Goal: Communication & Community: Answer question/provide support

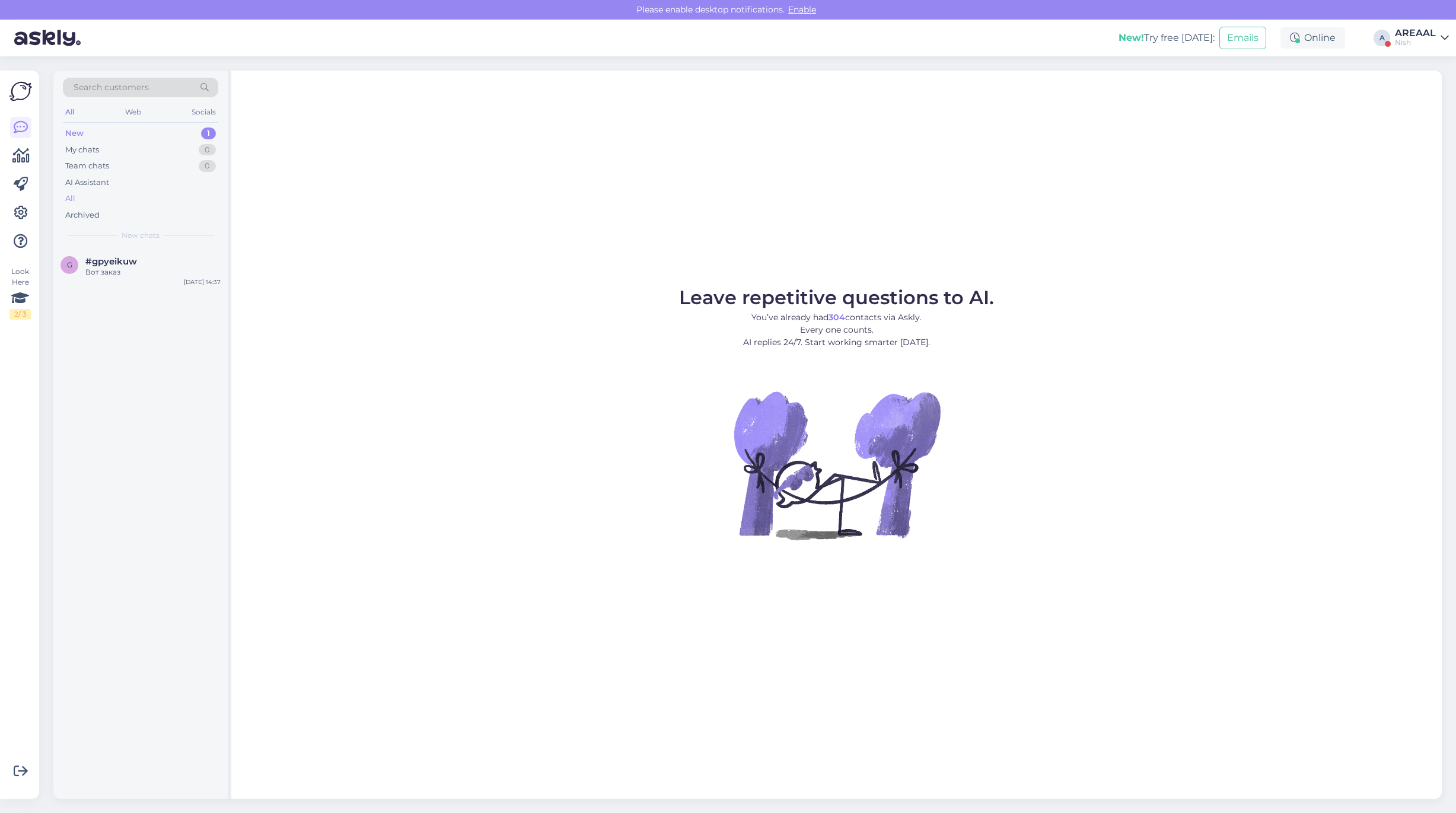
click at [108, 197] on div "All" at bounding box center [140, 199] width 155 height 17
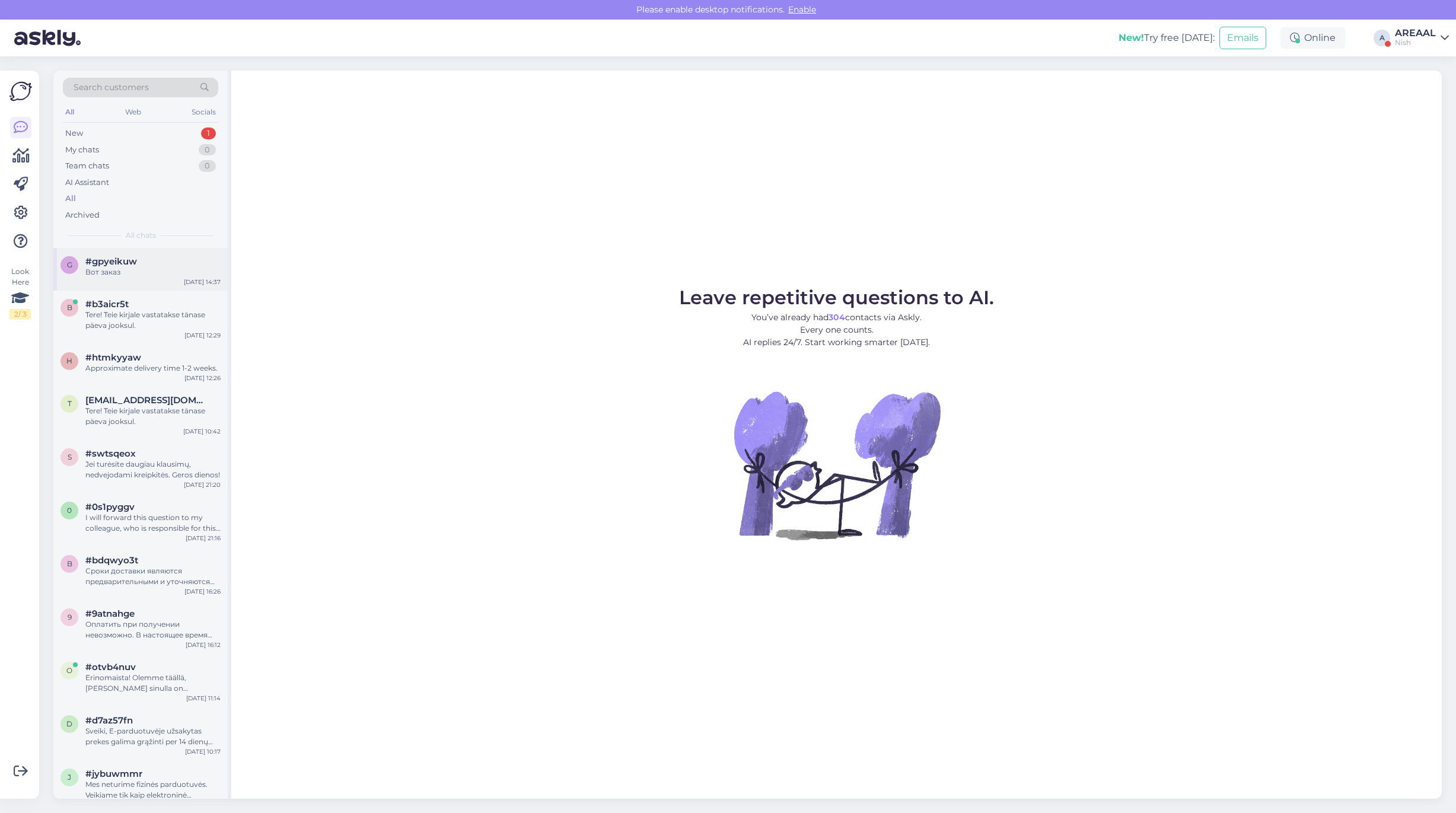
click at [146, 277] on div "Вот заказ" at bounding box center [153, 272] width 135 height 11
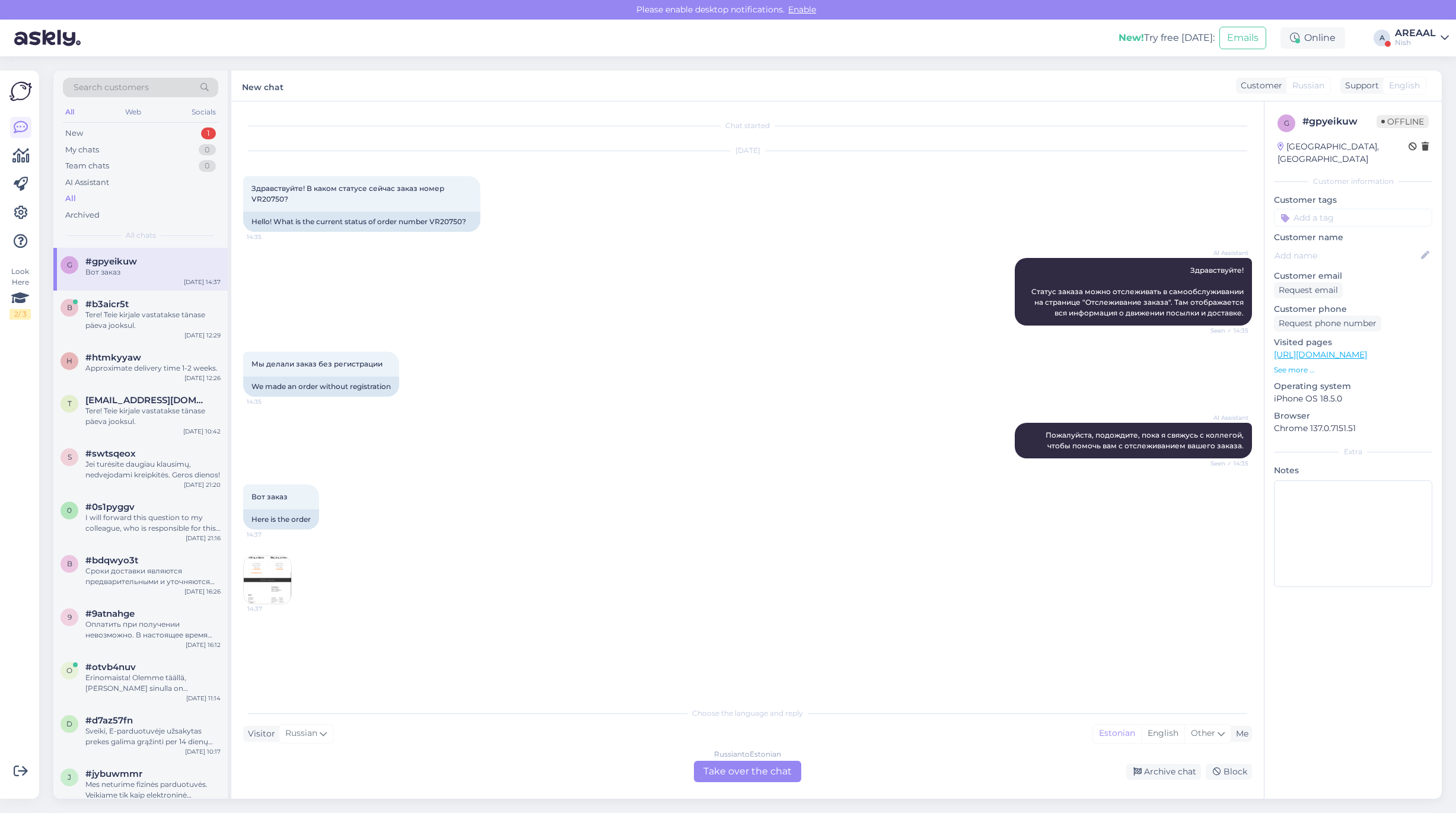
click at [273, 586] on img at bounding box center [267, 580] width 47 height 47
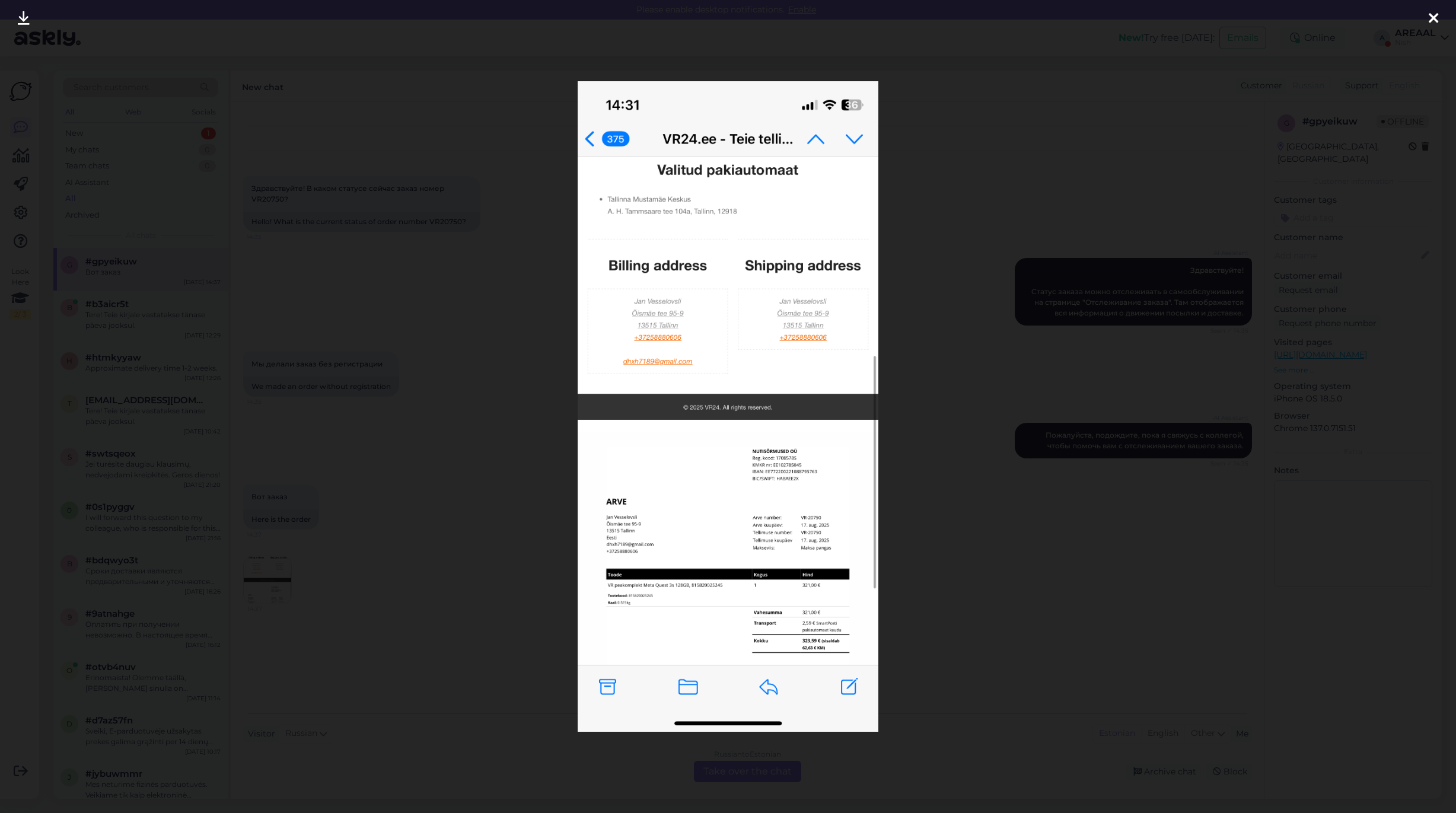
click at [429, 475] on div at bounding box center [728, 406] width 1456 height 813
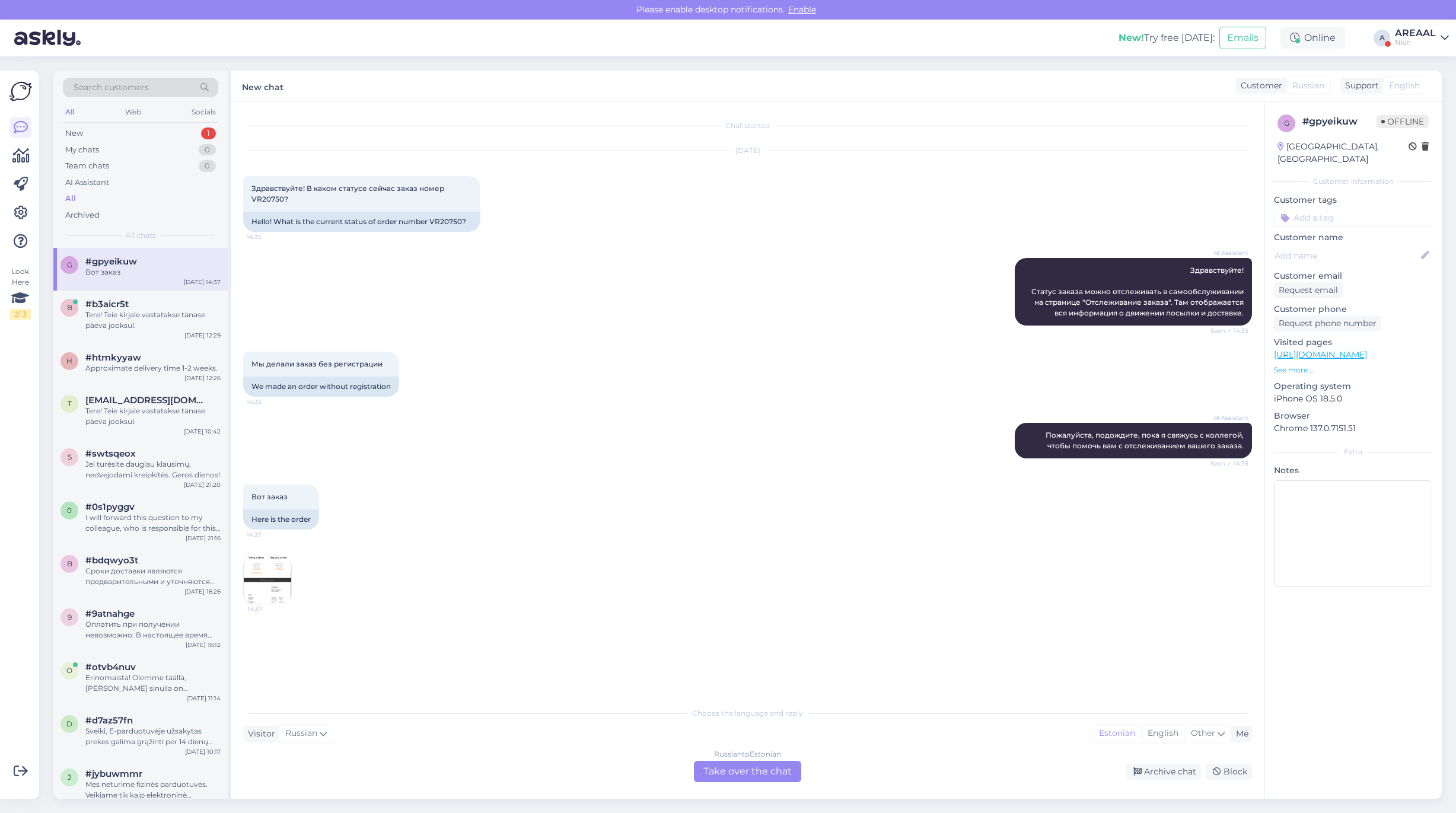
click at [1413, 43] on div "Nish" at bounding box center [1415, 43] width 41 height 10
click at [1416, 65] on button "Open" at bounding box center [1422, 66] width 33 height 18
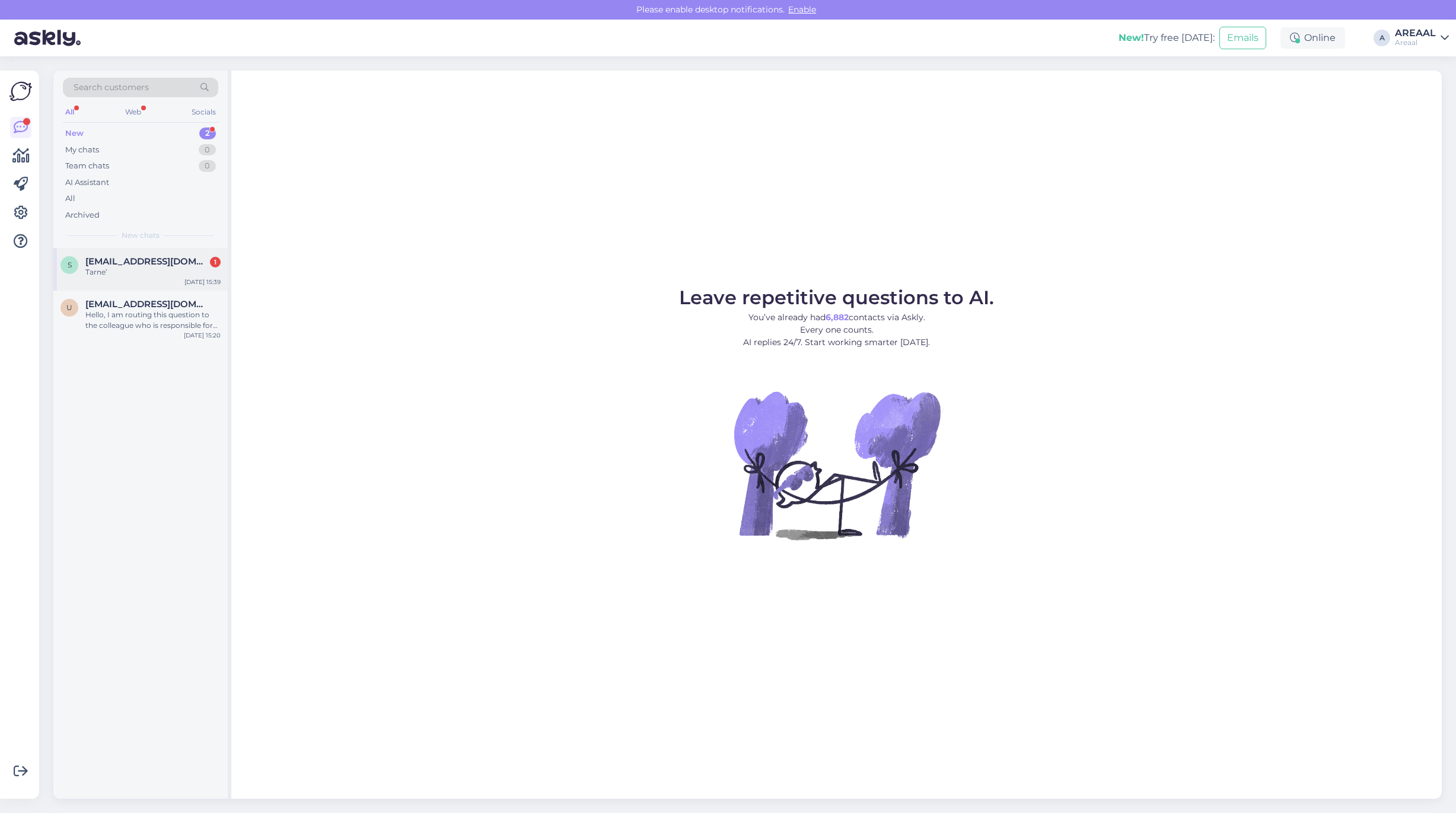
click at [184, 275] on div "Tarne’" at bounding box center [153, 272] width 135 height 11
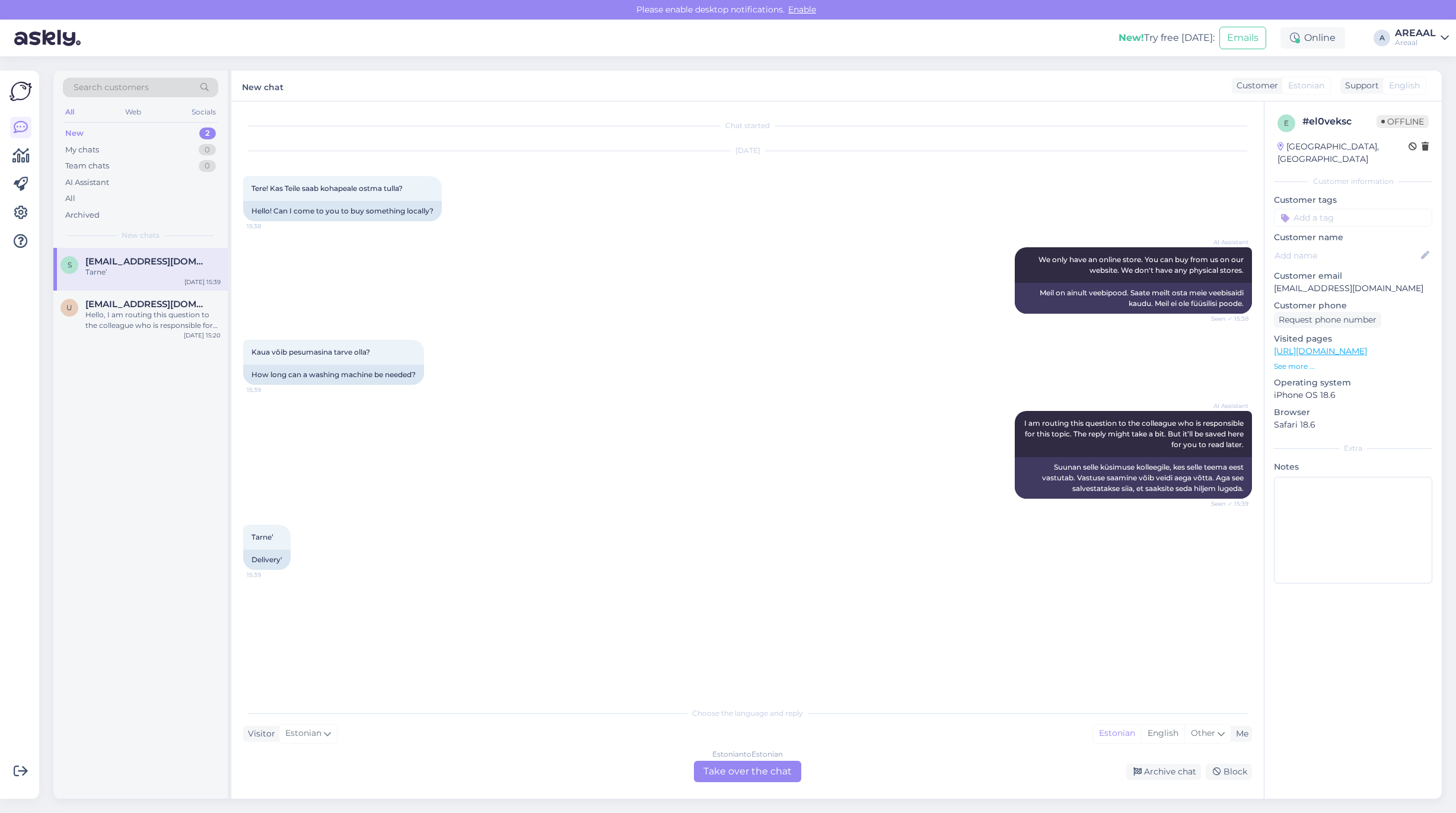
click at [725, 757] on div "Estonian to Estonian" at bounding box center [747, 754] width 70 height 11
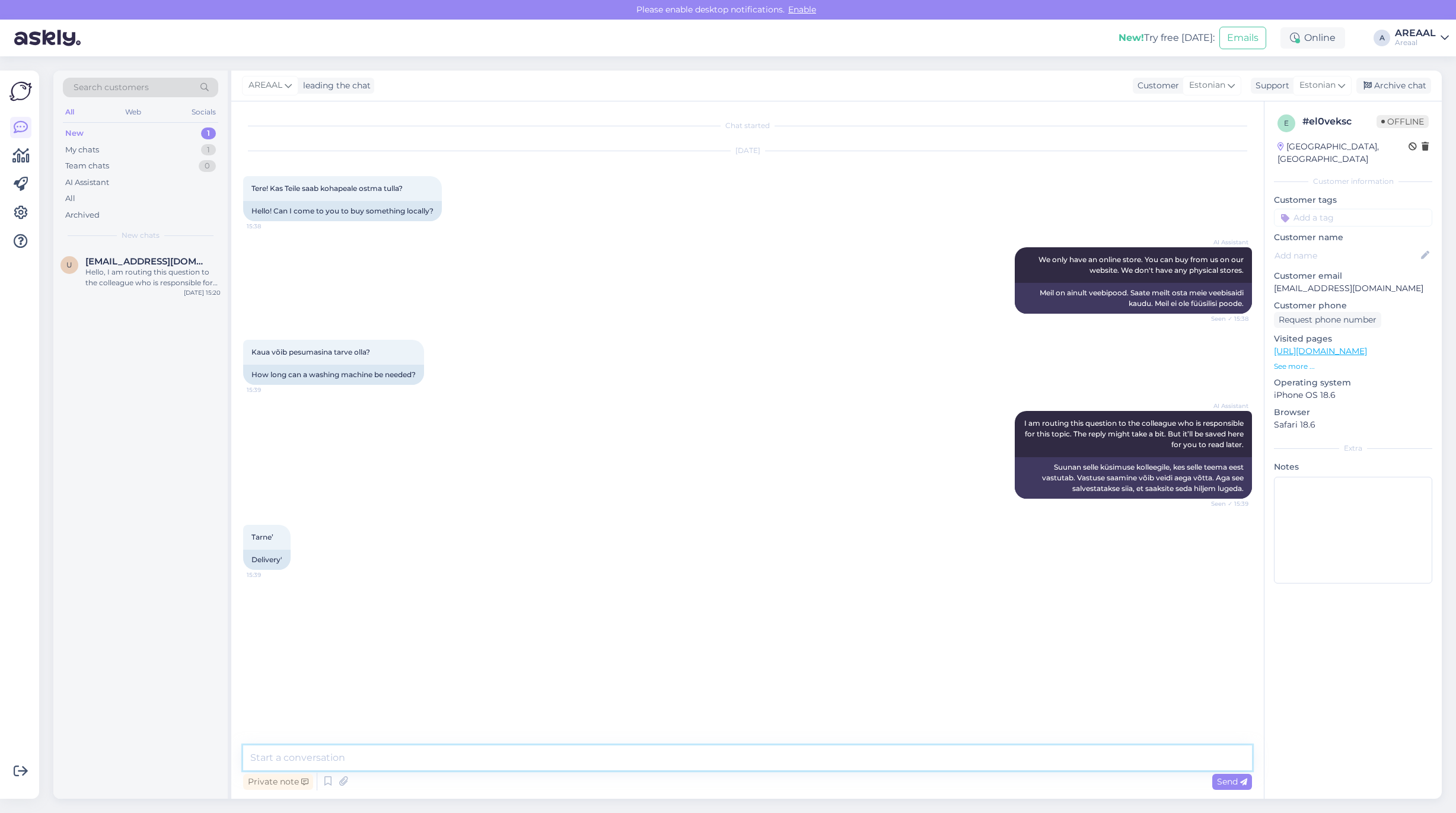
click at [739, 755] on textarea at bounding box center [747, 758] width 1009 height 25
type textarea "Meil ei ole füüsilist poodi"
type textarea "Orienteeruv tarneaeg sõltub mudelist"
type textarea "Mis mudel teile huvi pakubb?"
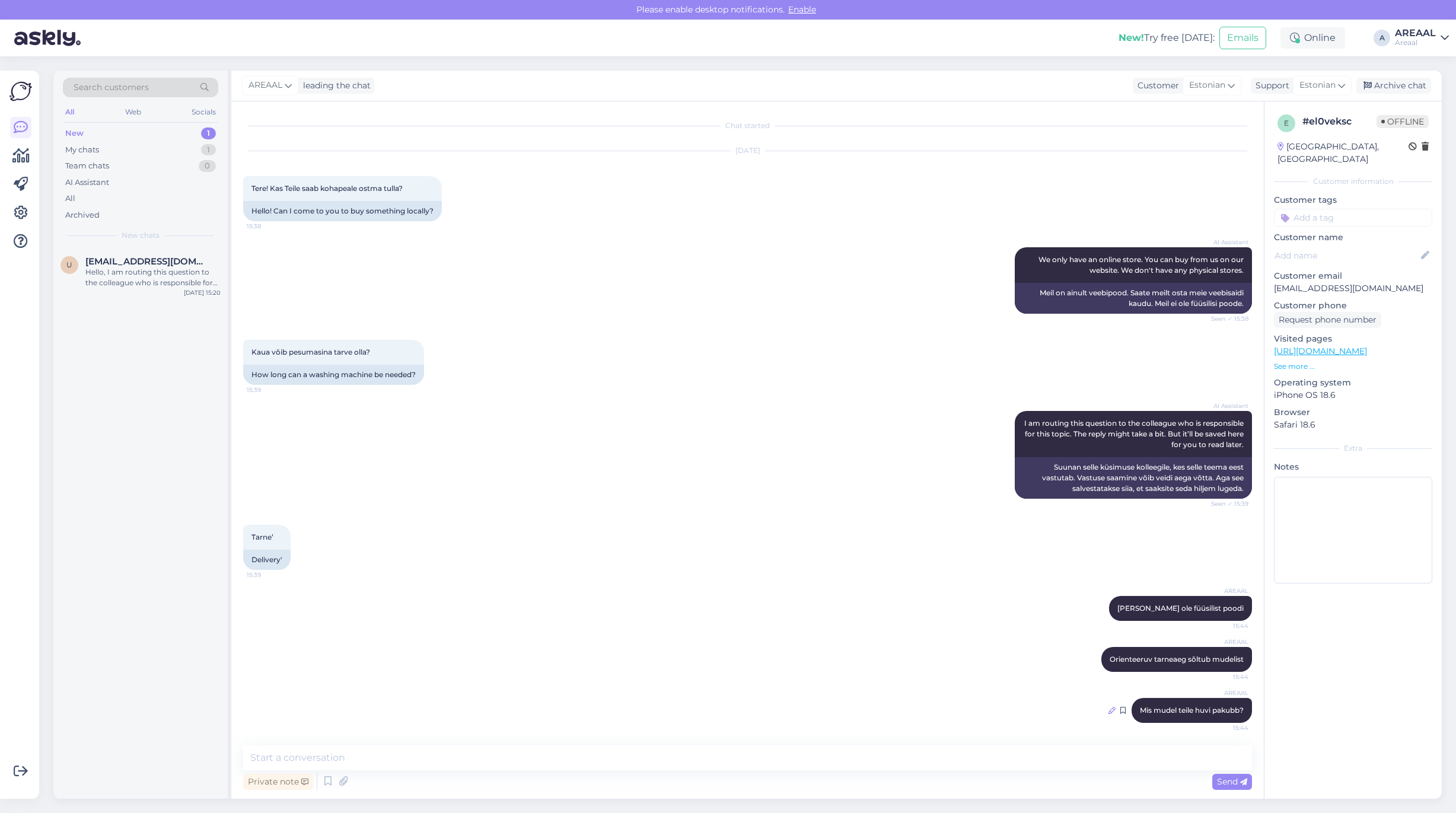
click at [1109, 709] on icon at bounding box center [1112, 710] width 7 height 7
click at [374, 703] on textarea "Mis mudel teile huvi pakubb?" at bounding box center [748, 708] width 990 height 31
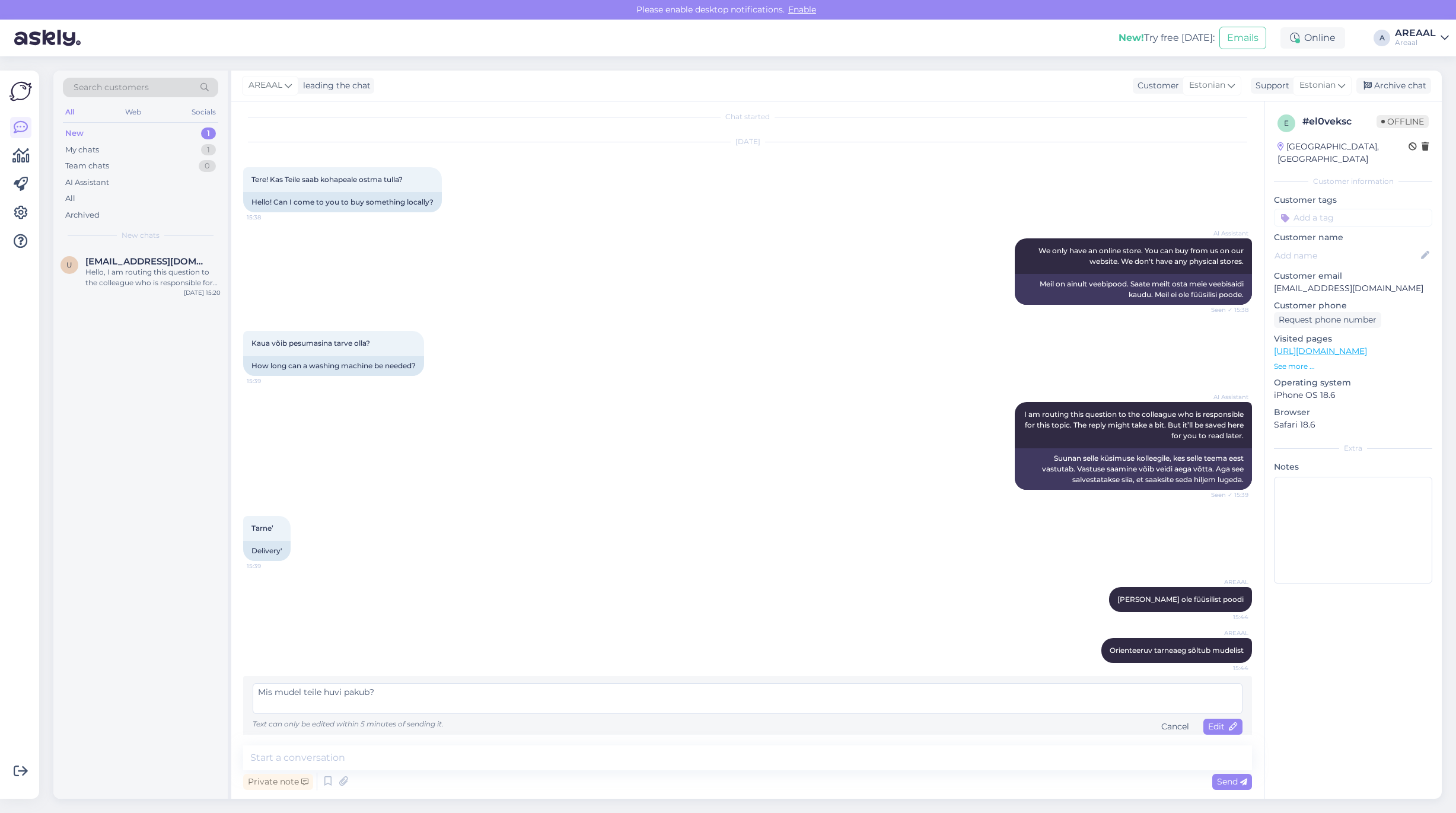
scroll to position [16, 0]
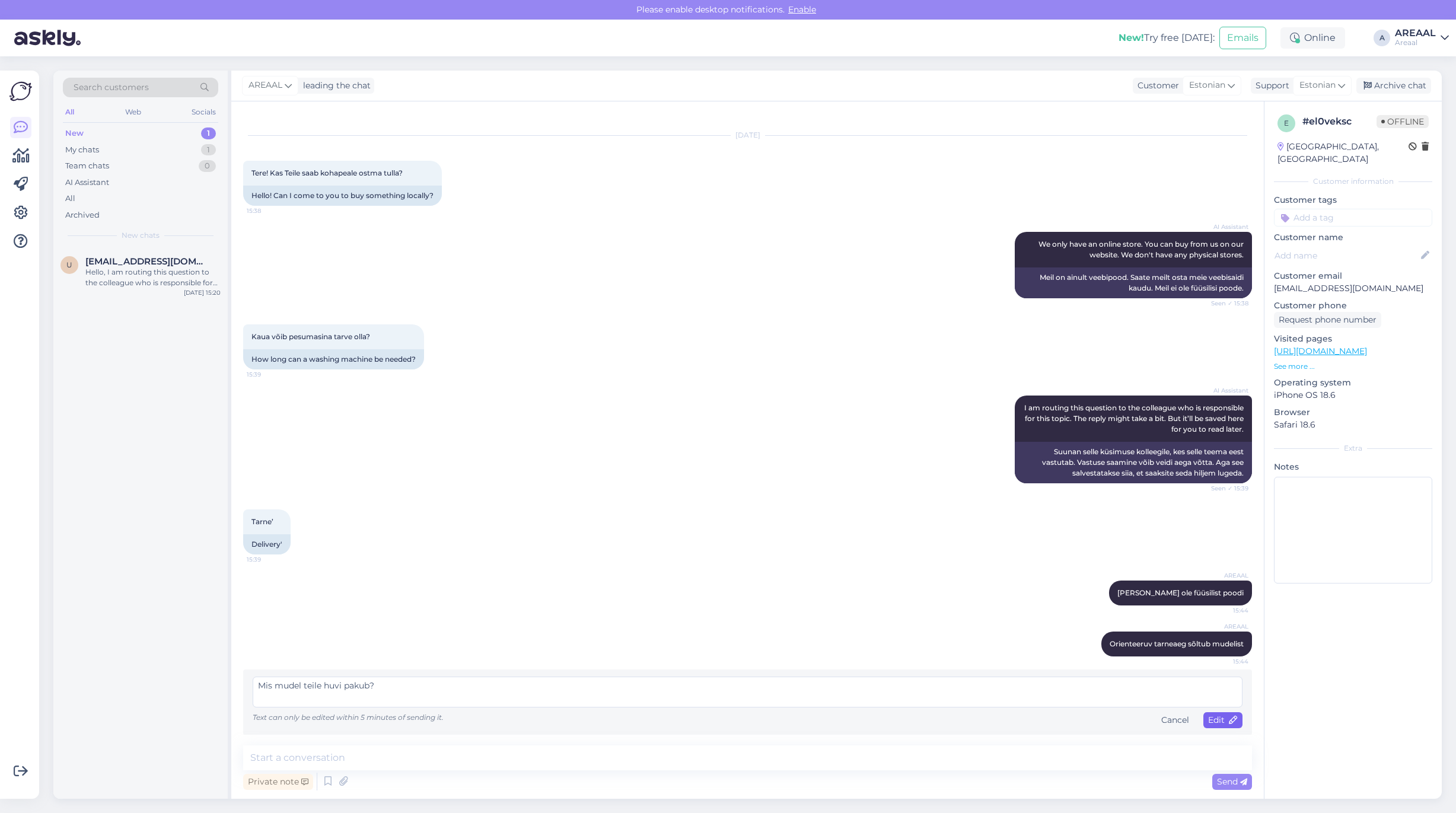
type textarea "Mis mudel teile huvi pakub?"
click at [1222, 726] on div "Edit" at bounding box center [1223, 720] width 39 height 16
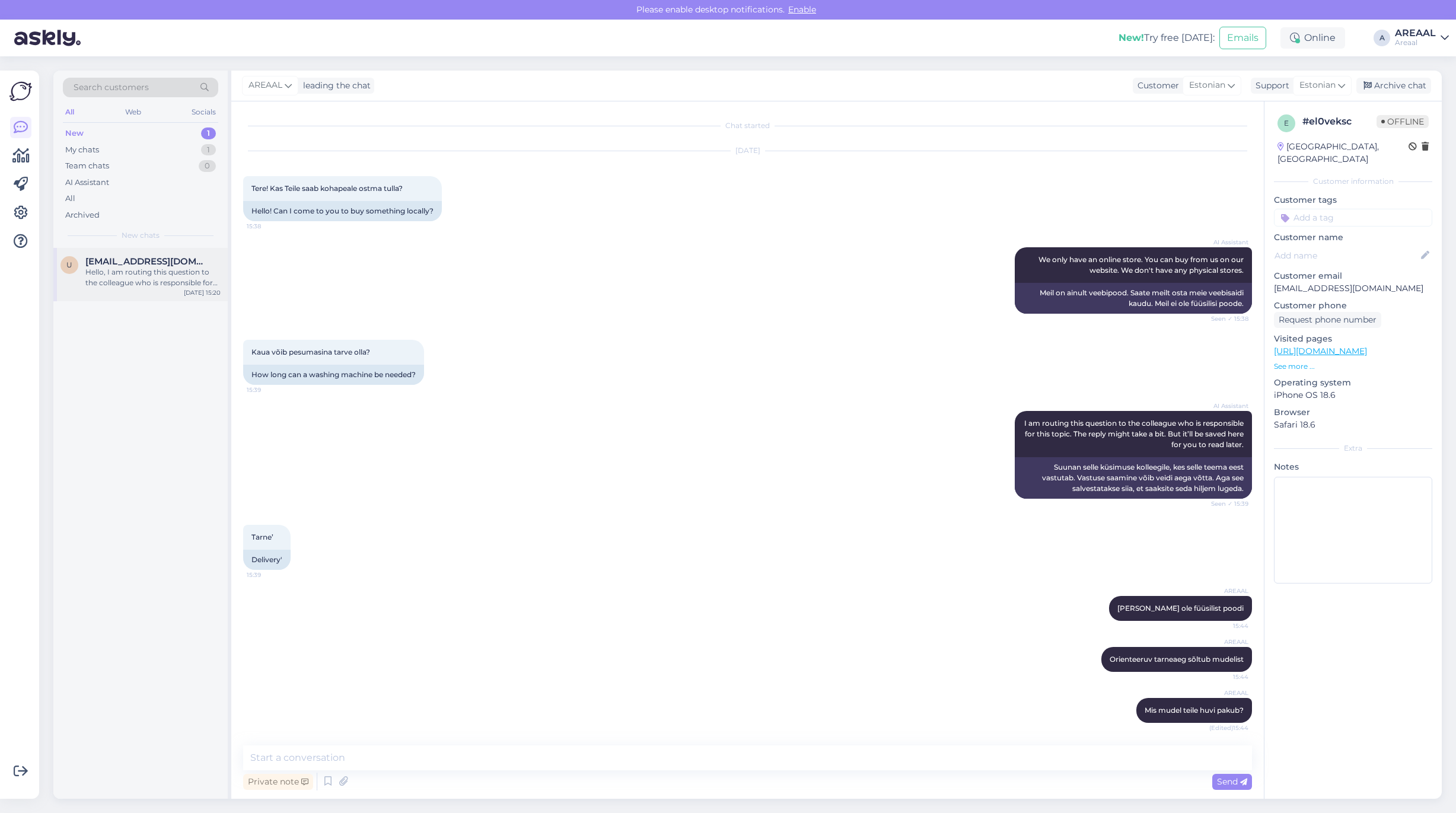
click at [182, 276] on div "Hello, I am routing this question to the colleague who is responsible for this …" at bounding box center [153, 277] width 135 height 21
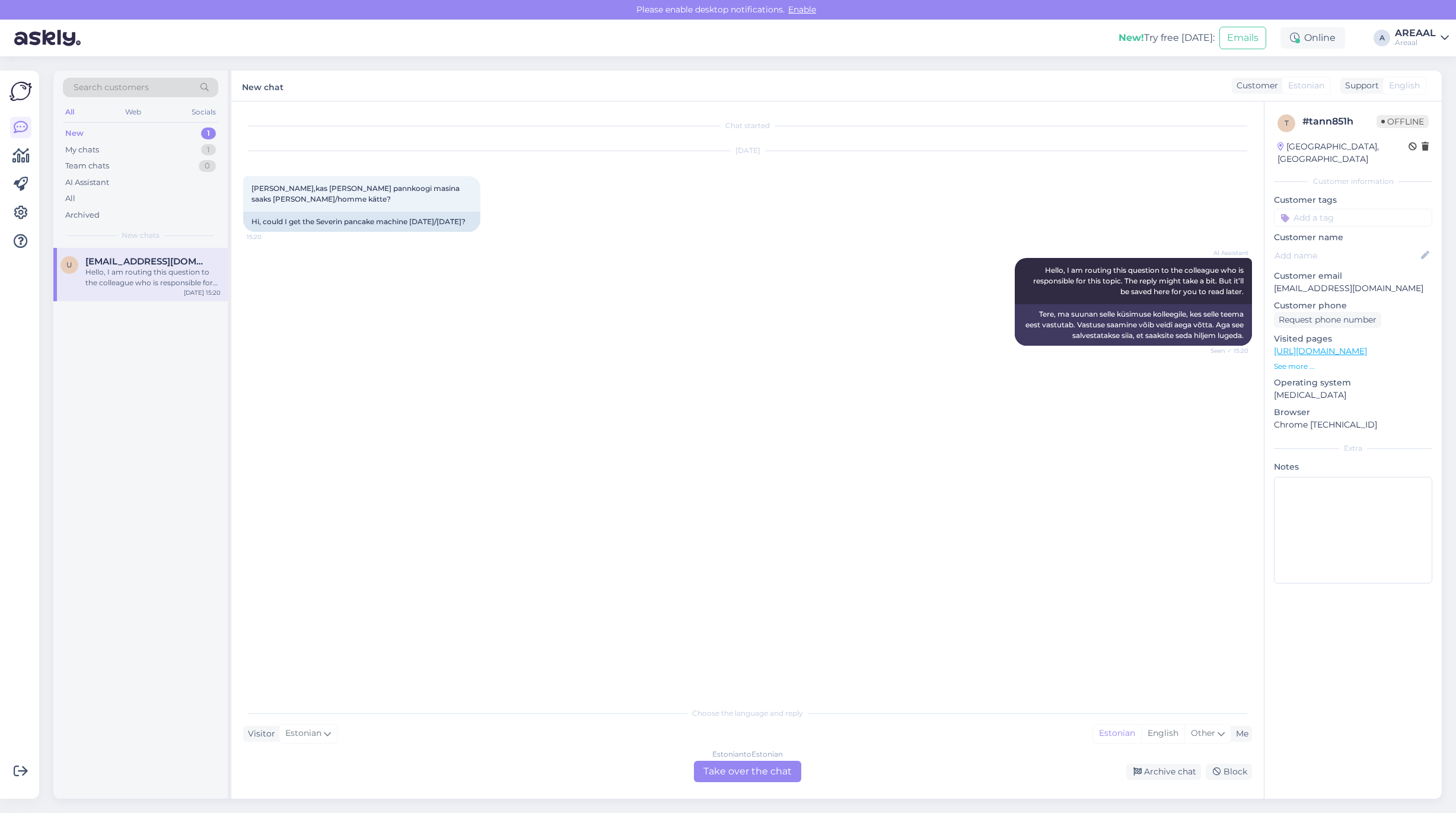
click at [306, 290] on div "AI Assistant Hello, I am routing this question to the colleague who is responsi…" at bounding box center [747, 302] width 1009 height 114
click at [411, 344] on div "AI Assistant Hello, I am routing this question to the colleague who is responsi…" at bounding box center [747, 302] width 1009 height 114
click at [710, 737] on div "Visitor Estonian Me Estonian English Other" at bounding box center [747, 734] width 1009 height 16
click at [724, 762] on div "Estonian to Estonian Take over the chat" at bounding box center [748, 771] width 107 height 21
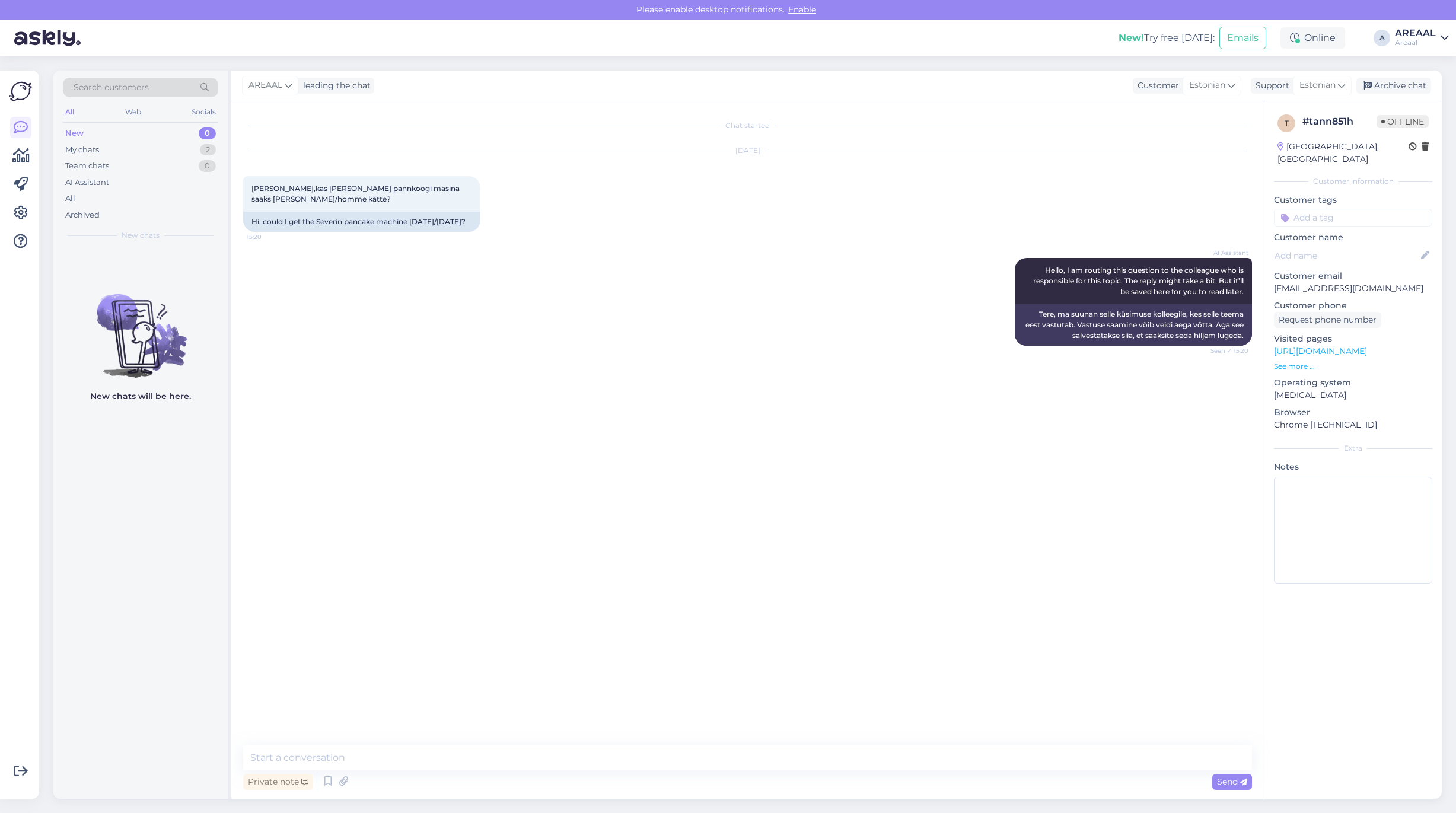
click at [724, 763] on textarea at bounding box center [747, 758] width 1009 height 25
type textarea "Kahjuks ei ole võimalik nii kiirelt [GEOGRAPHIC_DATA], vabandame."
click at [1420, 87] on div "Archive chat" at bounding box center [1394, 85] width 75 height 16
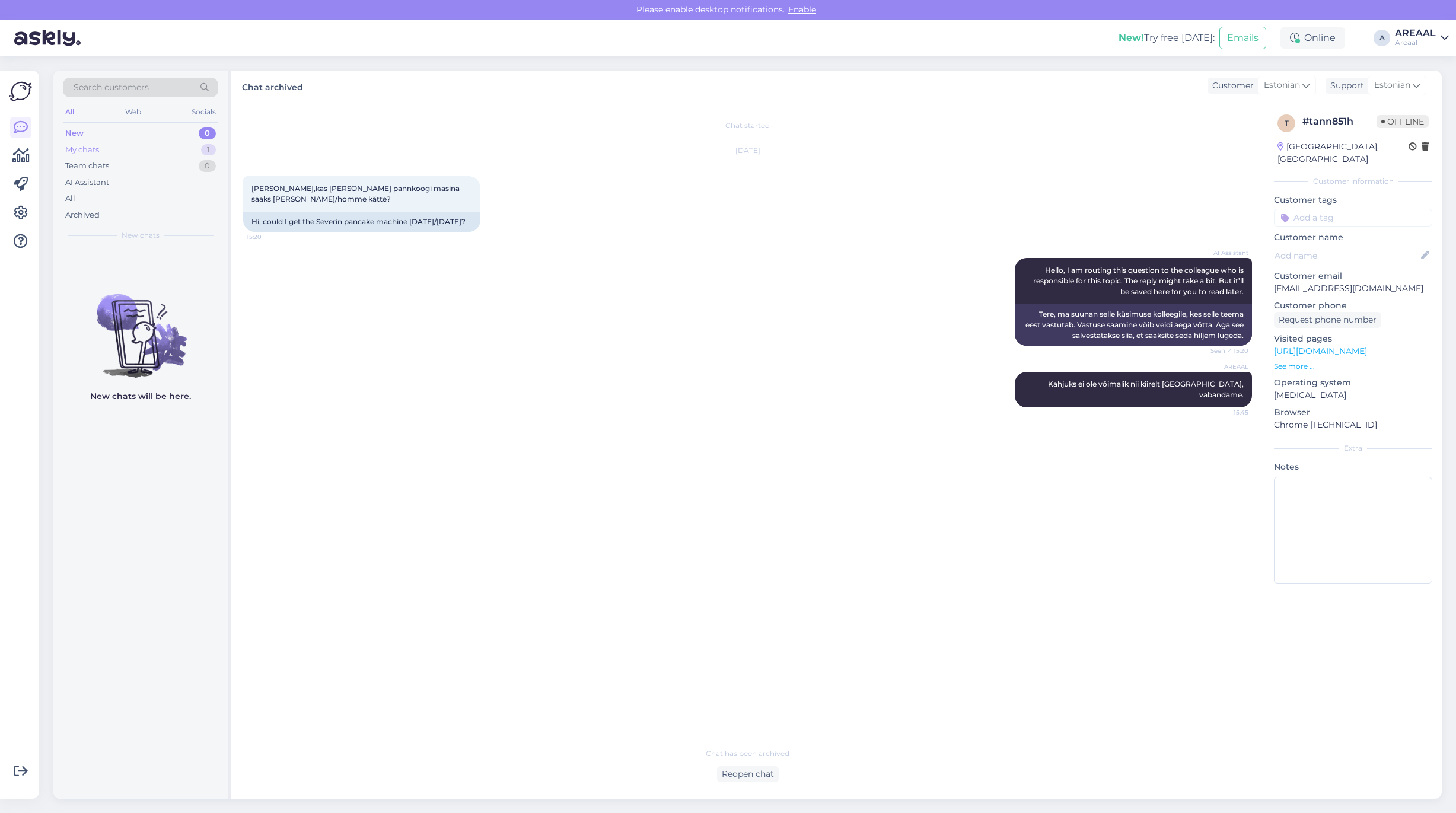
click at [198, 153] on div "My chats 1" at bounding box center [140, 150] width 155 height 17
click at [149, 291] on div "s sepprale@gmail.com Mis mudel teile huvi pakub? Aug 22 15:44" at bounding box center [141, 269] width 174 height 43
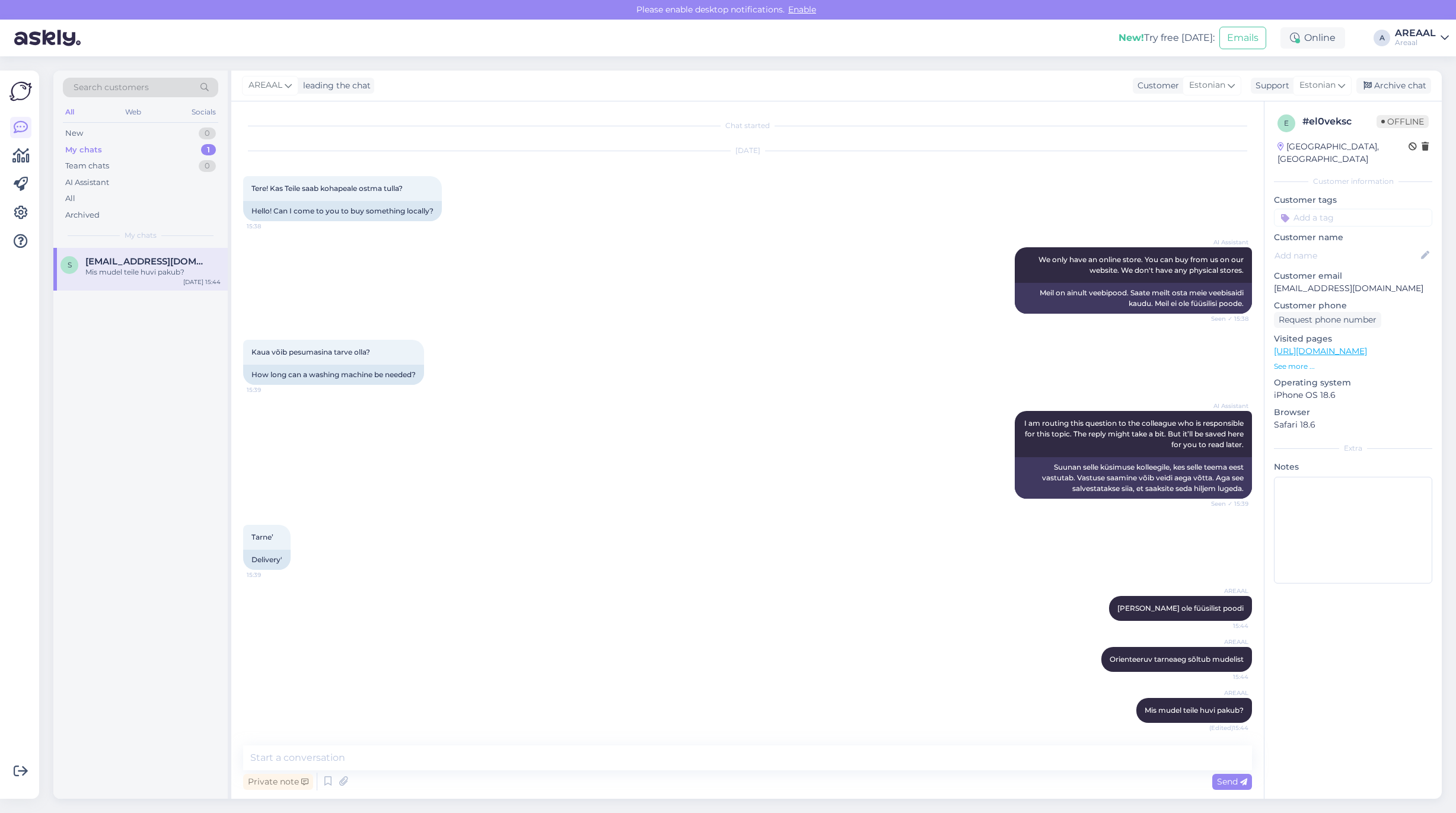
click at [1415, 72] on div "AREAAL leading the chat Customer Estonian Support Estonian Archive chat" at bounding box center [836, 86] width 1210 height 31
click at [1415, 78] on div "Archive chat" at bounding box center [1394, 85] width 75 height 16
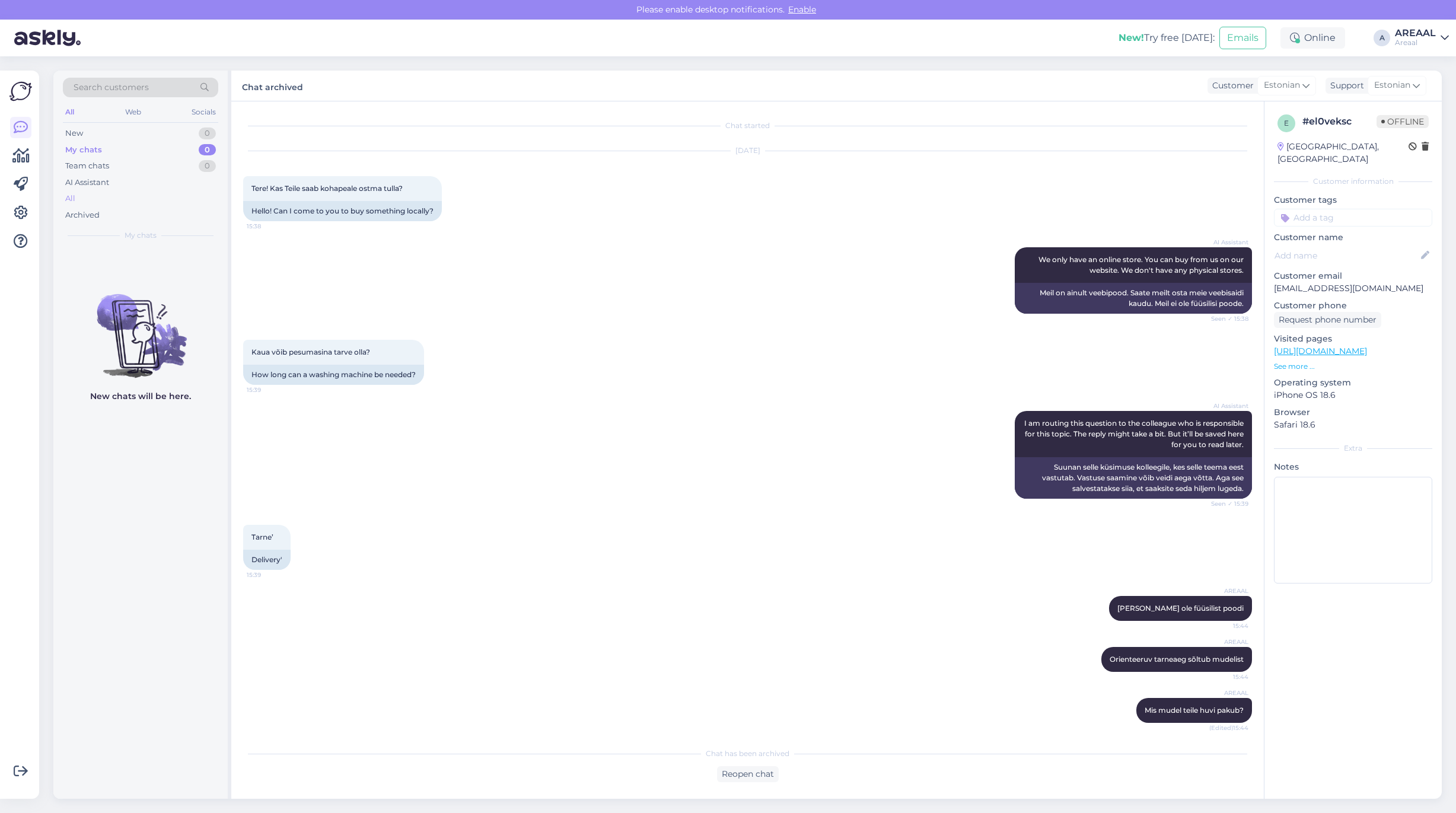
click at [142, 198] on div "All" at bounding box center [140, 199] width 155 height 17
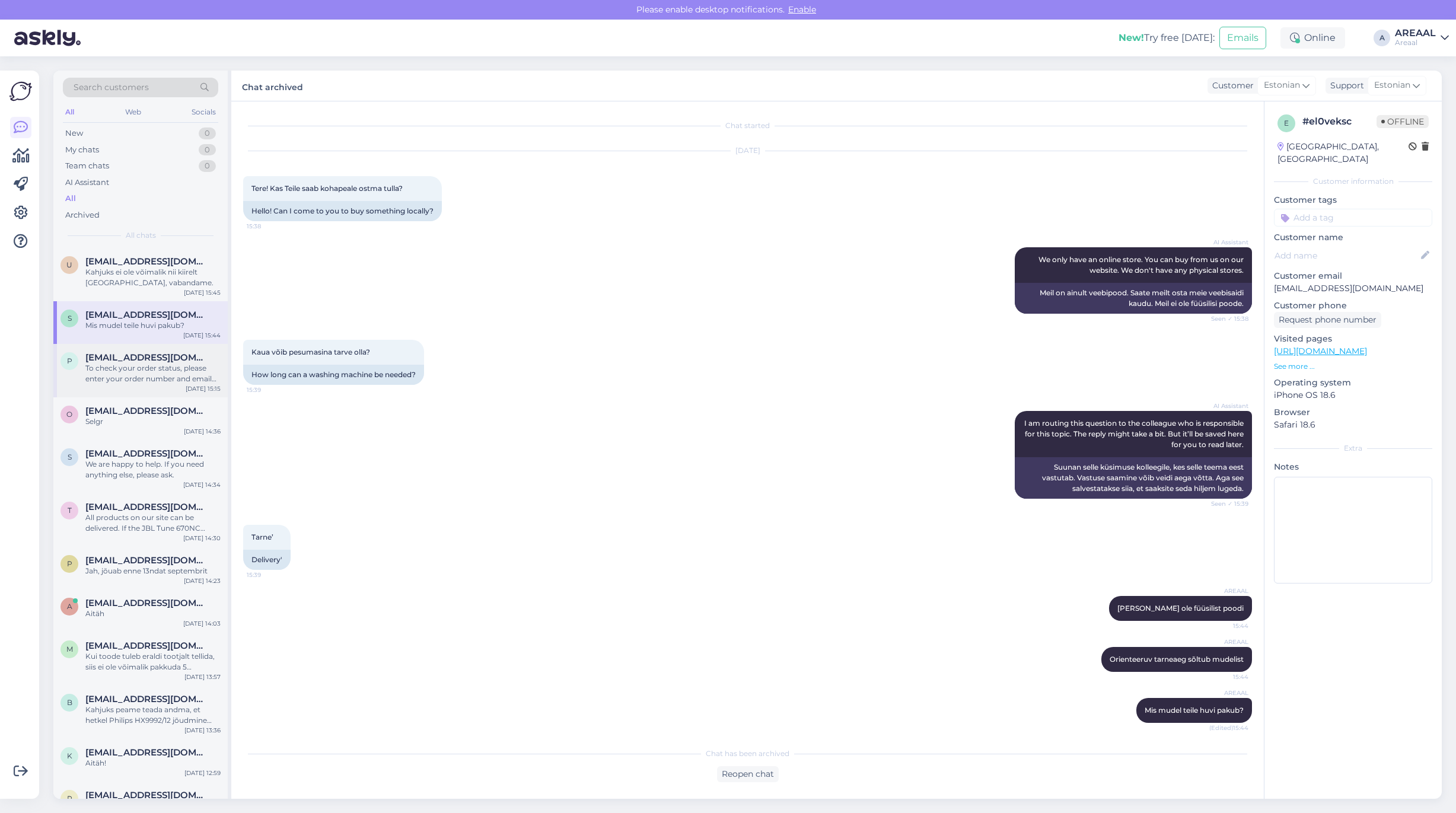
click at [147, 377] on div "To check your order status, please enter your order number and email here: - ht…" at bounding box center [153, 374] width 135 height 21
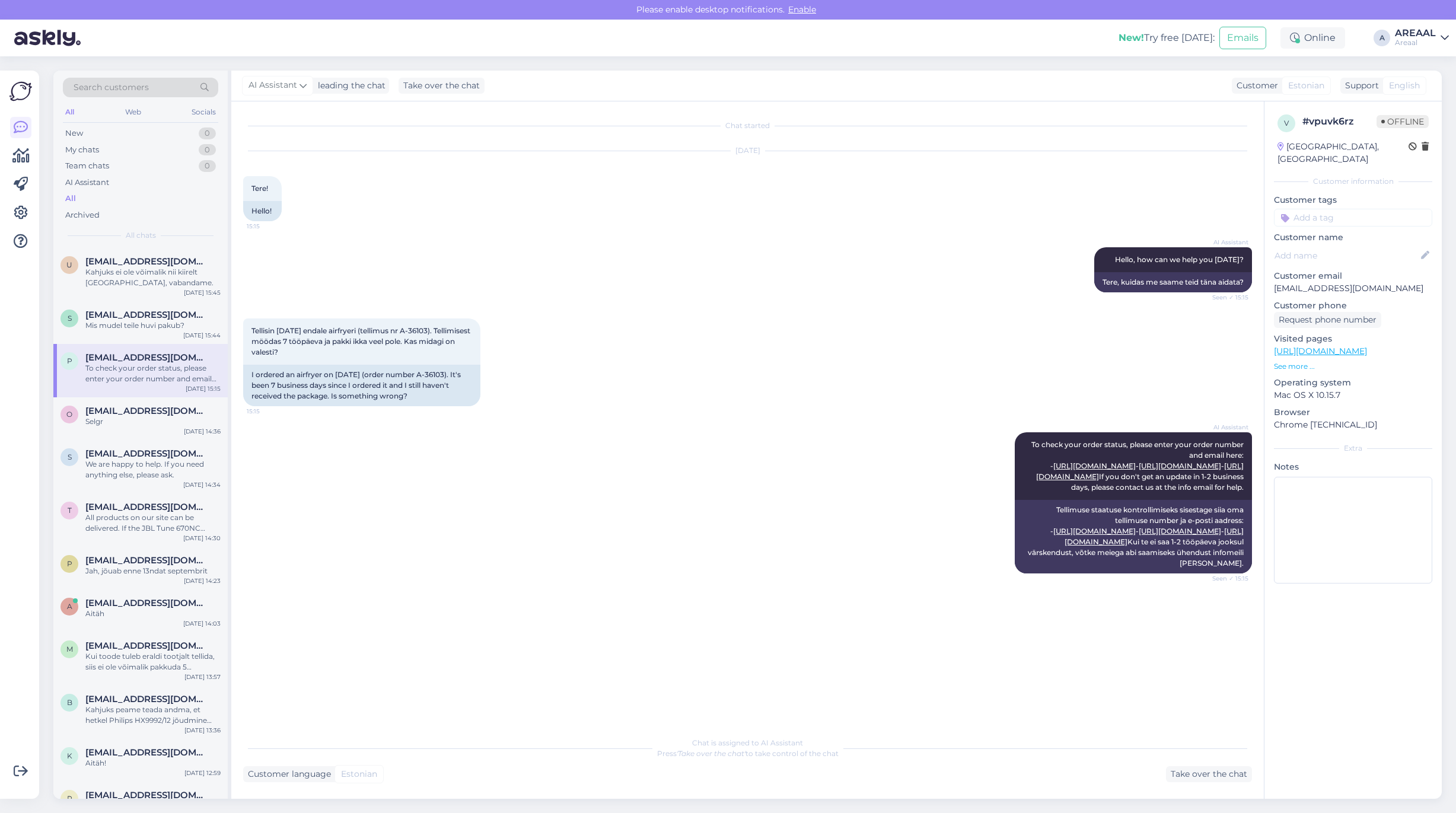
click at [1164, 773] on div "Customer language Estonian Take over the chat" at bounding box center [747, 774] width 1009 height 16
click at [1181, 775] on div "Take over the chat" at bounding box center [1208, 774] width 86 height 16
click at [590, 770] on div "Private note Send" at bounding box center [747, 781] width 1009 height 23
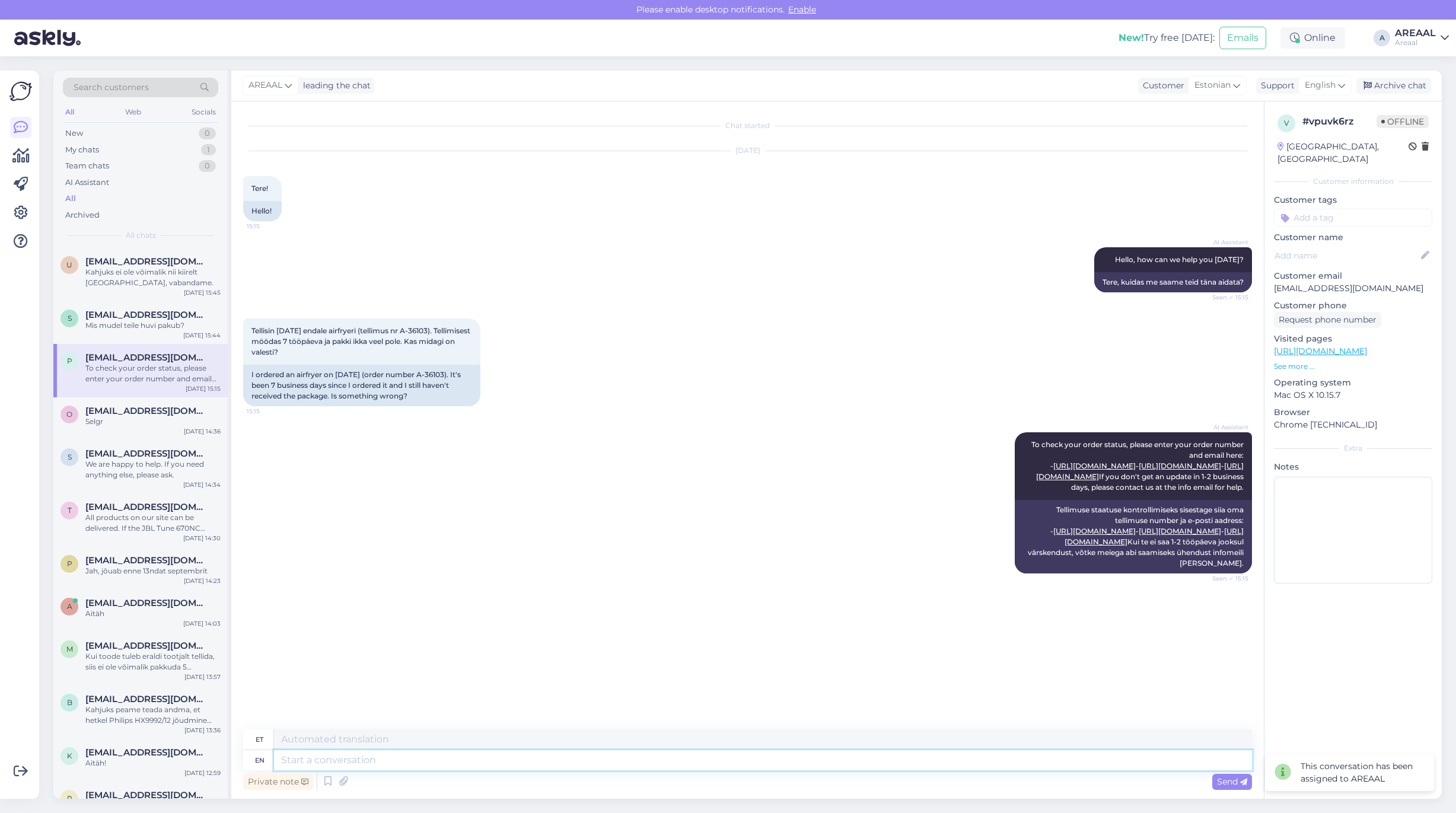
click at [587, 768] on textarea at bounding box center [763, 760] width 978 height 20
click at [1342, 82] on icon at bounding box center [1341, 85] width 7 height 13
type input "est"
click at [1296, 140] on link "Estonian" at bounding box center [1304, 138] width 131 height 19
click at [628, 752] on textarea at bounding box center [747, 758] width 1009 height 25
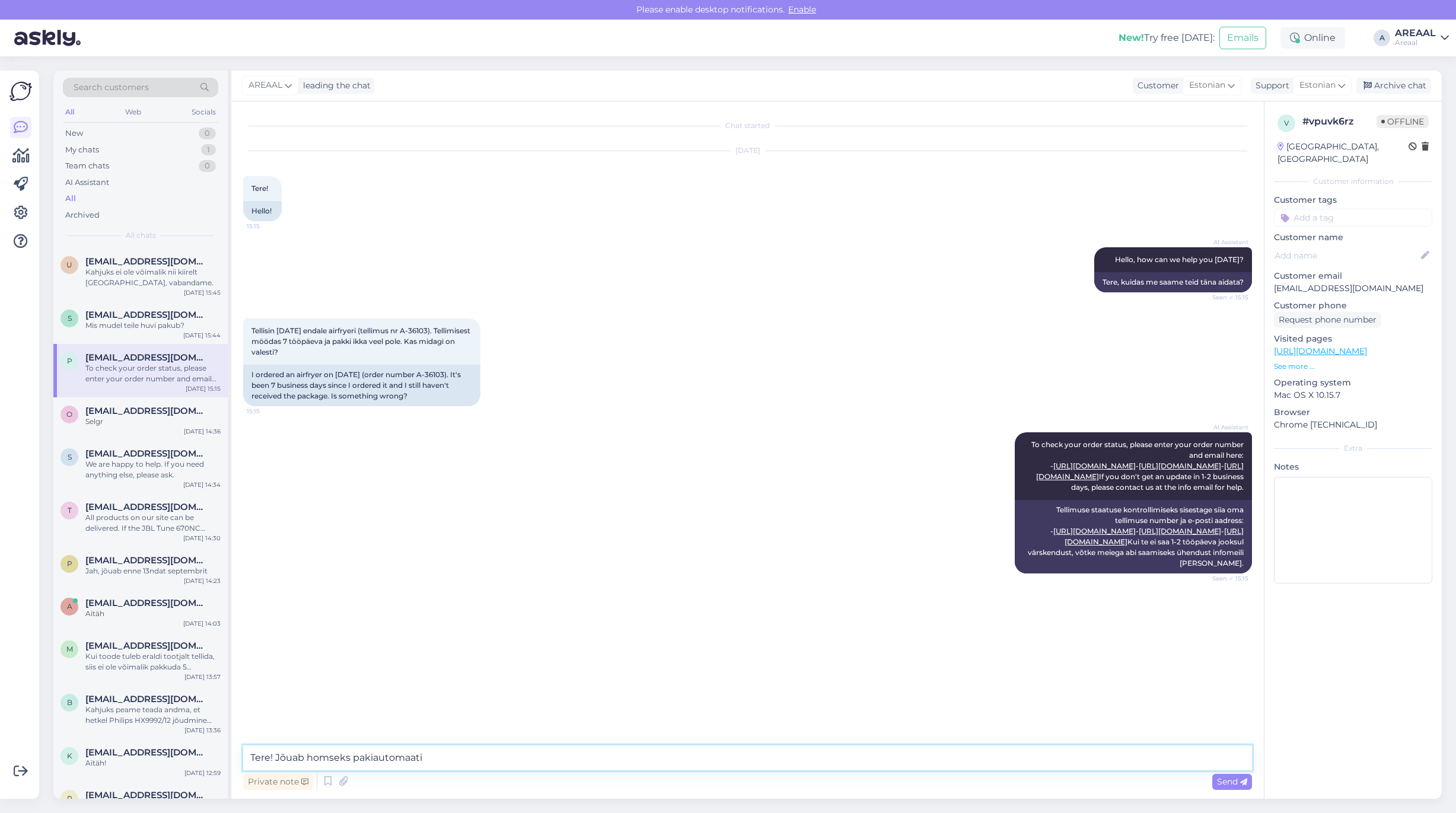
type textarea "Tere! Jõuab homseks pakiautomaati."
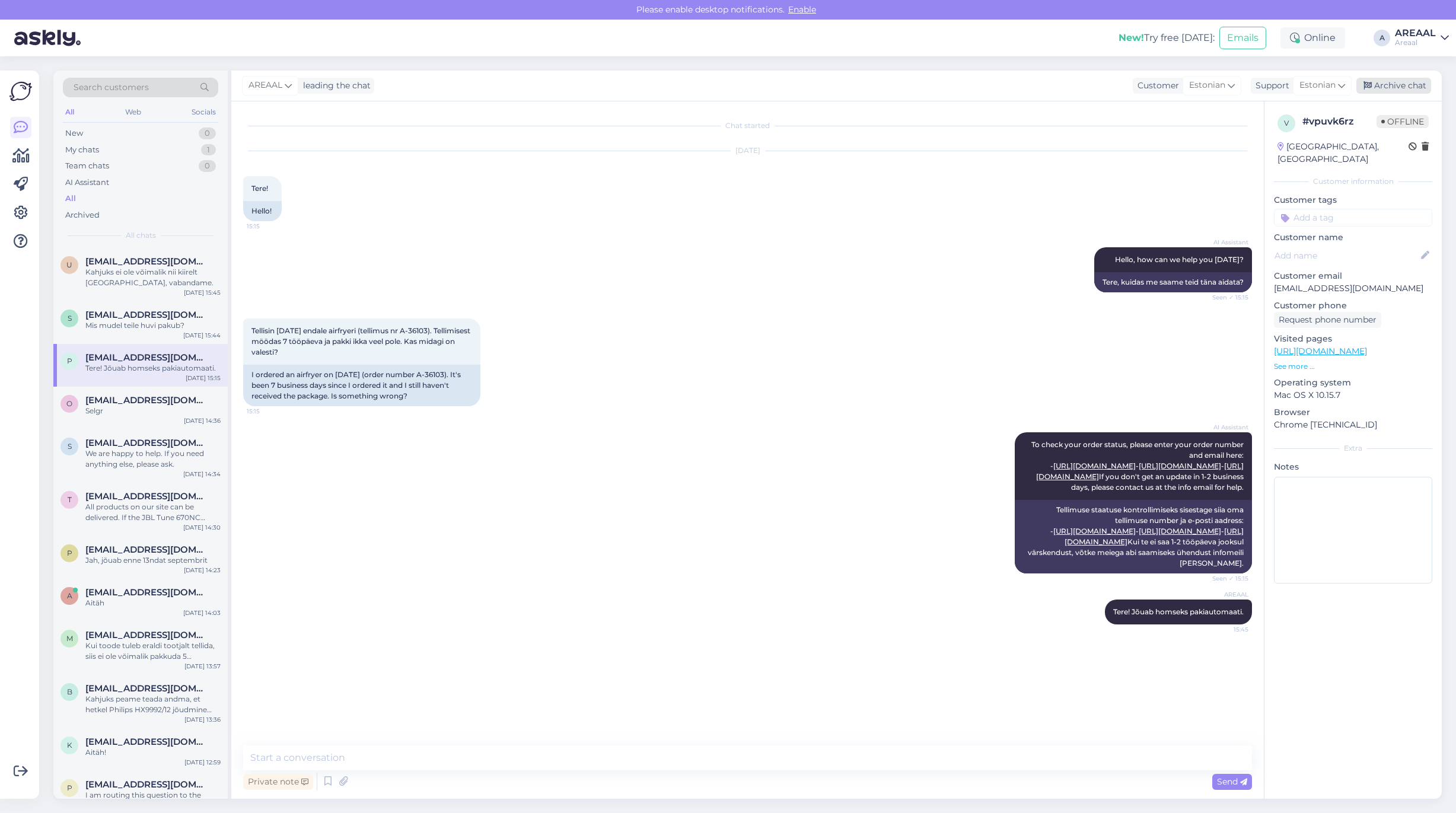
click at [1412, 83] on div "Archive chat" at bounding box center [1394, 85] width 75 height 16
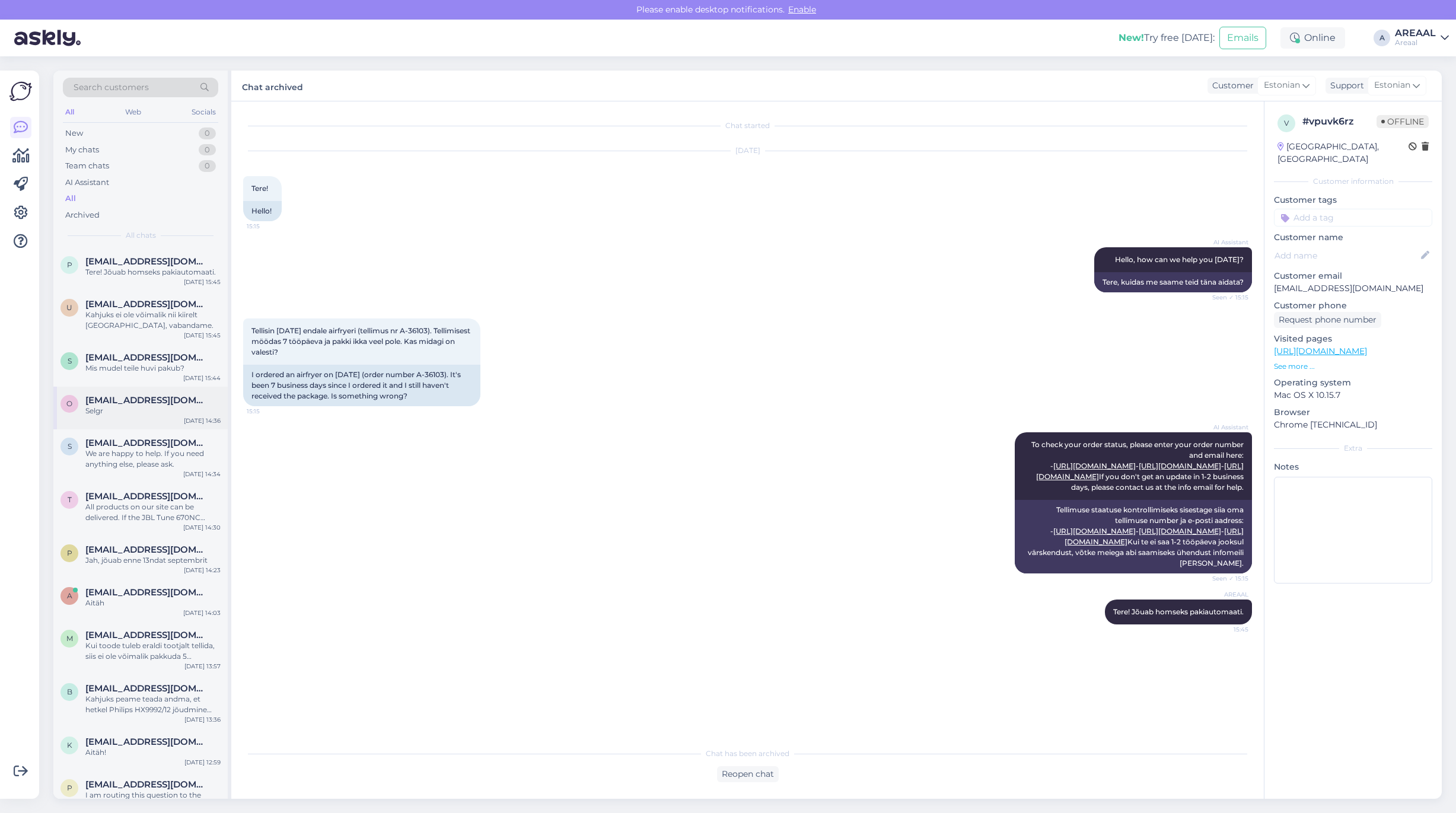
click at [134, 396] on span "[EMAIL_ADDRESS][DOMAIN_NAME]" at bounding box center [147, 400] width 123 height 11
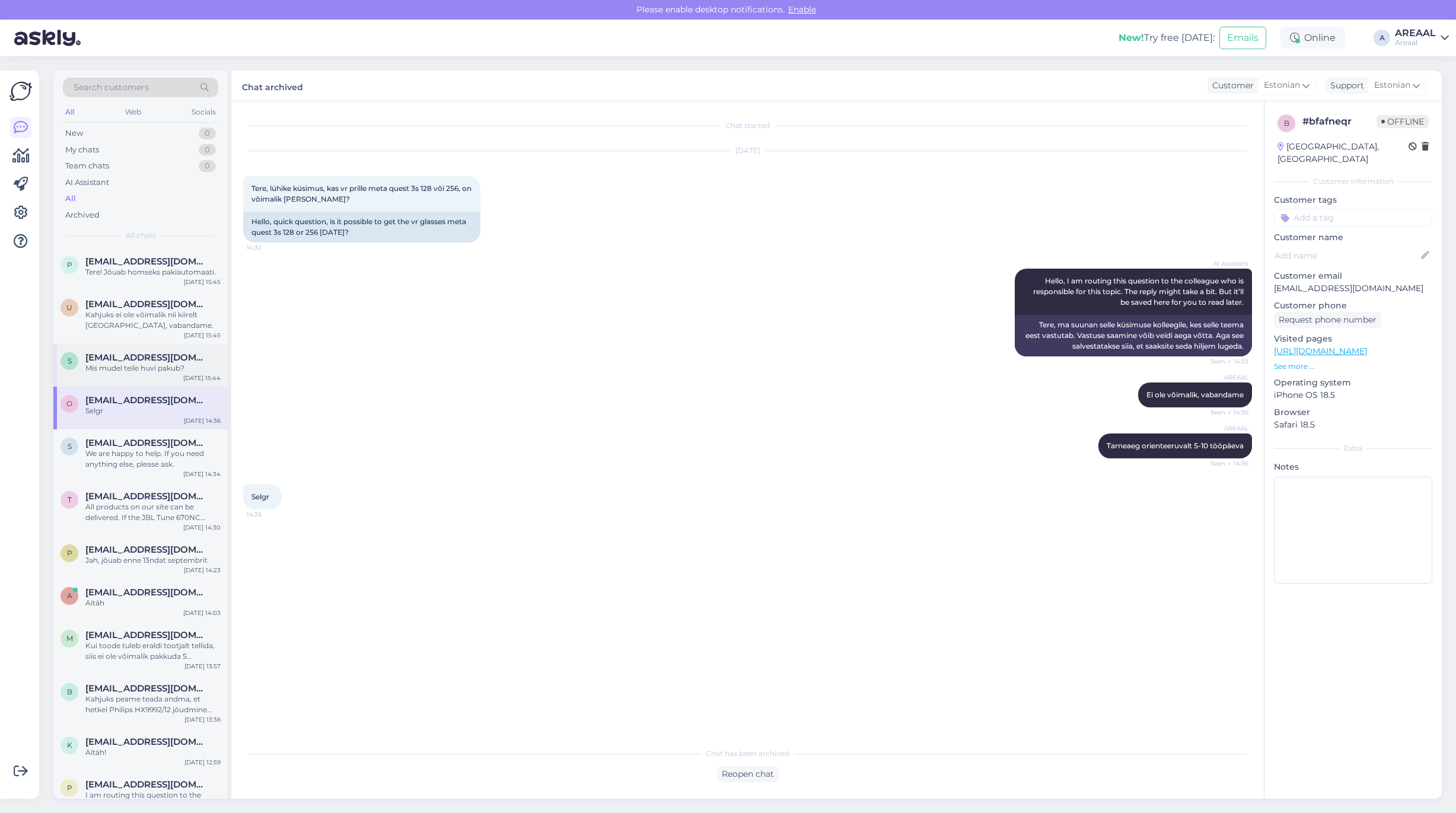
click at [176, 362] on span "sepprale@gmail.com" at bounding box center [147, 357] width 123 height 11
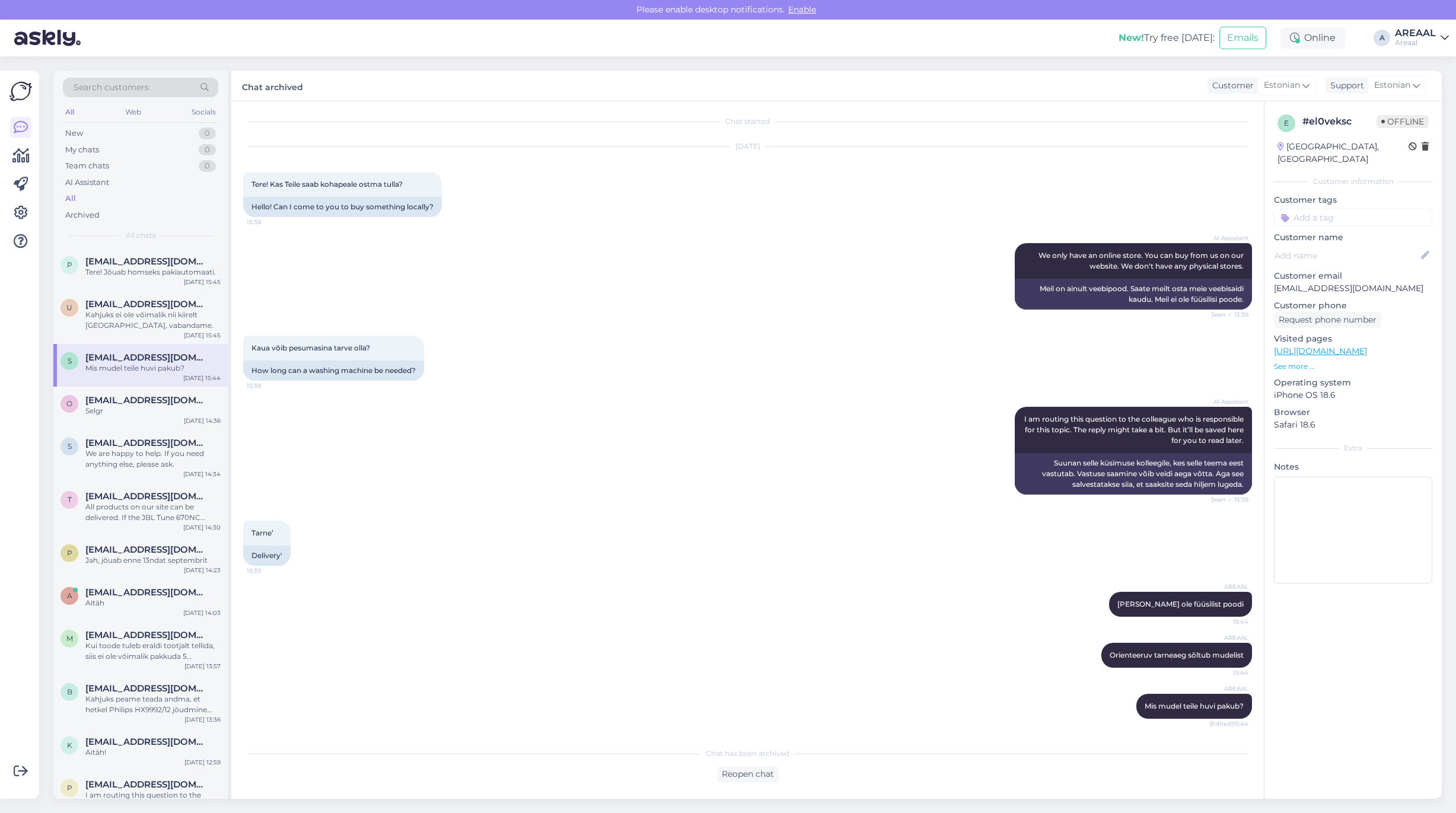
click at [1409, 28] on div "AREAAL" at bounding box center [1415, 33] width 41 height 10
click at [1422, 98] on button "Open" at bounding box center [1422, 92] width 33 height 18
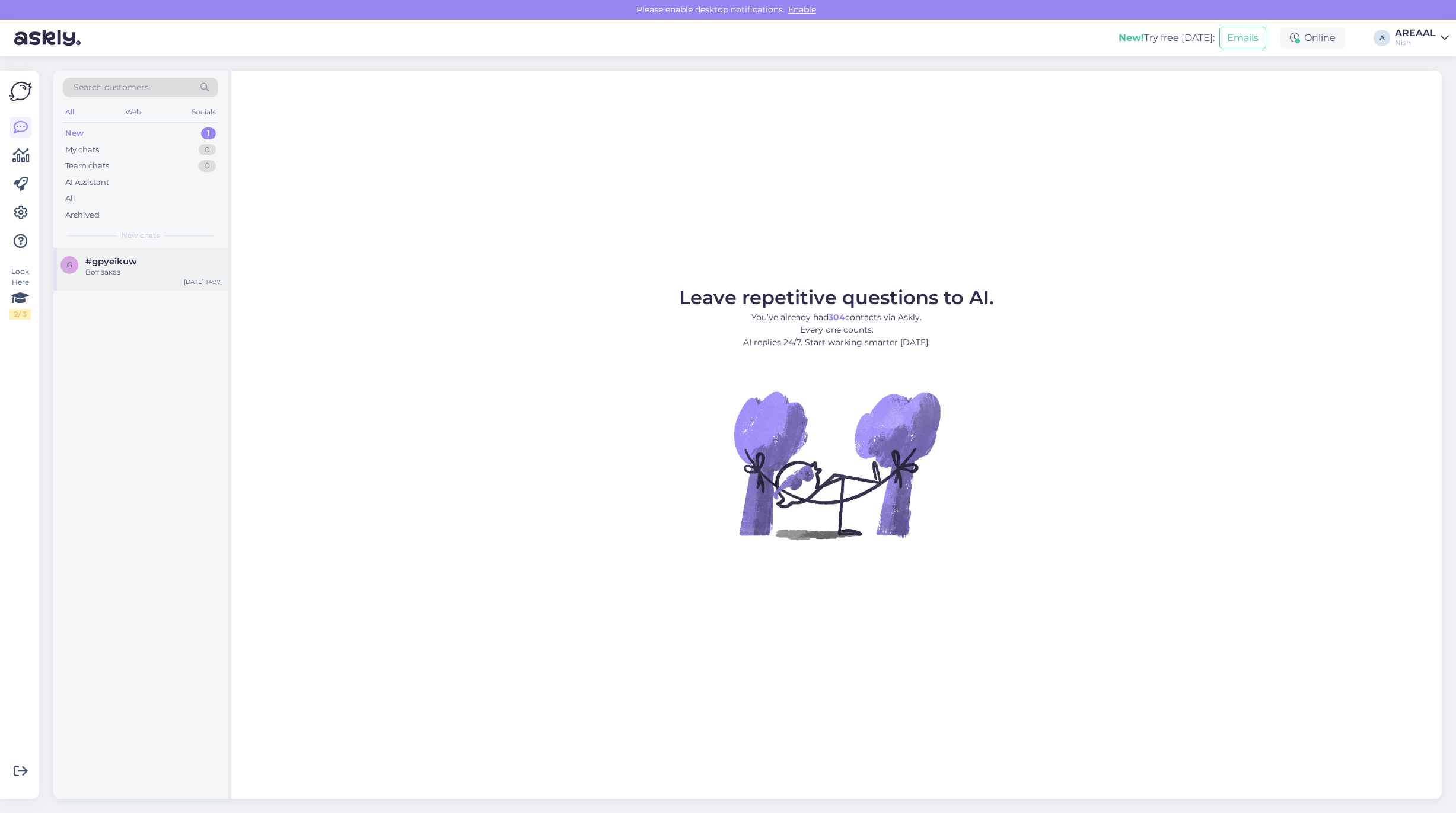
click at [159, 250] on div "g #gpyeikuw Вот заказ Aug 22 14:37" at bounding box center [141, 269] width 174 height 43
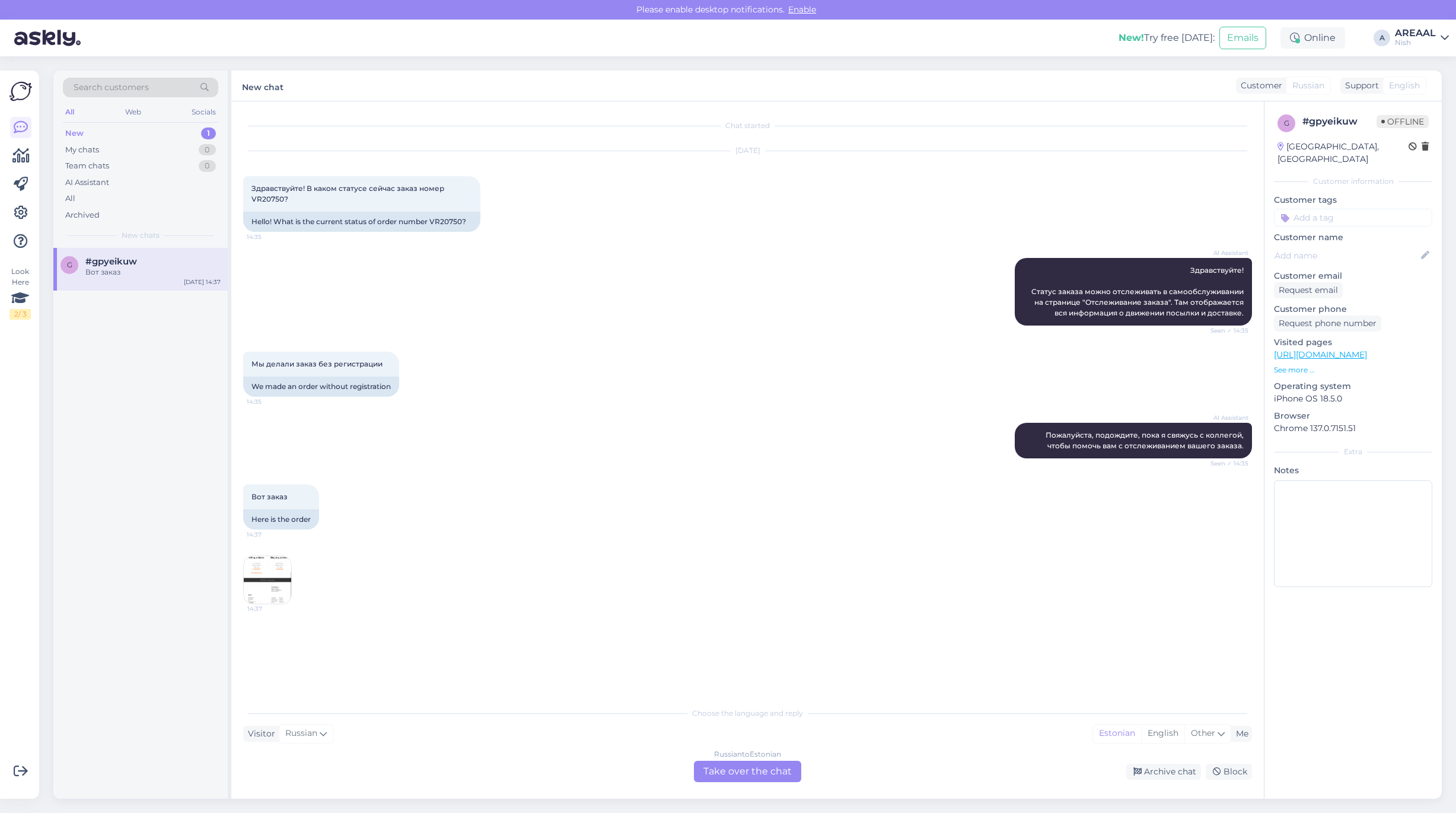
click at [758, 775] on div "Russian to Estonian Take over the chat" at bounding box center [748, 771] width 107 height 21
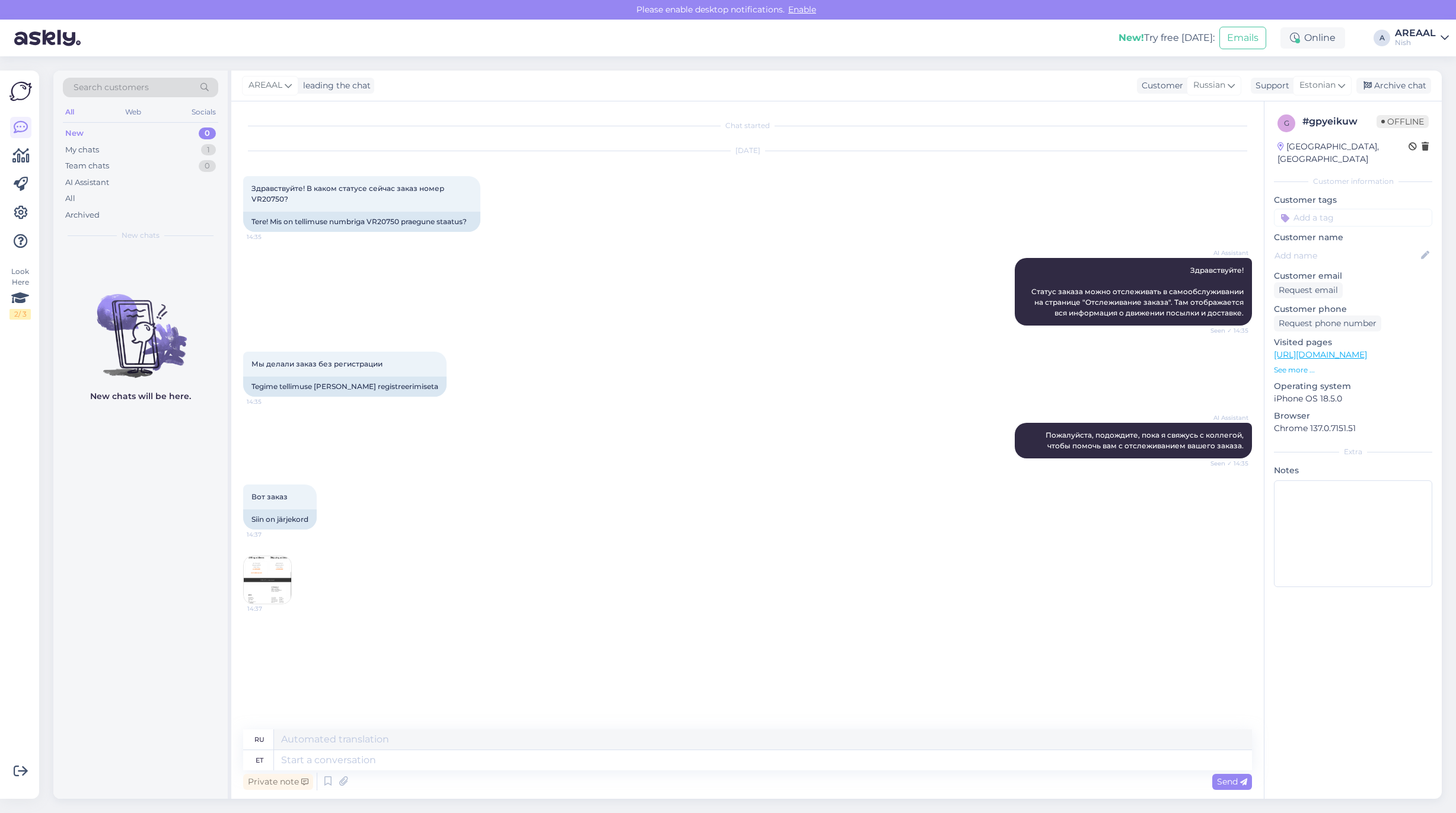
click at [746, 764] on textarea at bounding box center [763, 760] width 978 height 20
type textarea "Tere!"
type textarea "Привет!"
type textarea "Tere! Kui T"
type textarea "Привет! Если"
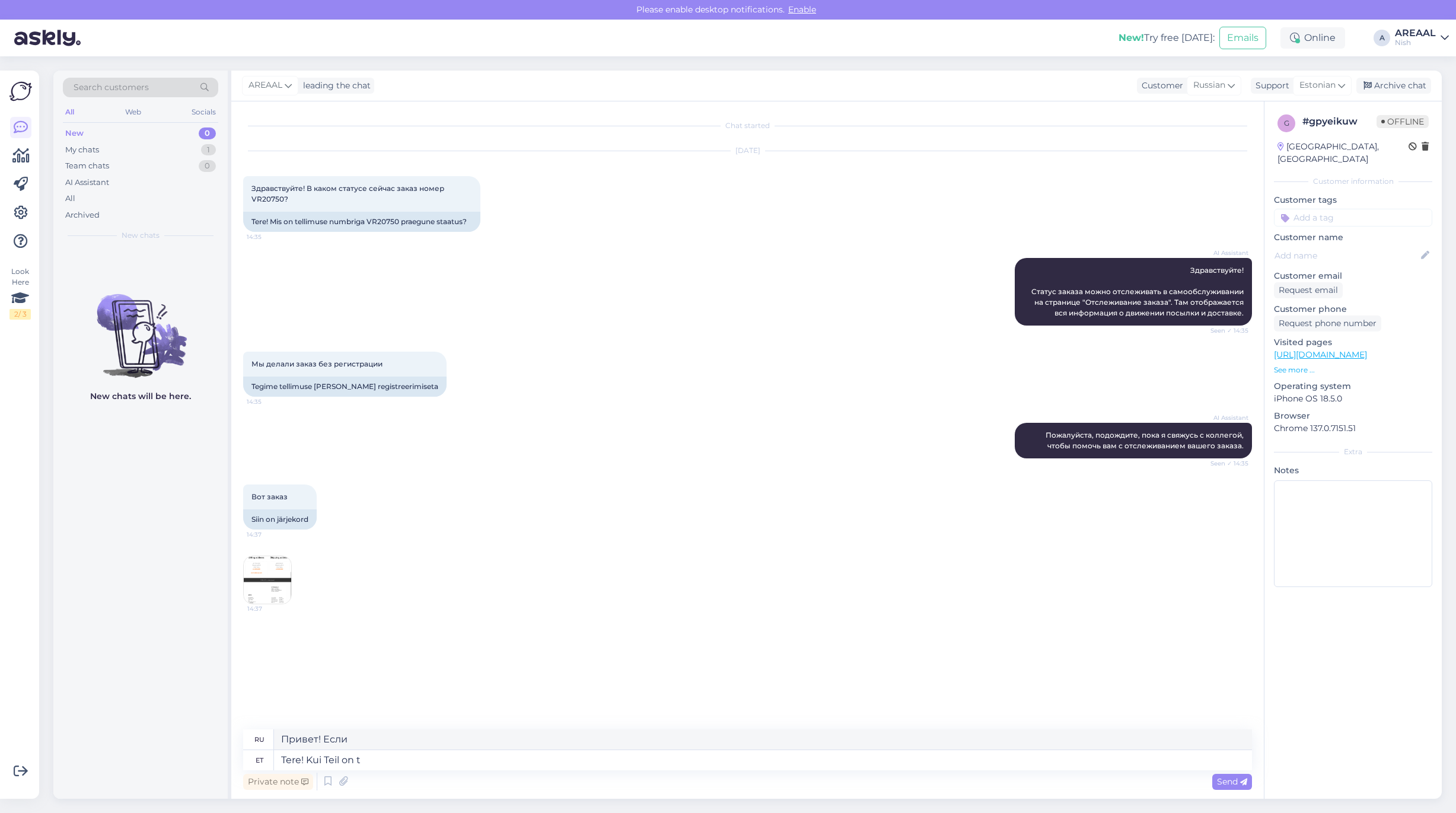
type textarea "Tere! Kui Teil on te"
type textarea "Привет! Если вы"
type textarea "Tere! Kui Teil on telli"
type textarea "Привет! Если у вас есть"
type textarea "Tere! Kui Teil on tellimusega pro"
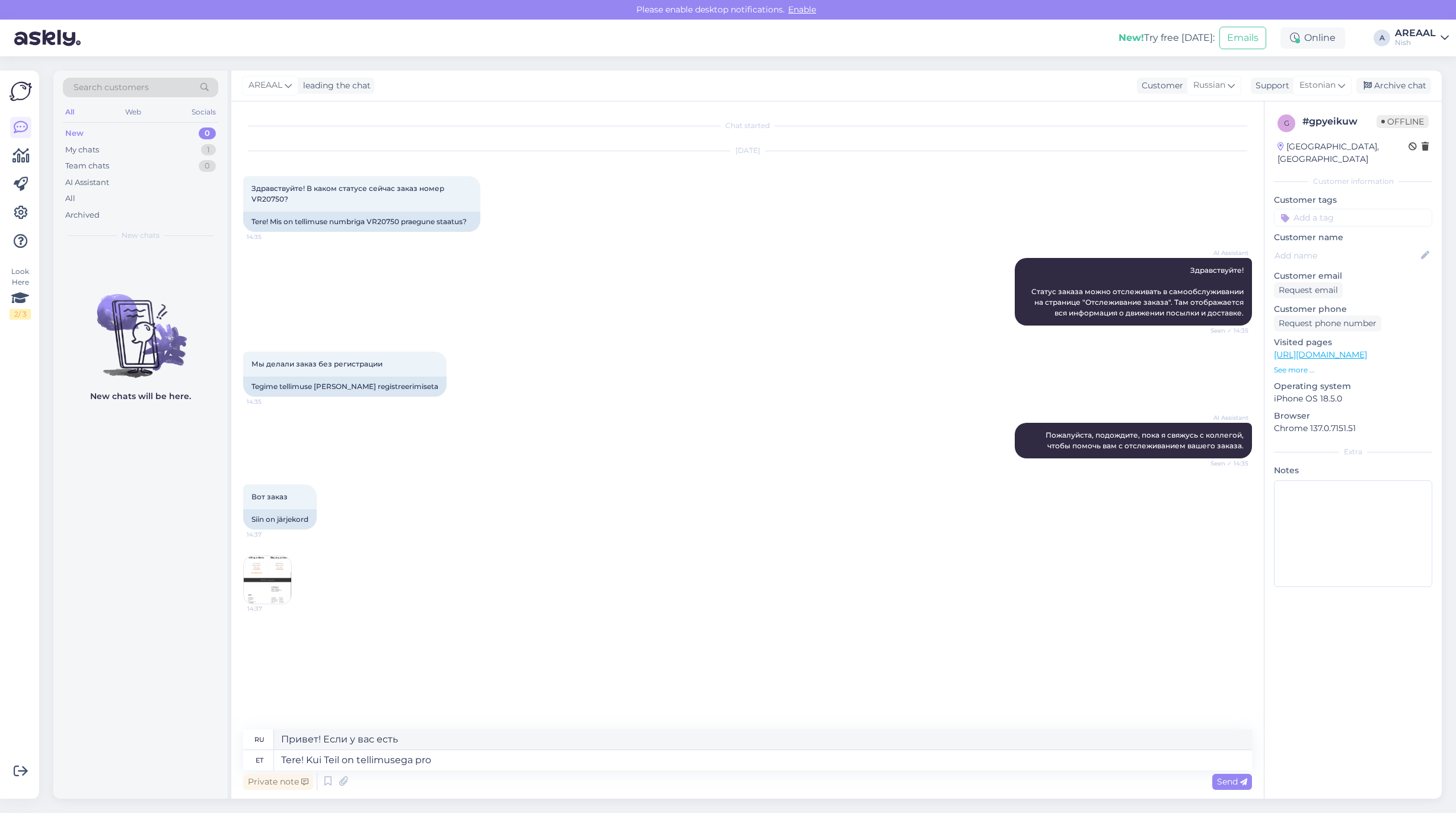
type textarea "Здравствуйте! Если у вас есть заказ"
type textarea "Tere! Kui Teil on tellimusega probleem, siis"
type textarea "Здравствуйте! Если у вас возникли проблемы с заказом,"
type textarea "Tere! Kui Teil on tellimusega probleem, siis palun saa"
type textarea "Здравствуйте! Если у вас возникли проблемы с заказом, пожалуйста,"
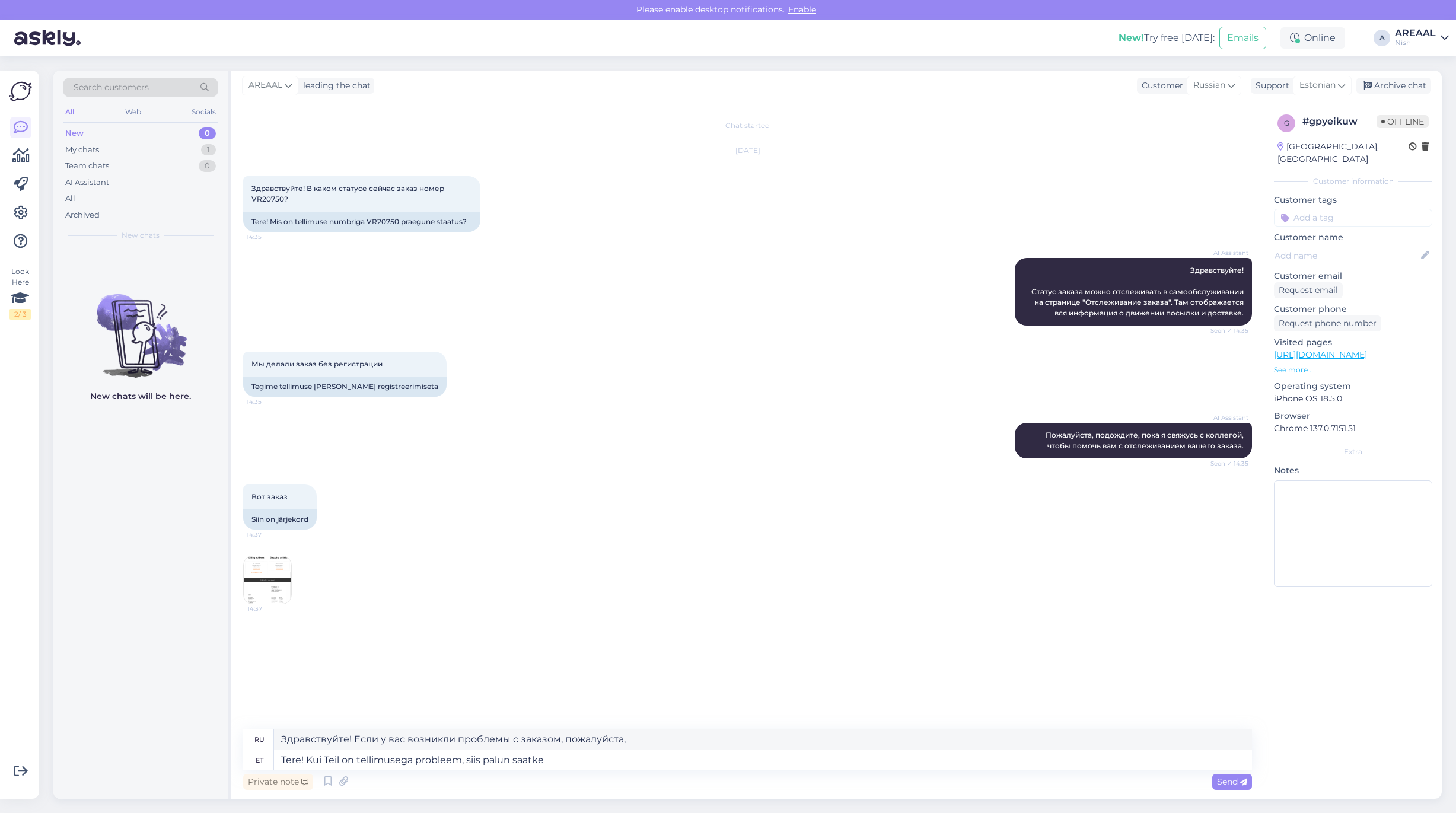
type textarea "Tere! Kui Teil on tellimusega probleem, siis palun saatke k"
type textarea "Здравствуйте! Если у вас возникли проблемы с заказом, пожалуйста, отправьте"
type textarea "Tere! Kui Teil on tellimusega probleem, siis palun saatke kiri inf"
type textarea "Здравствуйте! Если у вас возникли проблемы с заказом, пожалуйста, отправьте эле…"
type textarea "Tere! Kui Teil on tellimusega probleem, siis palun saatke kiri info@vr24.ee"
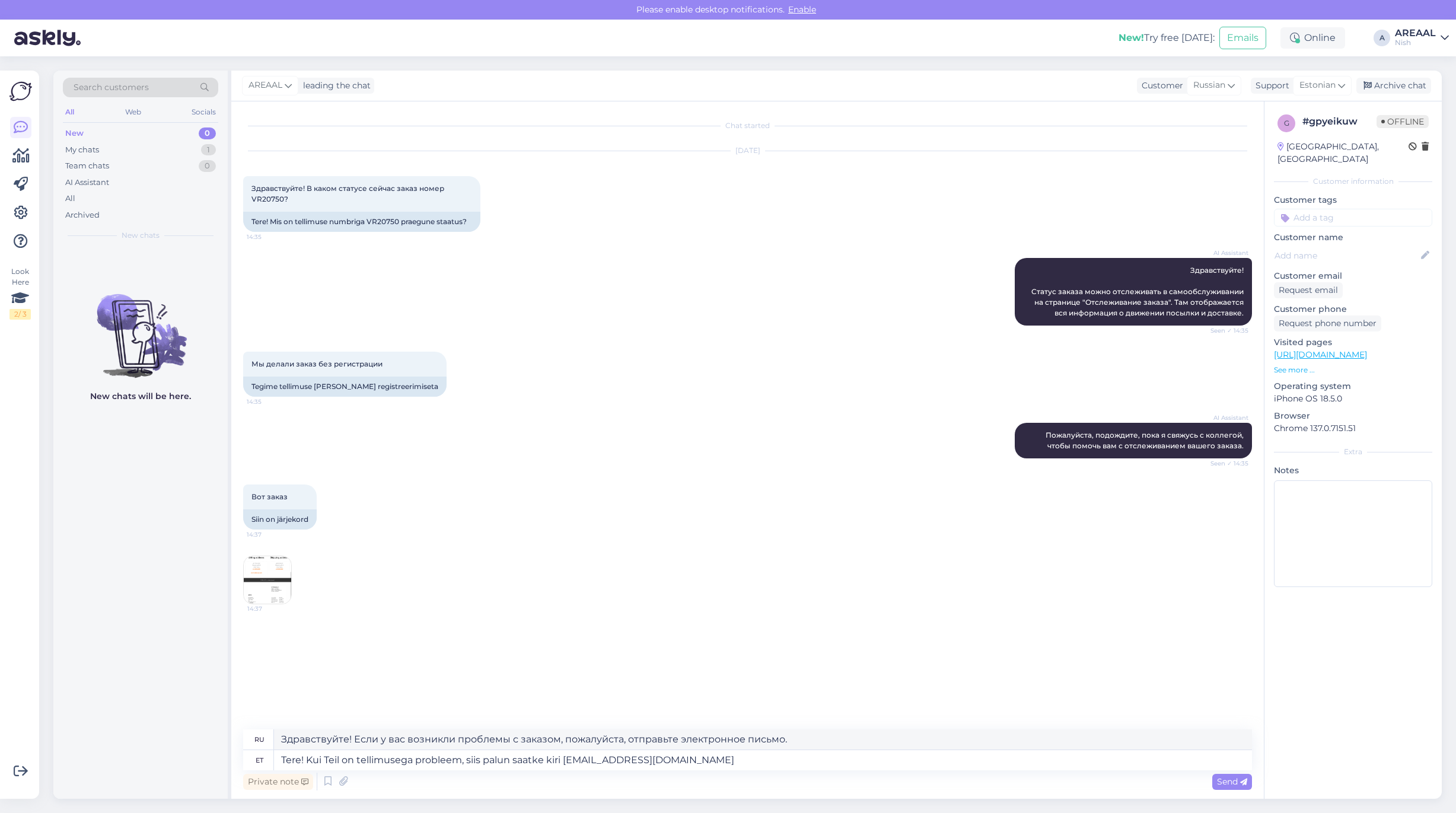
click at [384, 765] on textarea "Tere! Kui Teil on tellimusega probleem, siis palun saatke kiri info@vr24.ee" at bounding box center [763, 760] width 978 height 20
type textarea "Здравствуйте! Если у вас возникли проблемы с заказом, отправьте письмо на info@…"
type textarea "Tere! Kui Teil on tarneja kohta küsimus, siis palun saatke kiri info@vr24.ee"
type textarea "Здравствуйте! Если у вас есть вопросы о поставщике, отправьте письмо info@vr24.…"
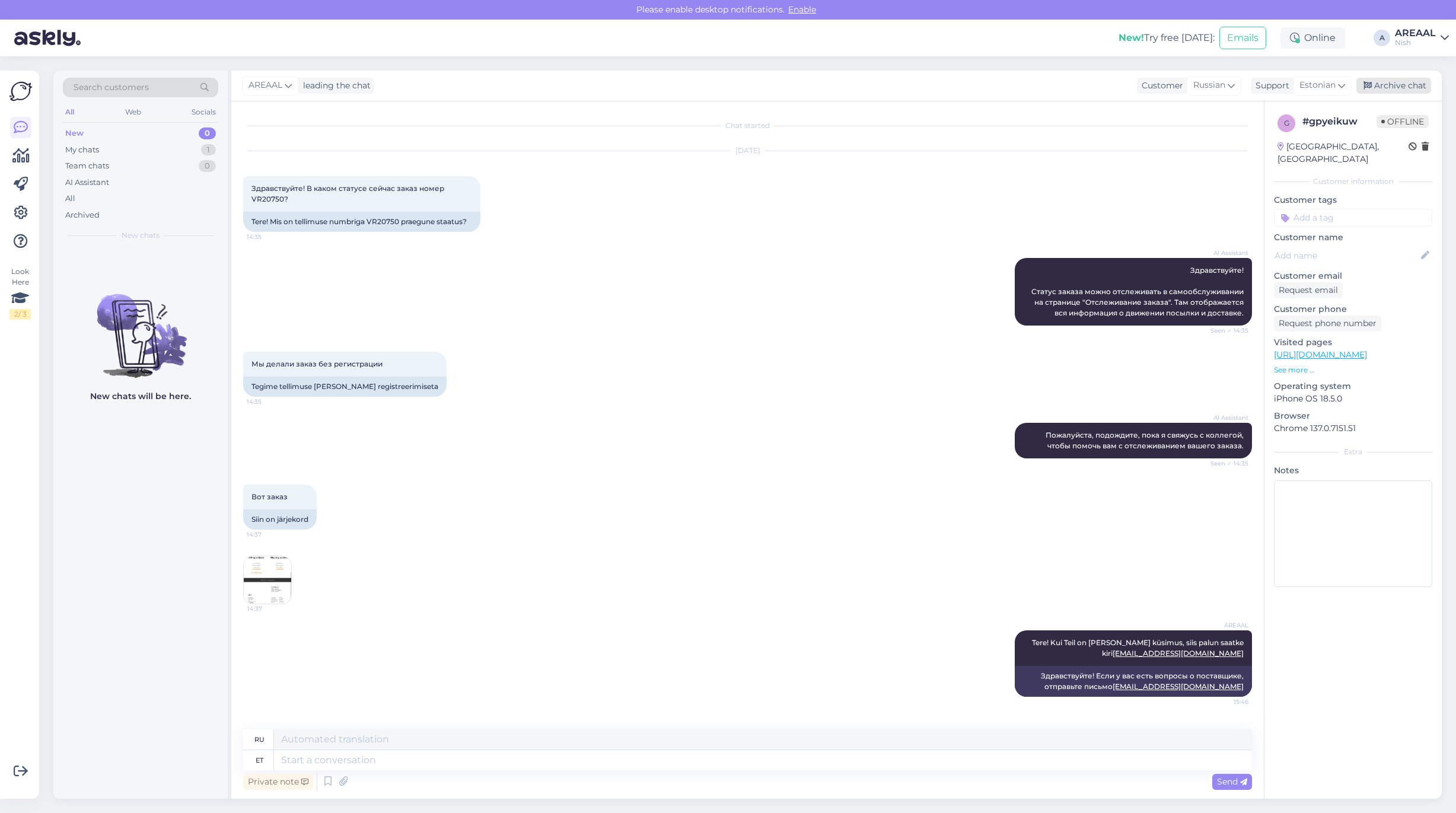
click at [1406, 81] on div "Archive chat" at bounding box center [1394, 85] width 75 height 16
click at [527, 366] on div "Мы делали заказ без регистрации 14:35 Tegime tellimuse ilma registreerimiseta" at bounding box center [747, 374] width 1009 height 71
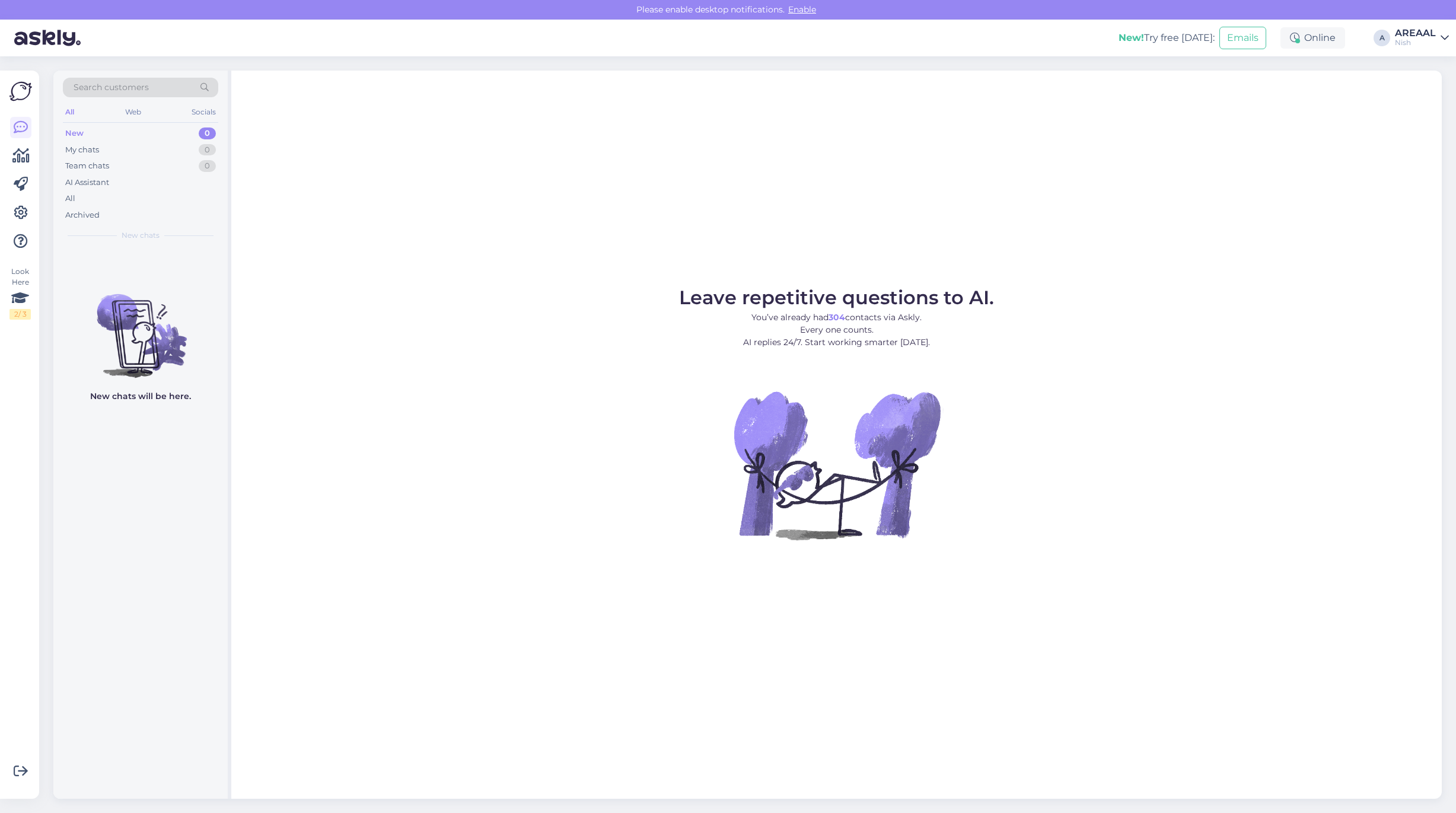
click at [1420, 30] on div "AREAAL" at bounding box center [1415, 33] width 41 height 10
click at [1428, 65] on button "Open" at bounding box center [1422, 66] width 33 height 18
click at [1011, 236] on div "Leave repetitive questions to AI. You’ve already had 6,882 contacts via Askly. …" at bounding box center [836, 434] width 1210 height 728
click at [90, 207] on div "Archived" at bounding box center [140, 215] width 155 height 17
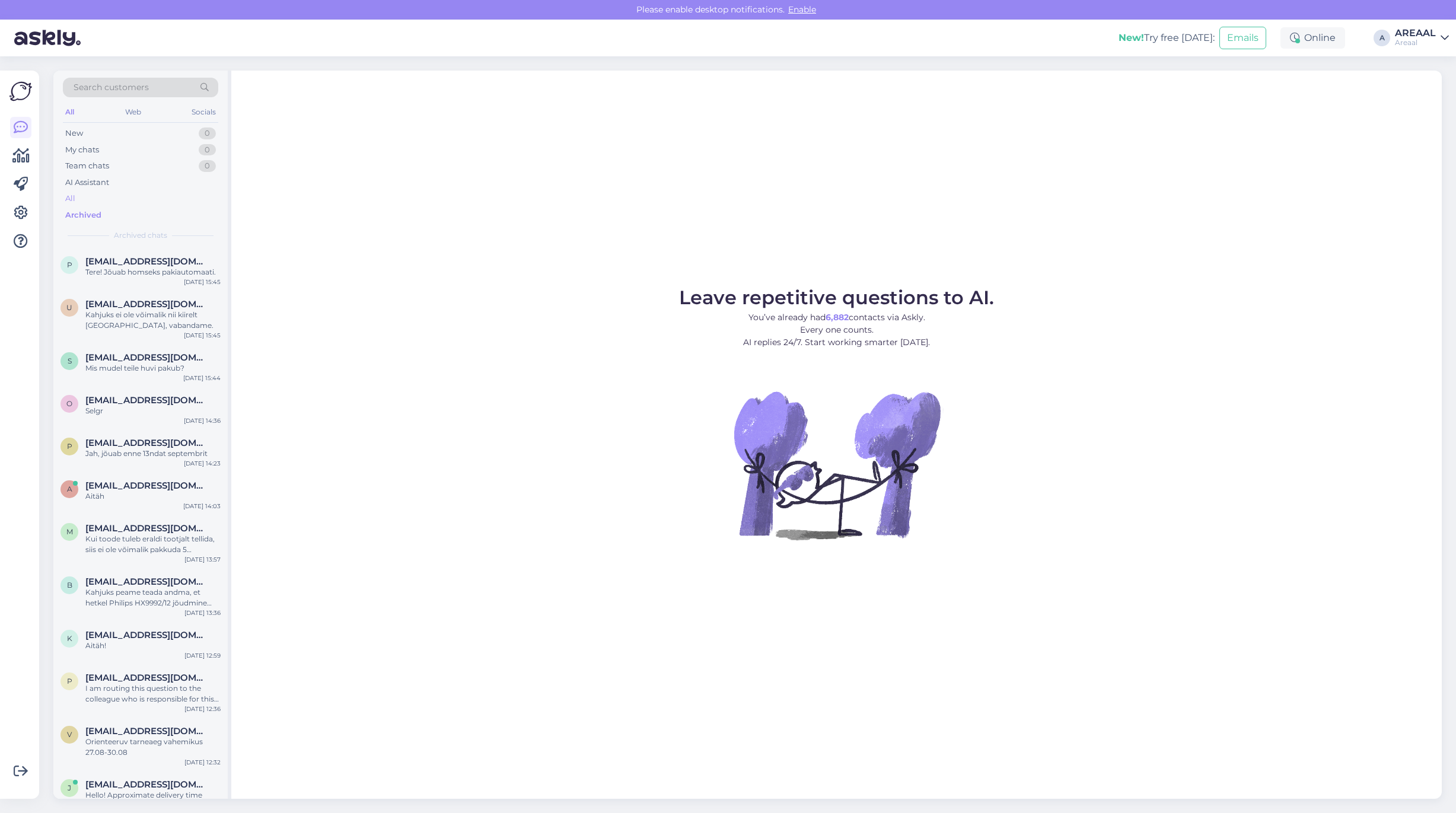
click at [90, 205] on div "All" at bounding box center [140, 199] width 155 height 17
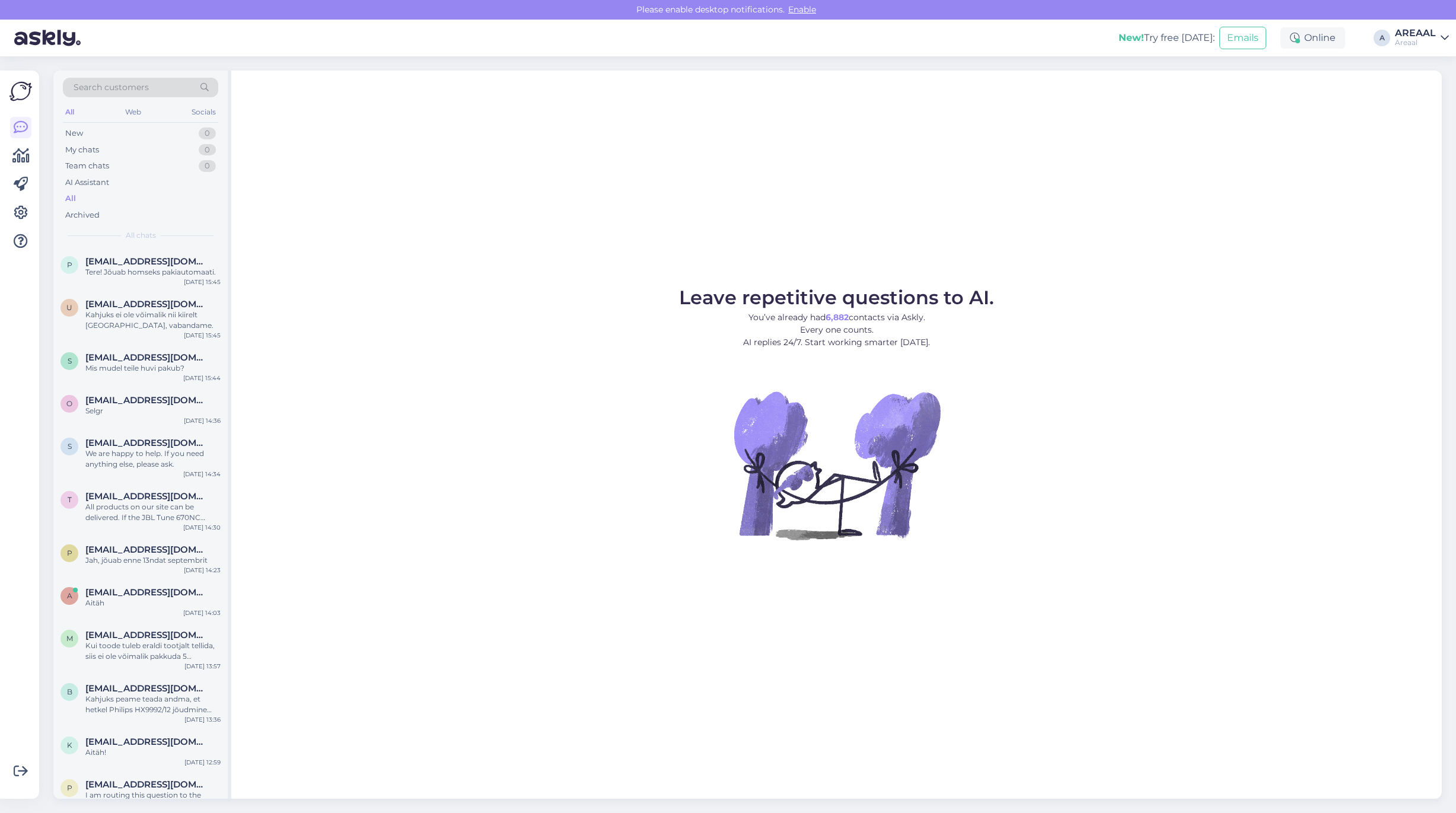
click at [101, 196] on div "All" at bounding box center [140, 199] width 155 height 17
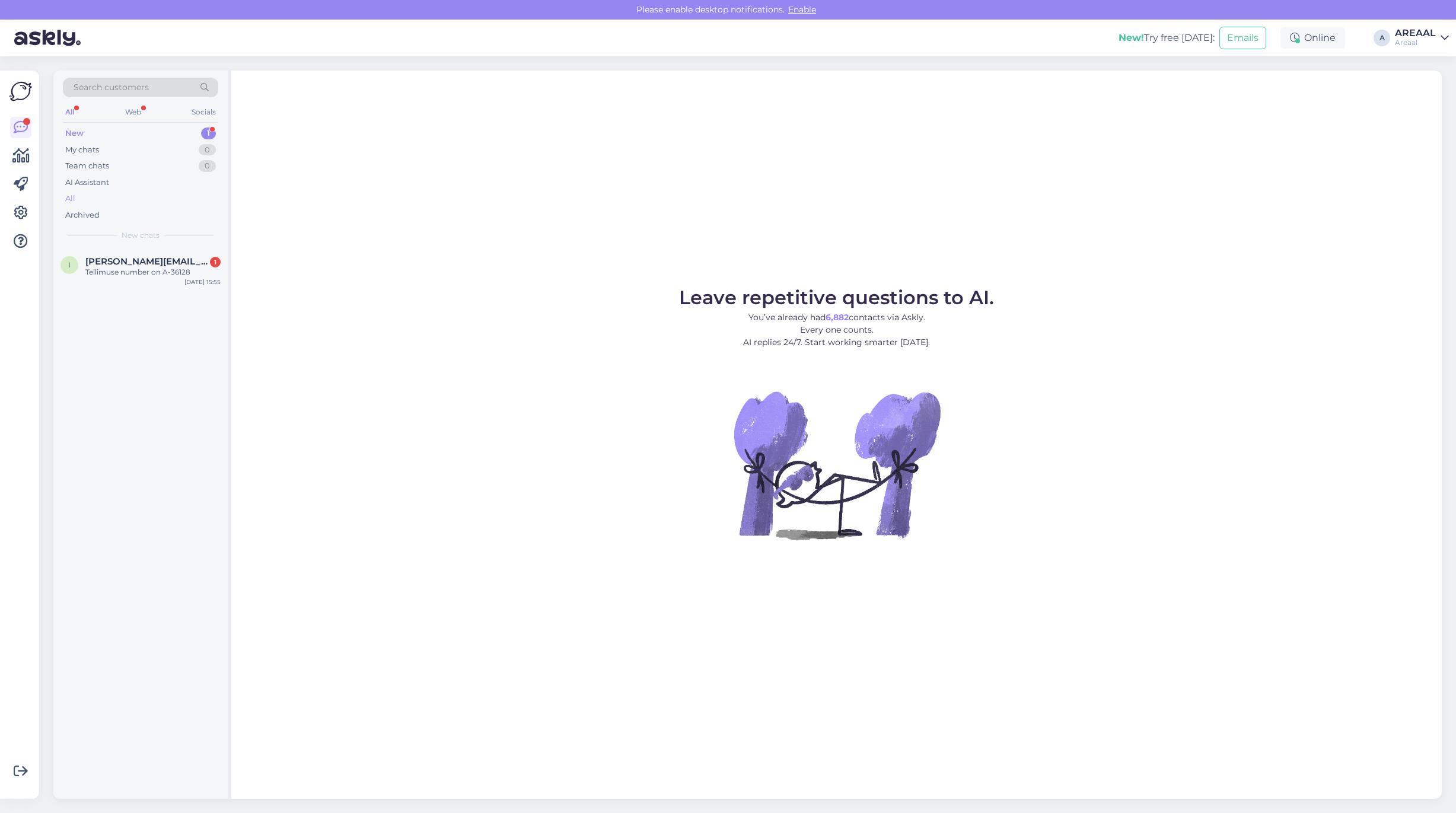
click at [88, 200] on div "All" at bounding box center [140, 199] width 155 height 17
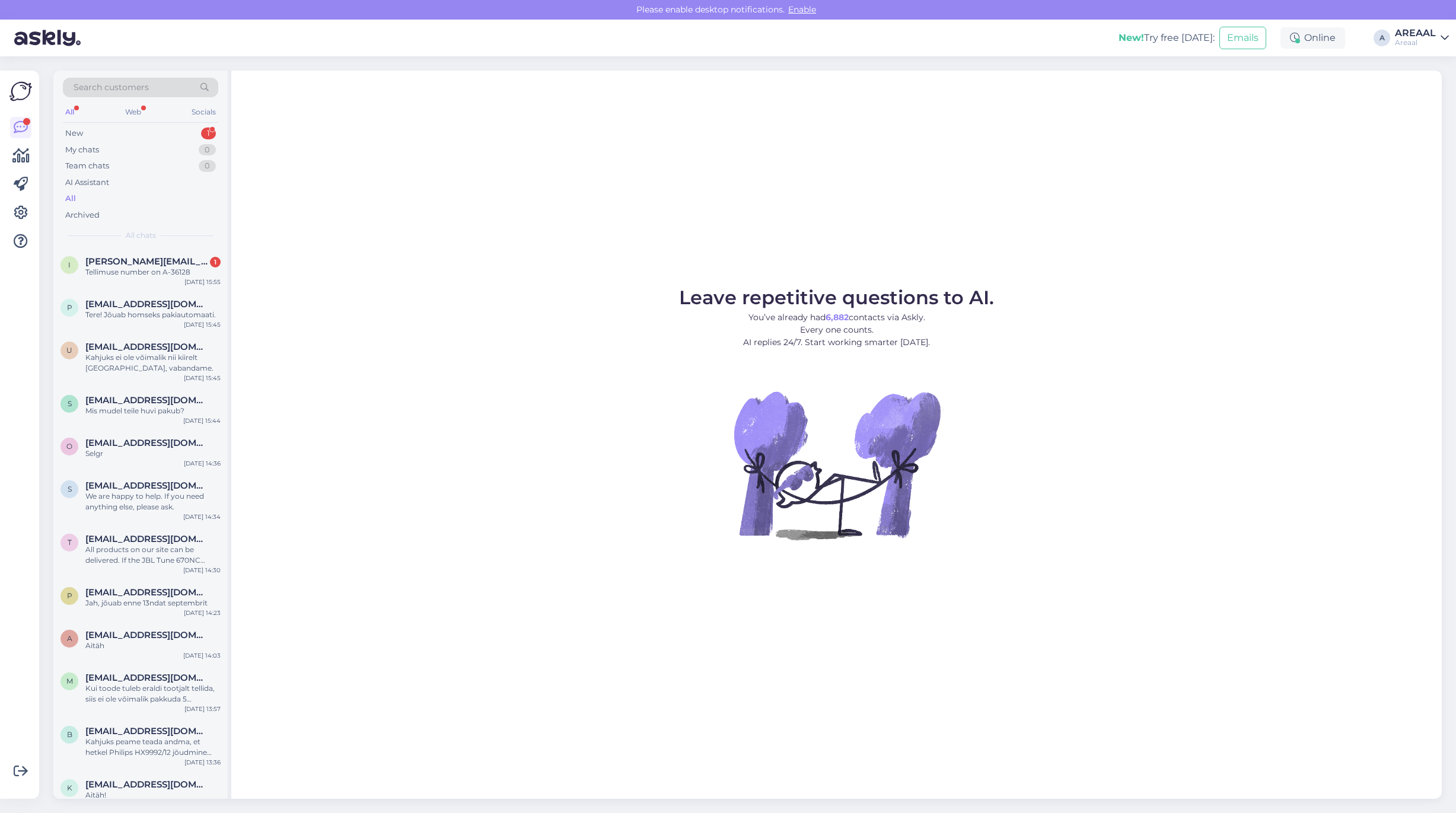
drag, startPoint x: 883, startPoint y: 94, endPoint x: 322, endPoint y: 233, distance: 578.0
click at [883, 95] on div "Leave repetitive questions to AI. You’ve already had 6,882 contacts via Askly. …" at bounding box center [836, 434] width 1210 height 728
click at [511, 262] on div "Leave repetitive questions to AI. You’ve already had 6,882 contacts via Askly. …" at bounding box center [836, 434] width 1210 height 728
click at [134, 250] on div "i ivan.telkov@tkvg.ee 1 Tellimuse number on A-36128 Aug 22 15:55" at bounding box center [141, 269] width 174 height 43
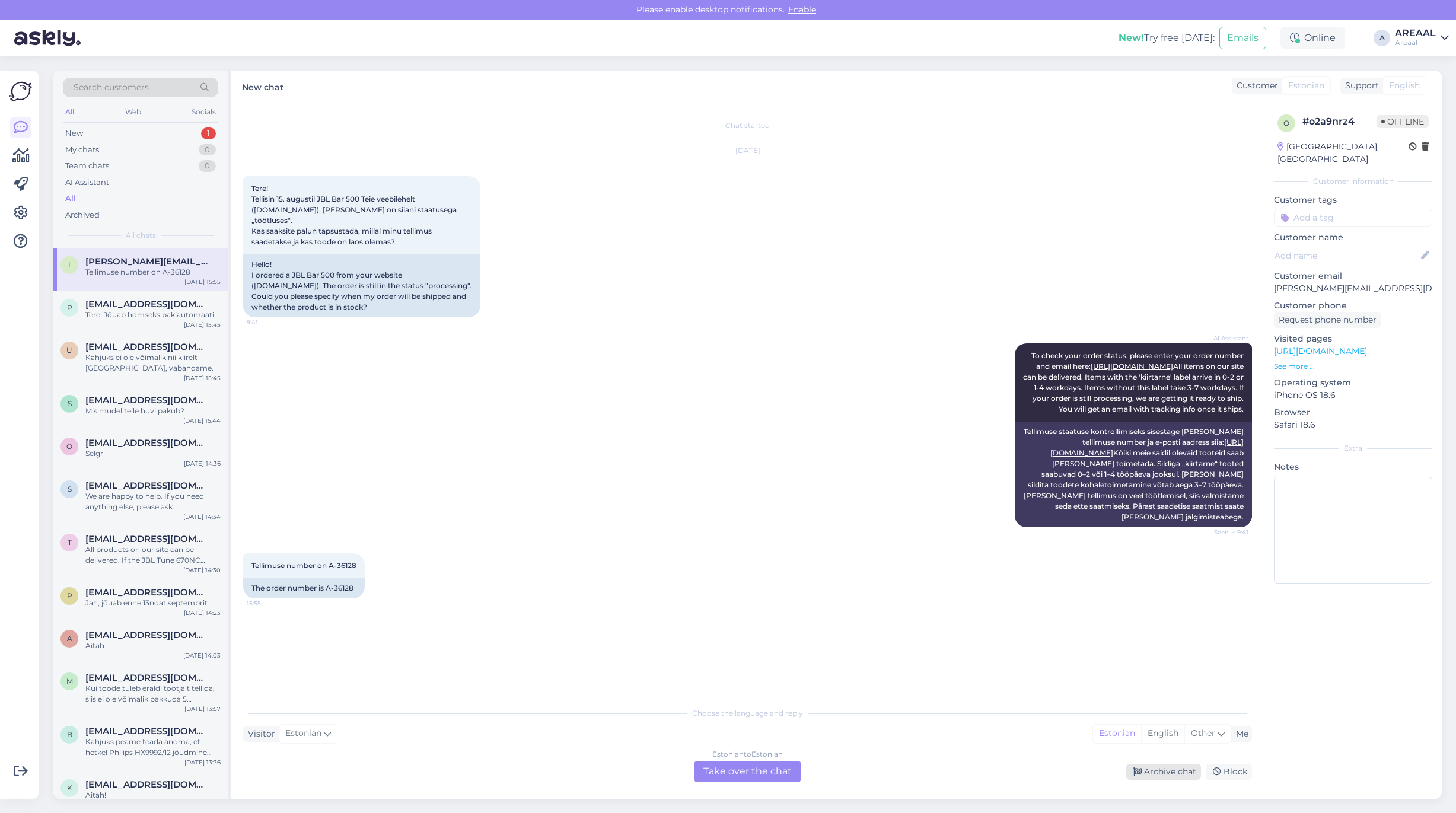
click at [1154, 774] on div "Archive chat" at bounding box center [1164, 772] width 75 height 16
click at [141, 199] on div "All" at bounding box center [140, 199] width 155 height 17
click at [182, 332] on div "p paulakene.paas@gmail.com Tere! Jõuab homseks pakiautomaati. Aug 22 15:45" at bounding box center [141, 312] width 174 height 43
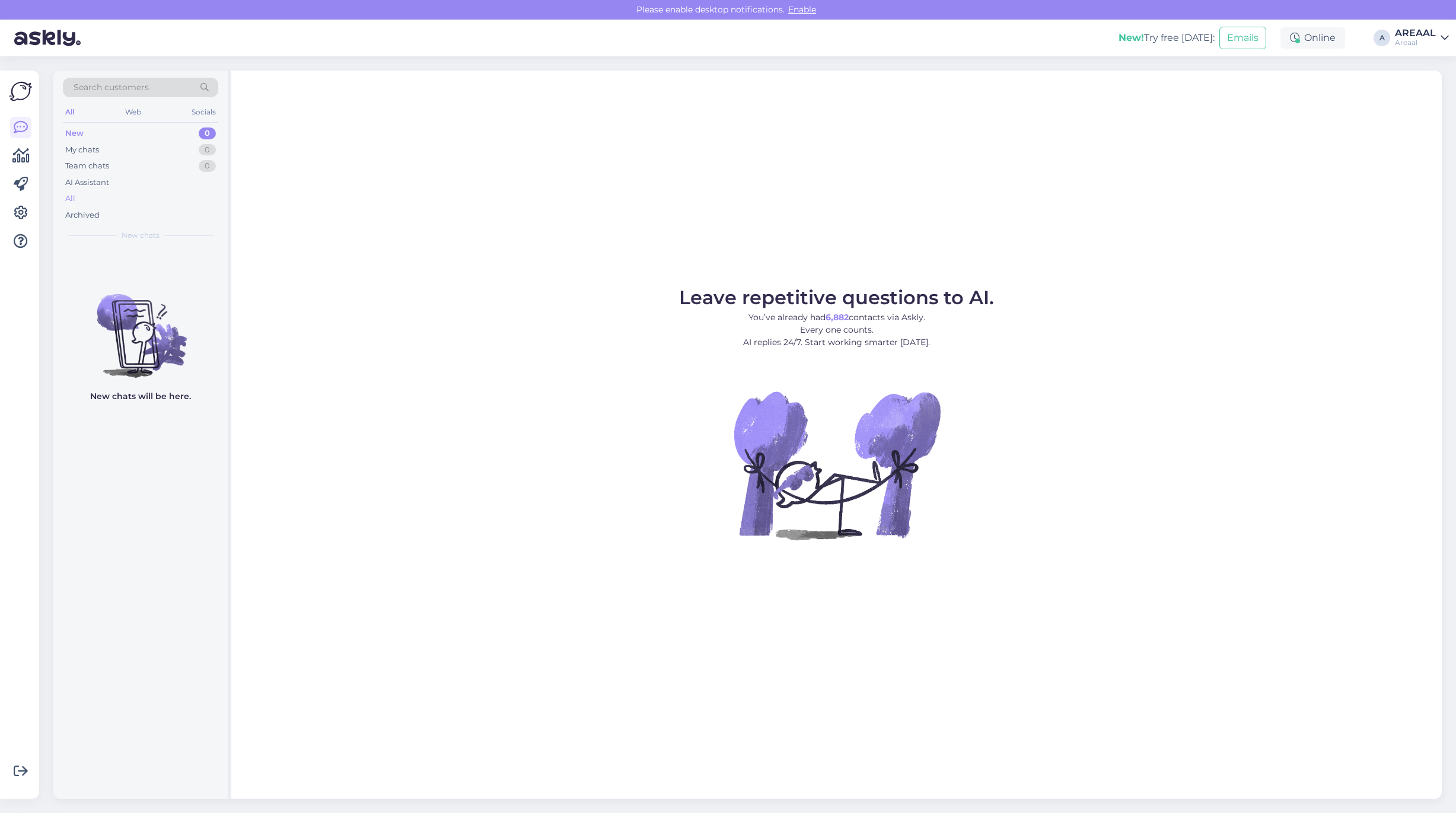
click at [133, 199] on div "All" at bounding box center [140, 199] width 155 height 17
click at [206, 260] on div "[PERSON_NAME][EMAIL_ADDRESS][DOMAIN_NAME] 1" at bounding box center [153, 261] width 135 height 11
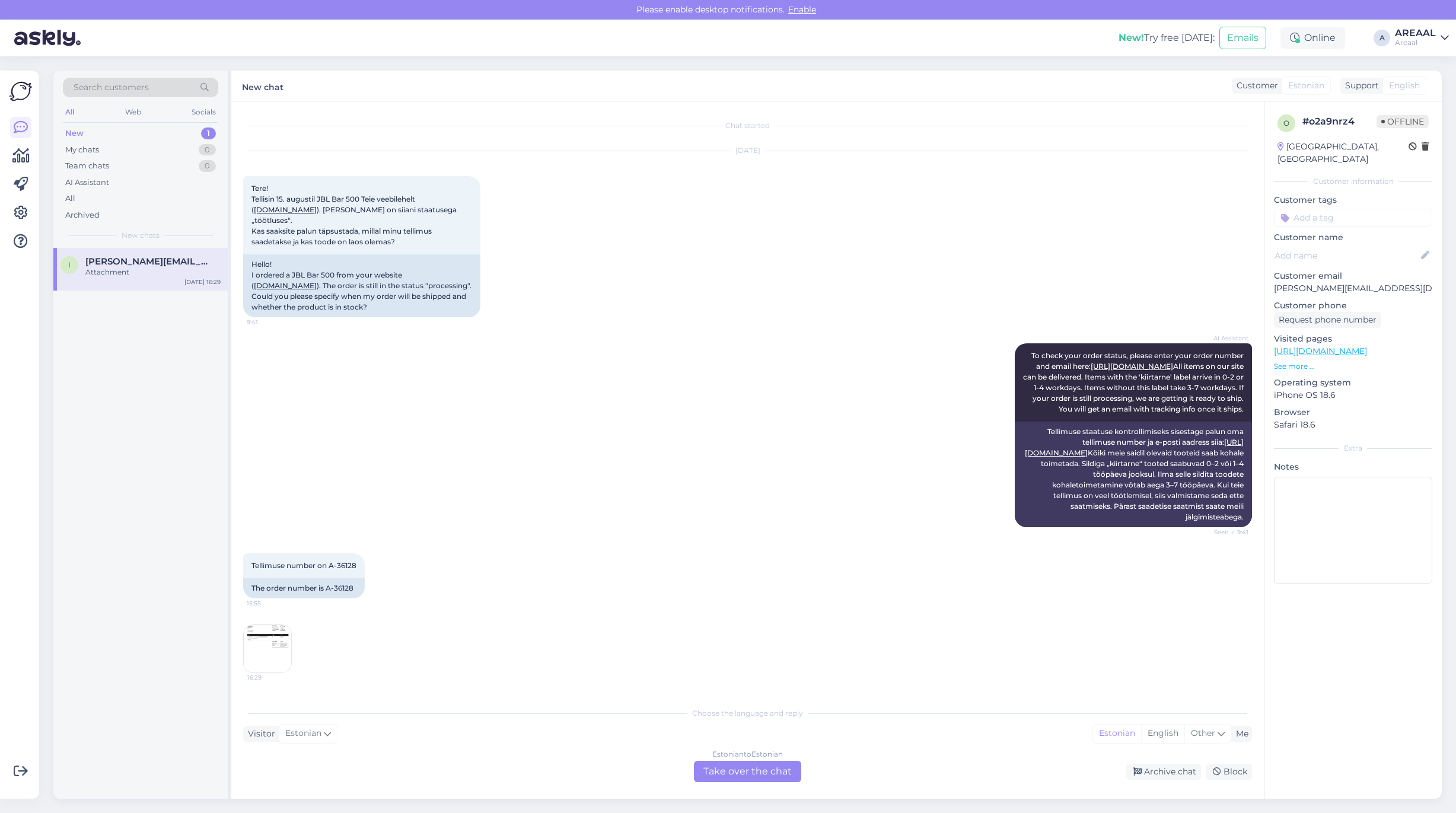
scroll to position [17, 0]
click at [747, 775] on div "Estonian to Estonian Take over the chat" at bounding box center [748, 771] width 107 height 21
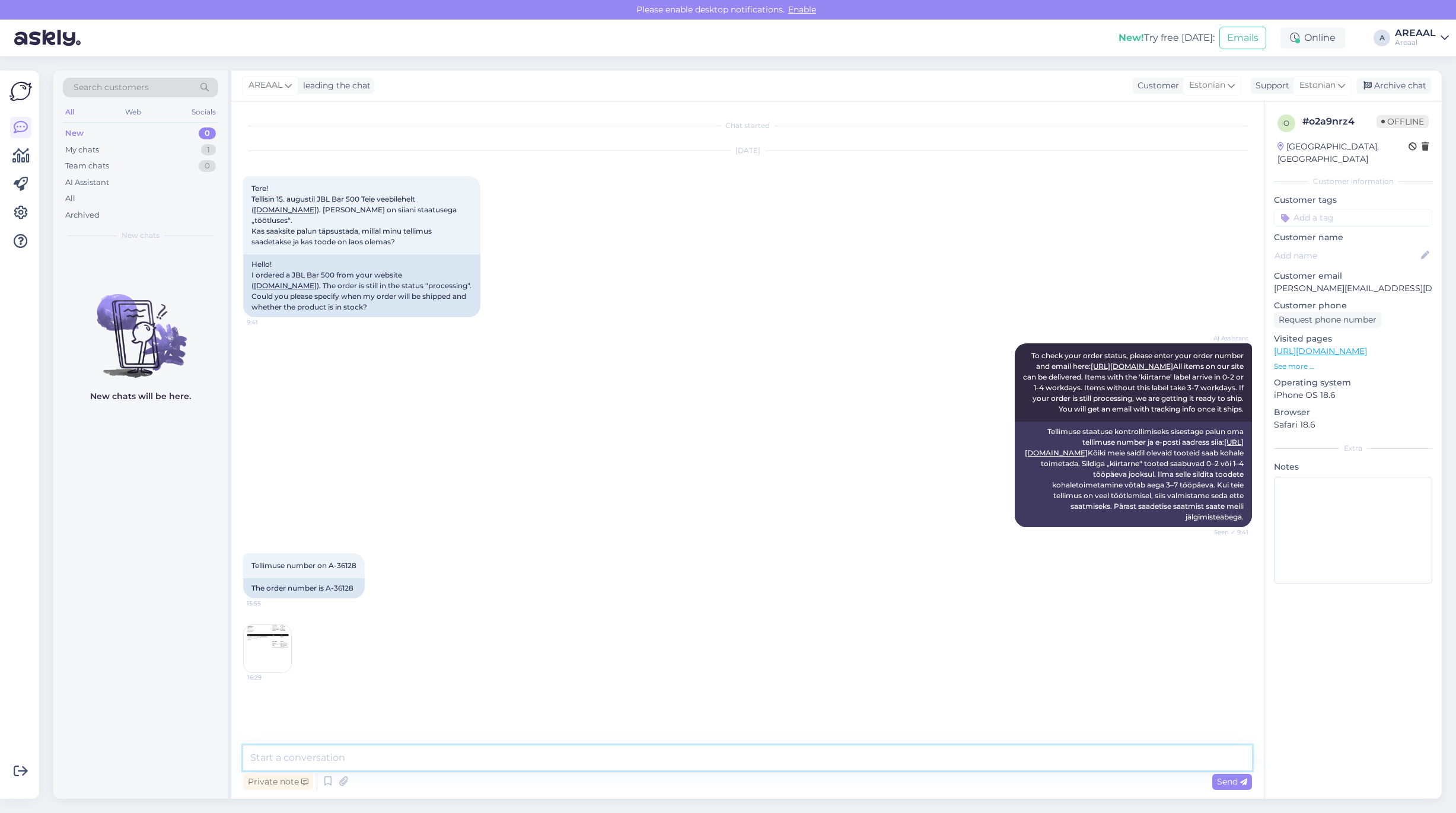
click at [746, 760] on textarea at bounding box center [747, 758] width 1009 height 25
click at [277, 752] on textarea "Teie kirjale vastatakse tänase päeva jooksul." at bounding box center [747, 758] width 1009 height 25
click at [270, 752] on textarea "Teie kirjale vastatakse tänase päeva jooksul." at bounding box center [747, 758] width 1009 height 25
type textarea "Teie saadetud kirjale vastatakse tänase päeva jooksul."
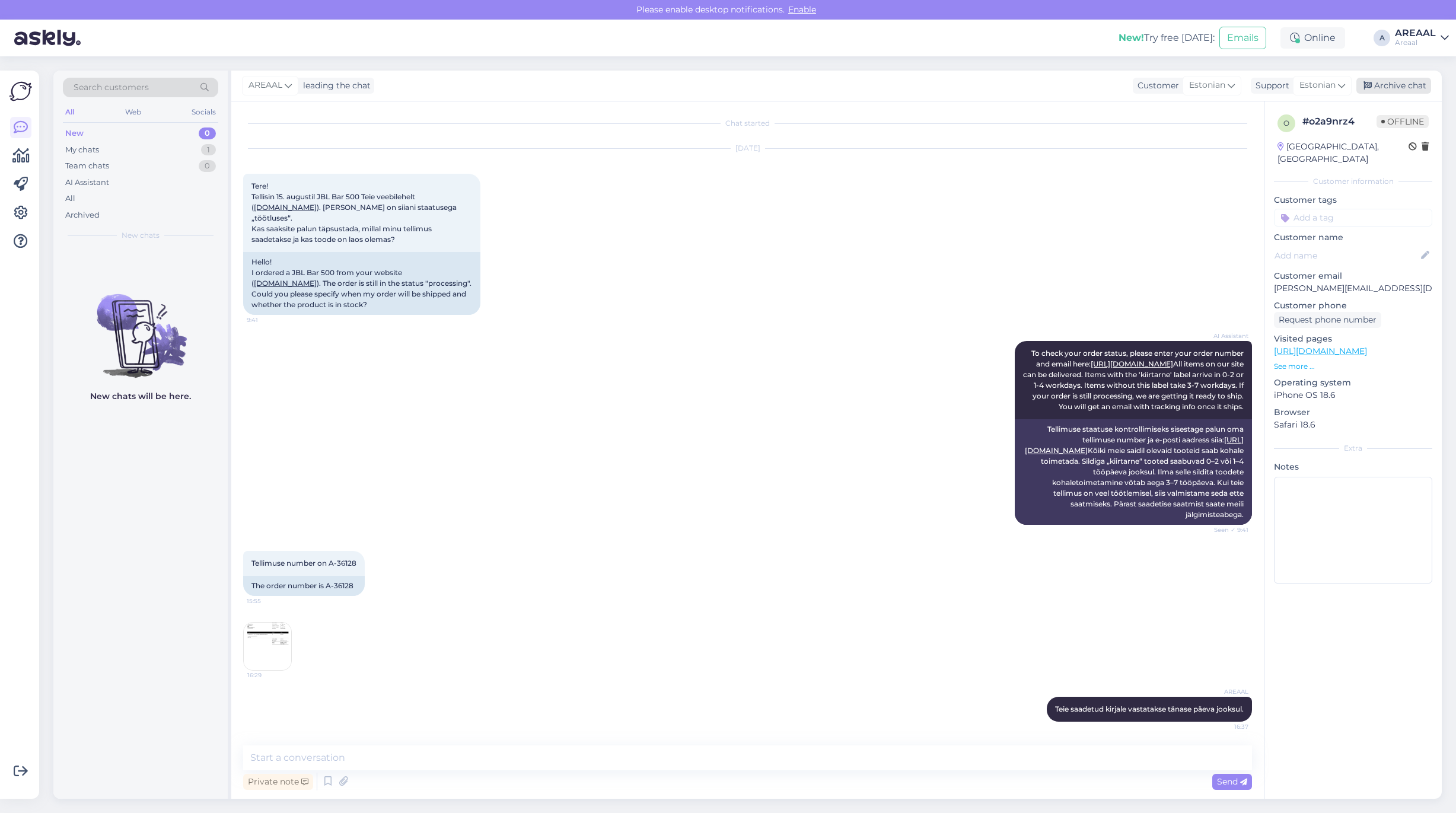
click at [1406, 81] on div "Archive chat" at bounding box center [1394, 85] width 75 height 16
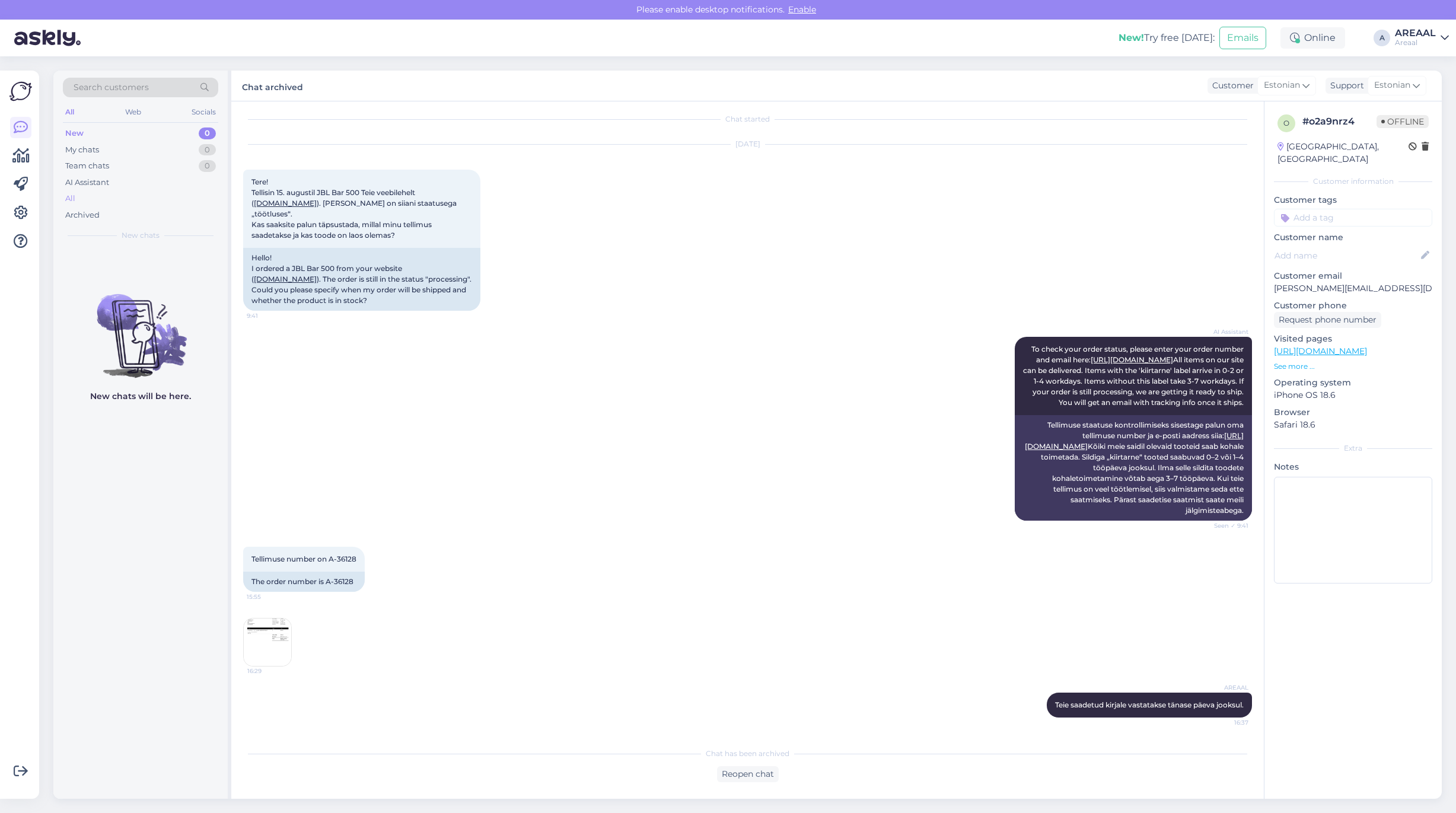
click at [136, 204] on div "All" at bounding box center [140, 199] width 155 height 17
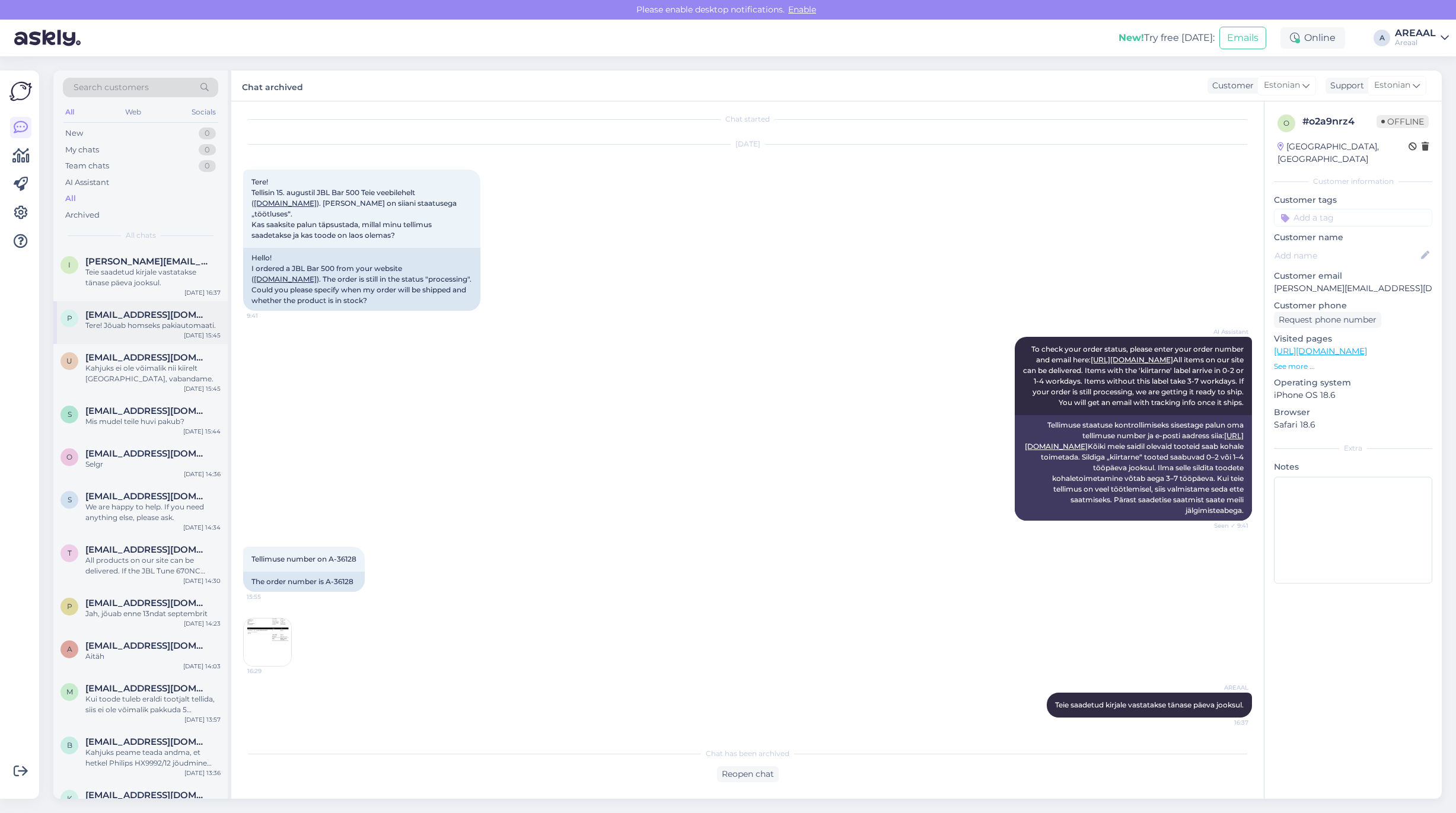
click at [171, 319] on span "[EMAIL_ADDRESS][DOMAIN_NAME]" at bounding box center [147, 315] width 123 height 11
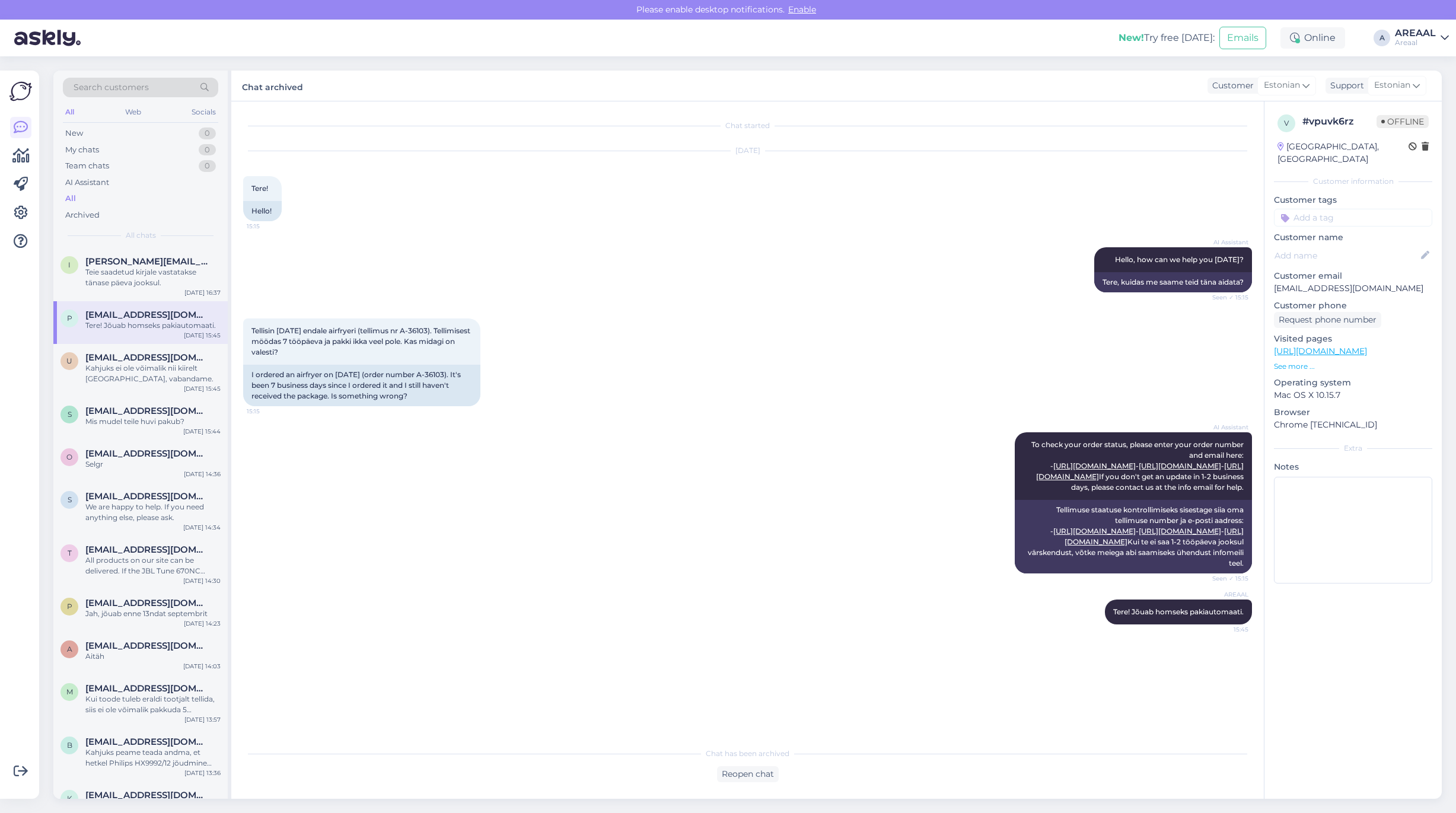
scroll to position [0, 0]
click at [155, 270] on div "Teie saadetud kirjale vastatakse tänase päeva jooksul." at bounding box center [153, 277] width 135 height 21
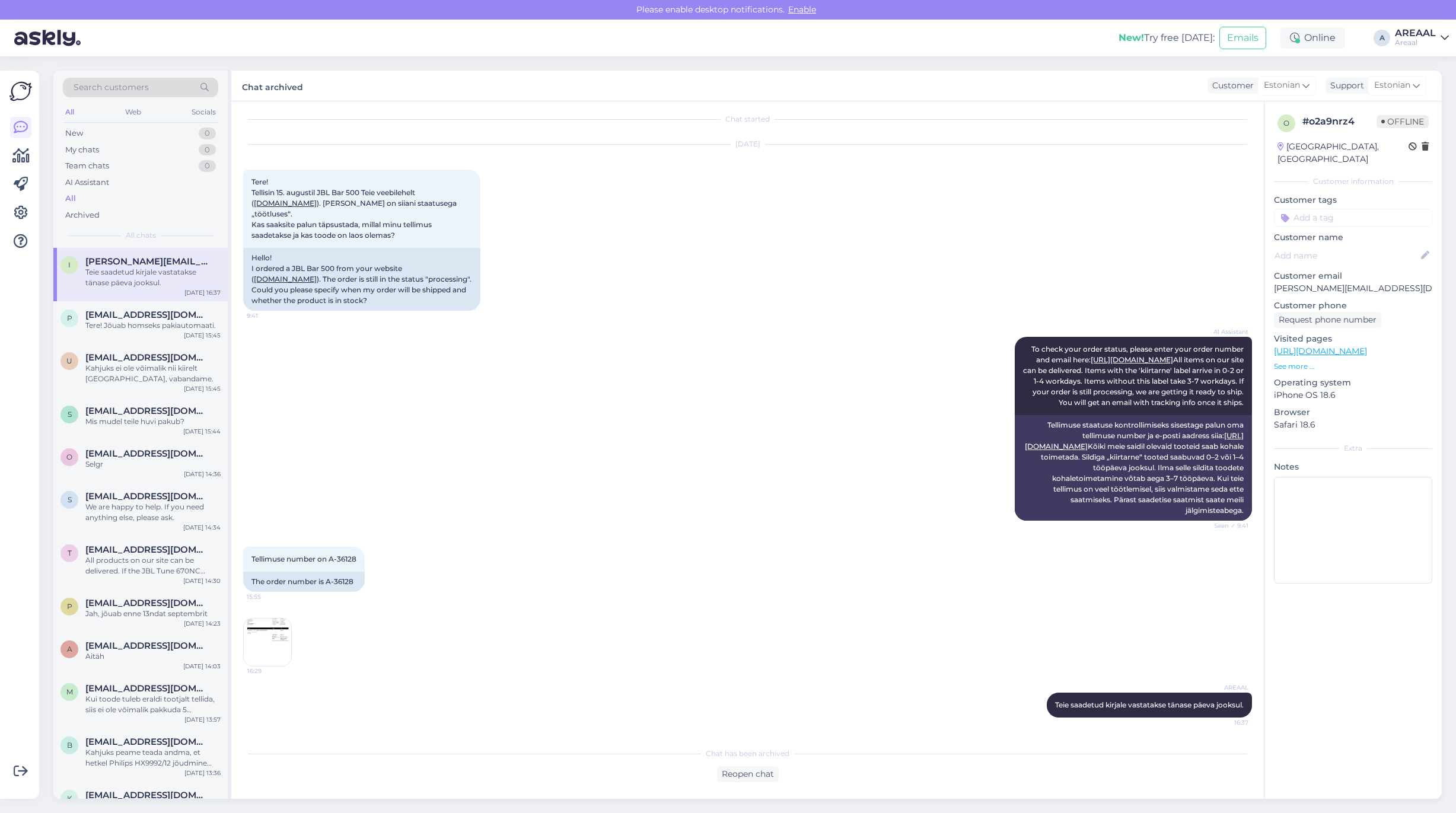
click at [1421, 38] on div "Areaal" at bounding box center [1415, 43] width 41 height 10
click at [1422, 78] on div "Areaal Opened" at bounding box center [1376, 66] width 145 height 25
click at [1424, 86] on button "Open" at bounding box center [1422, 92] width 33 height 18
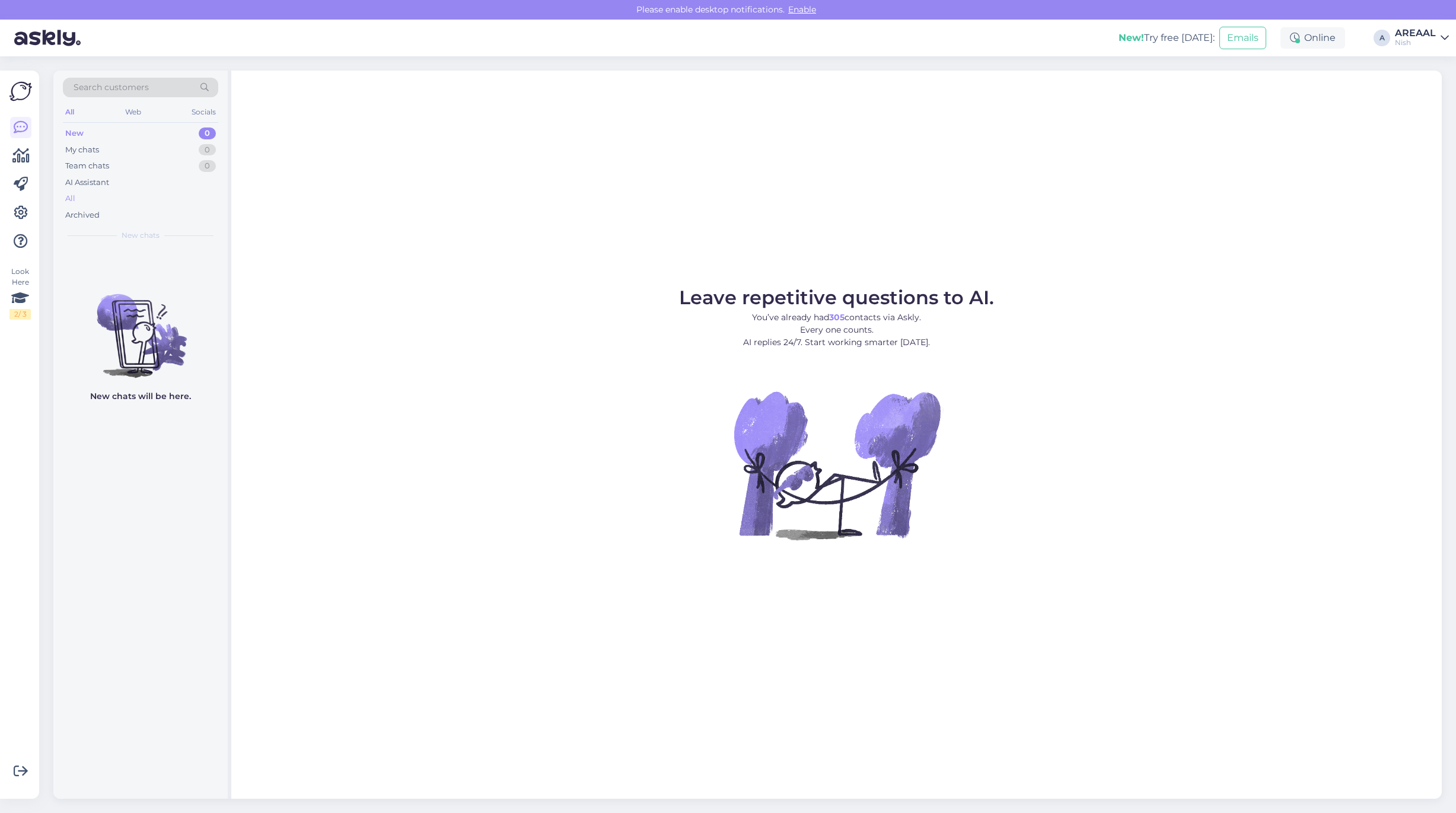
click at [92, 198] on div "All" at bounding box center [140, 199] width 155 height 17
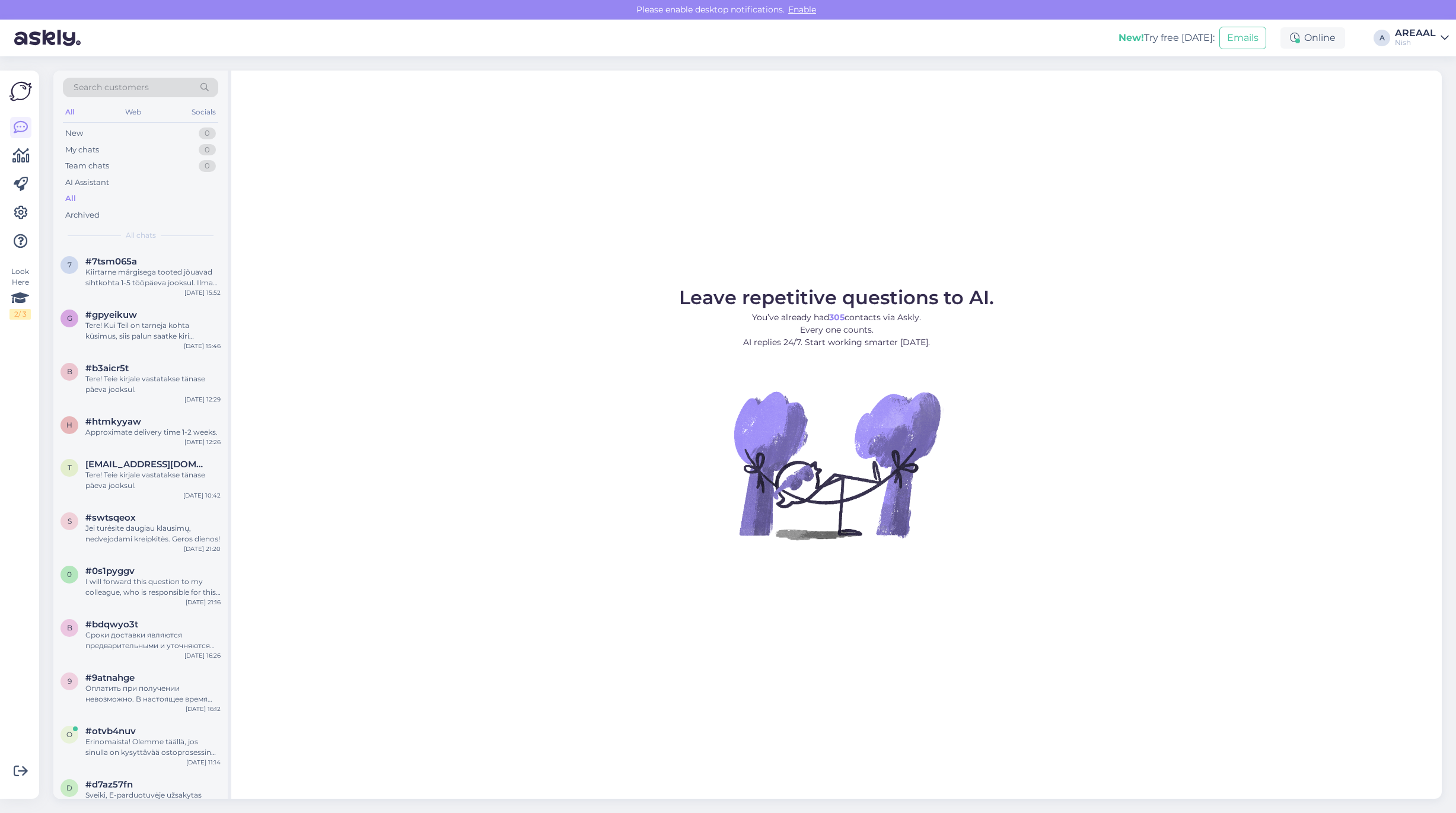
click at [1430, 33] on div "AREAAL" at bounding box center [1415, 33] width 41 height 10
click at [1431, 58] on button "Open" at bounding box center [1422, 66] width 33 height 18
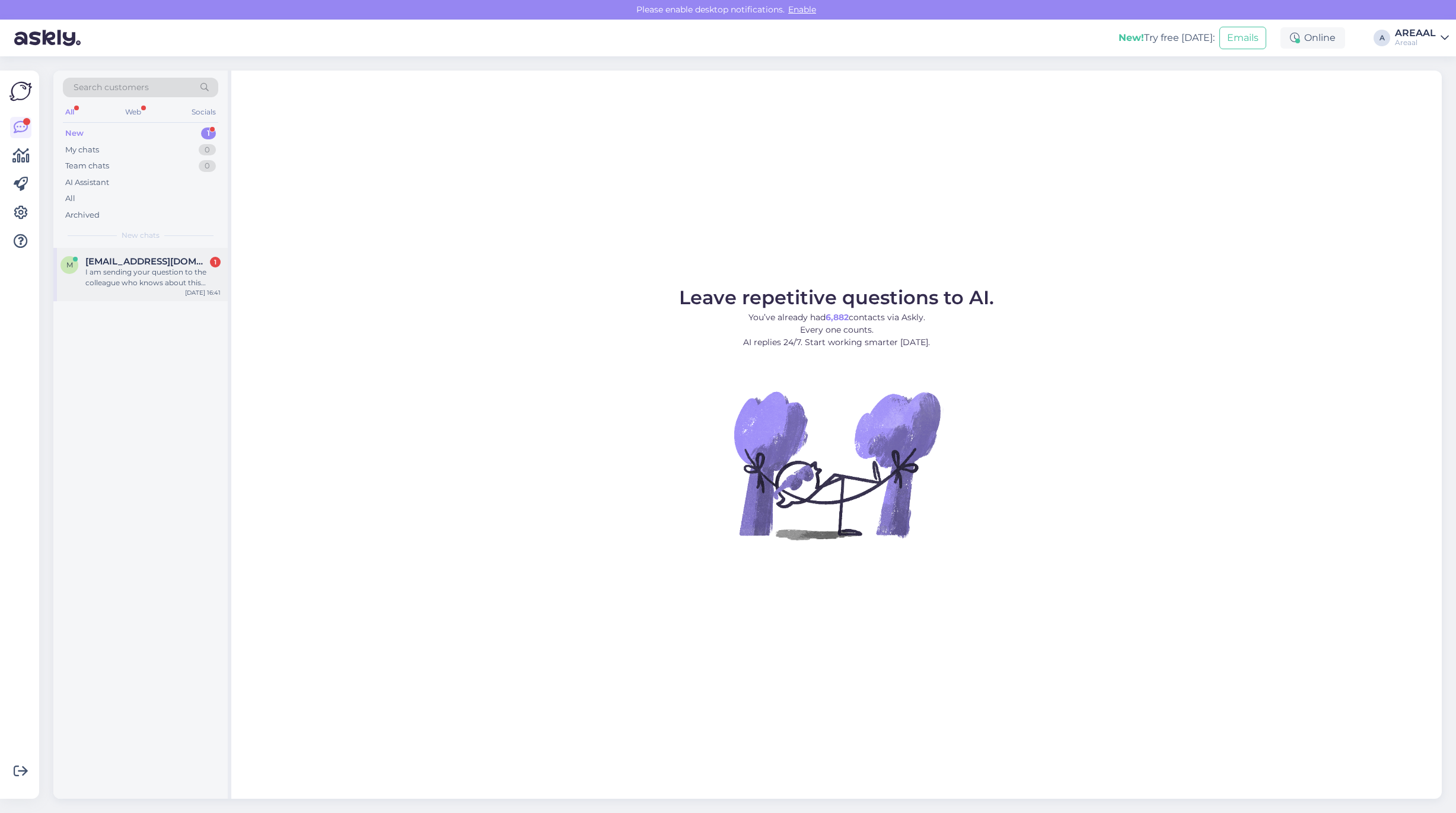
click at [178, 274] on div "I am sending your question to the colleague who knows about this topic. It migh…" at bounding box center [153, 277] width 135 height 21
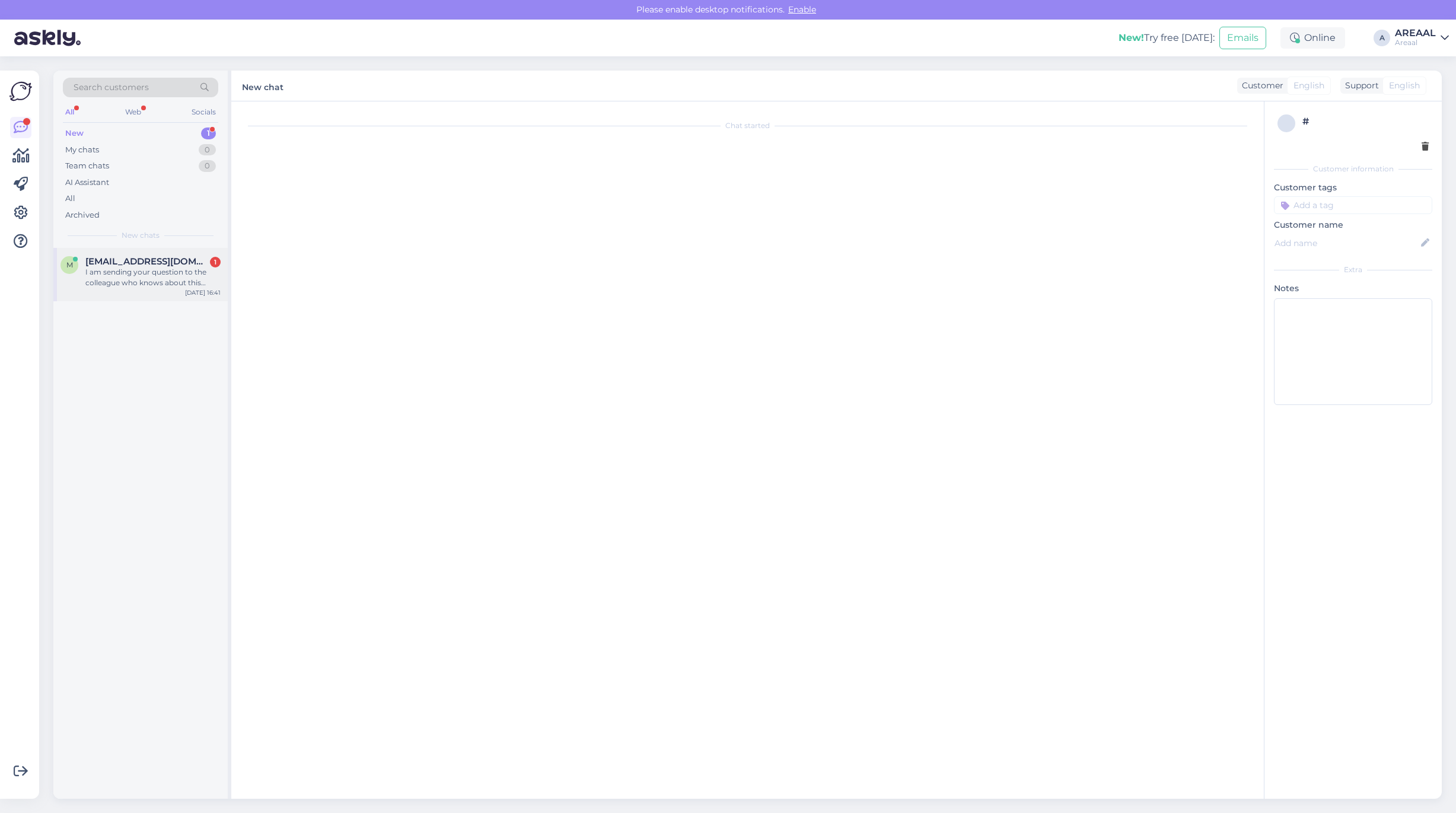
scroll to position [3417, 0]
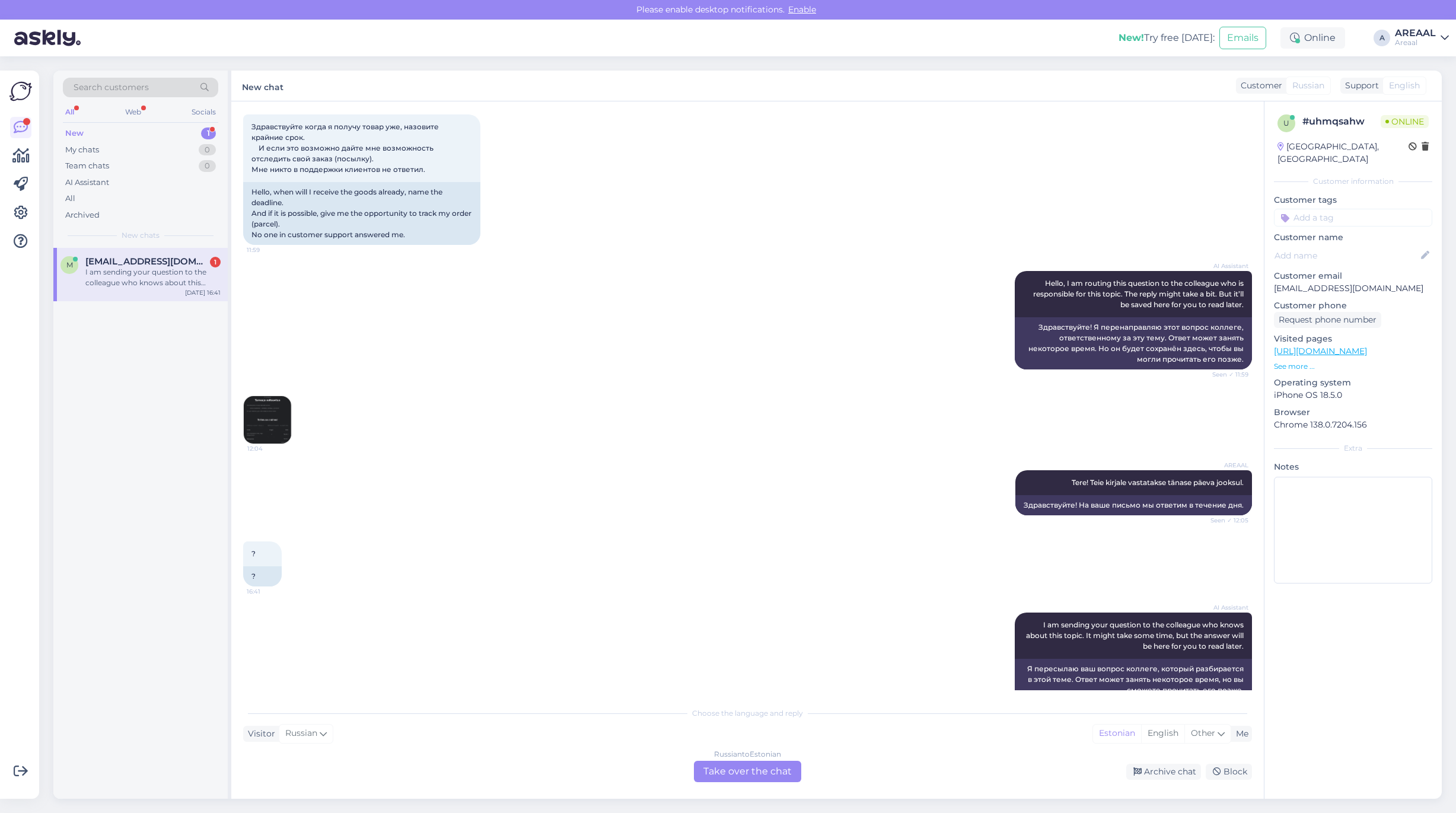
click at [790, 787] on div "Chat started Jul 19 2025 Здравствуйте, меня интересует когда я получу товар и г…" at bounding box center [748, 450] width 1033 height 697
click at [781, 780] on div "Russian to Estonian Take over the chat" at bounding box center [748, 771] width 107 height 21
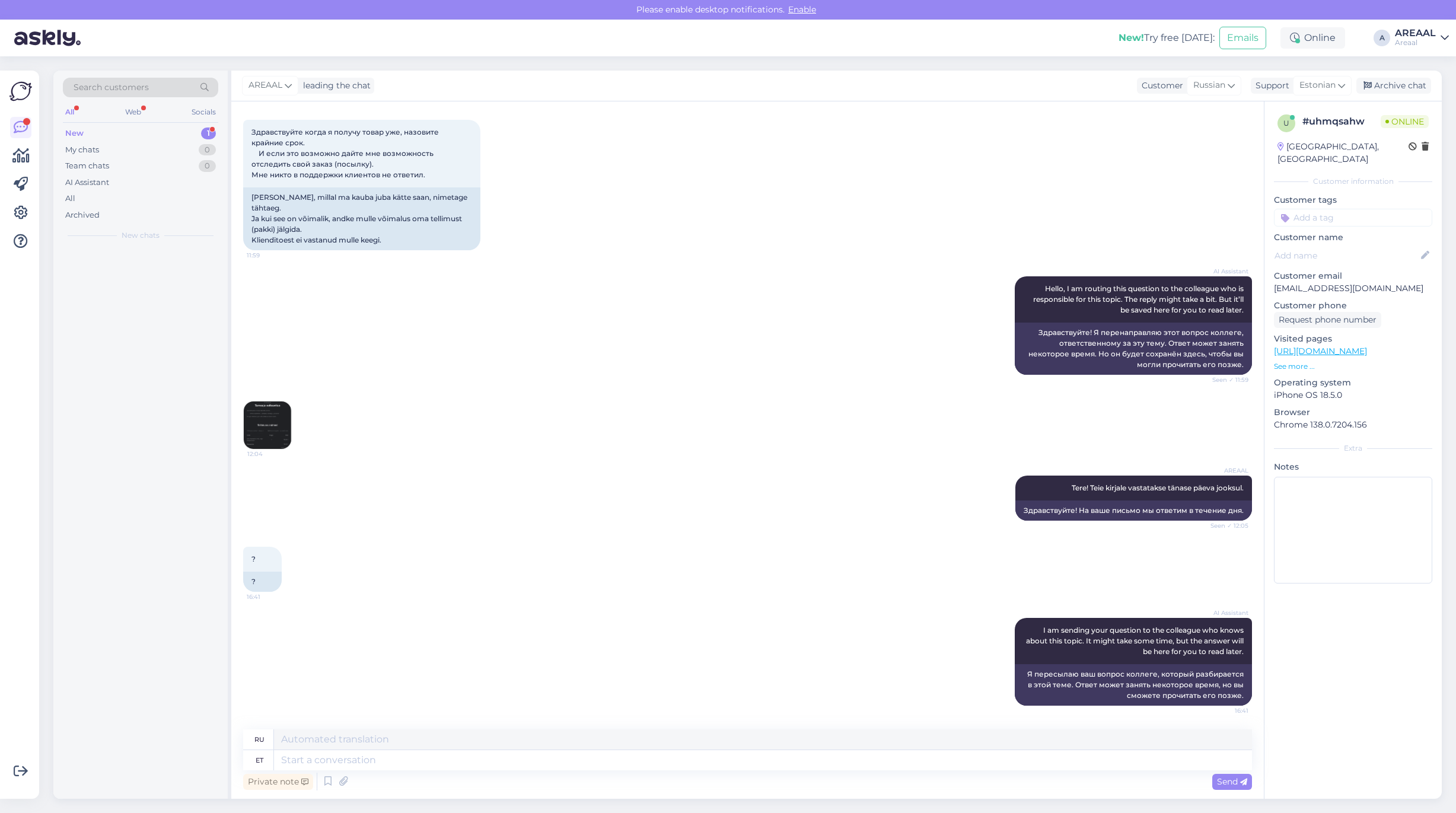
scroll to position [3378, 0]
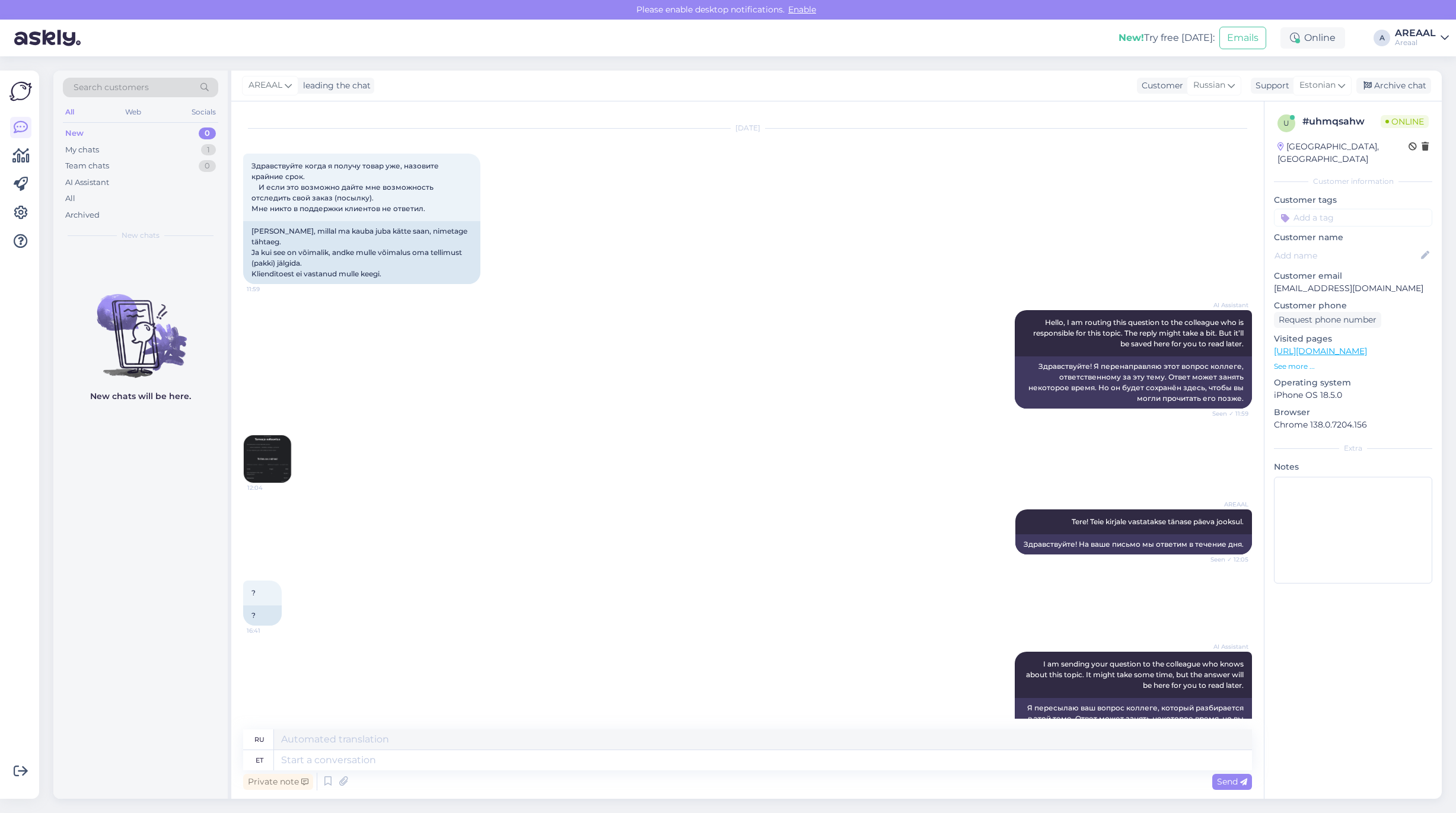
click at [782, 771] on div "Private note Send" at bounding box center [747, 781] width 1009 height 23
click at [802, 754] on textarea at bounding box center [763, 760] width 978 height 20
type textarea "Töötame kun"
type textarea "Мы работаем"
type textarea "Töötame kuni kel"
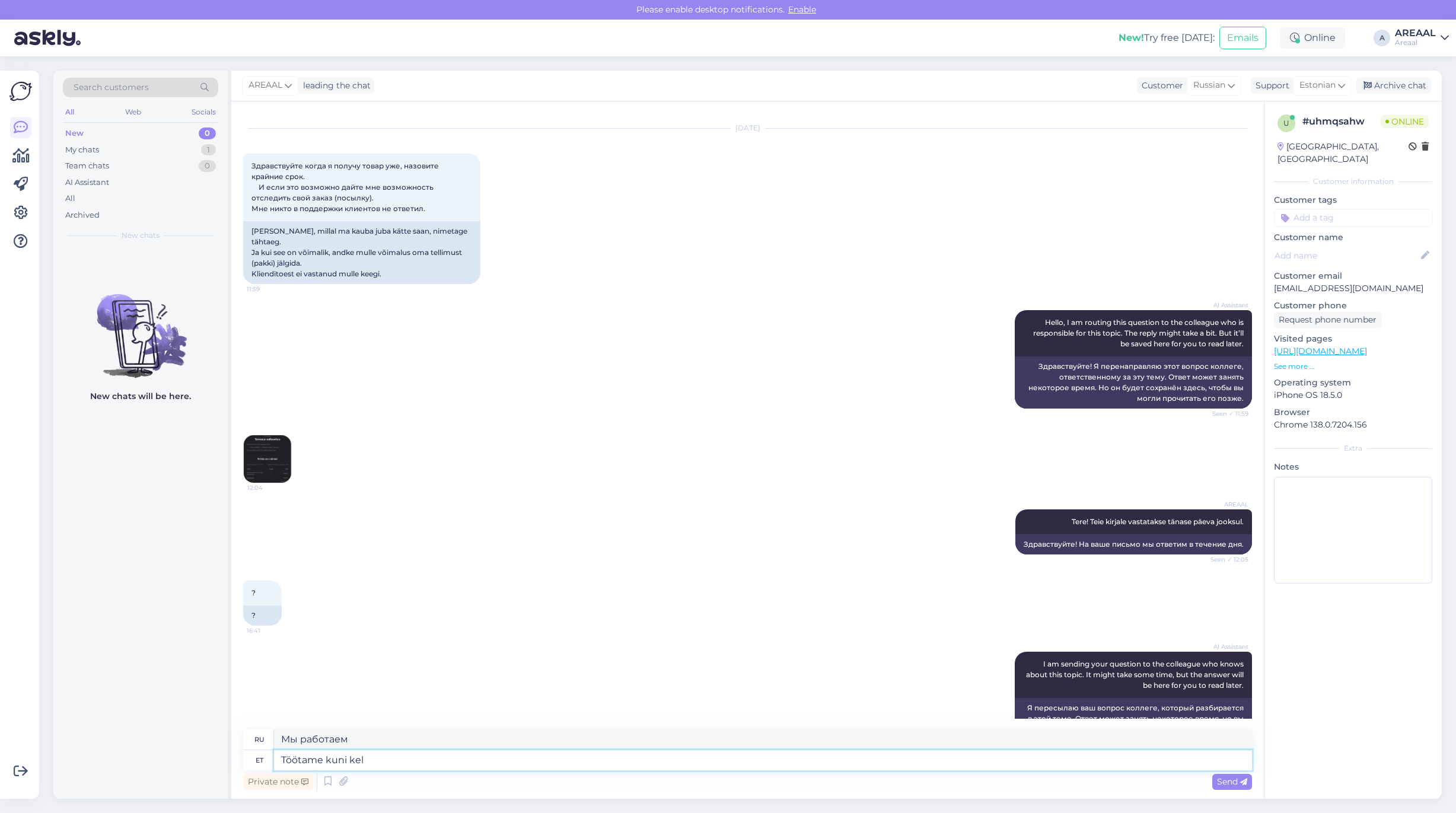
type textarea "Мы работаем до тех пор, пока"
type textarea "Töötame kuni kella 19:00ni. J"
type textarea "Мы работаем до 19:00."
type textarea "Töötame kuni kella 19:00ni. Jõuamme"
type textarea "Мы работаем до 19:00. Приедем."
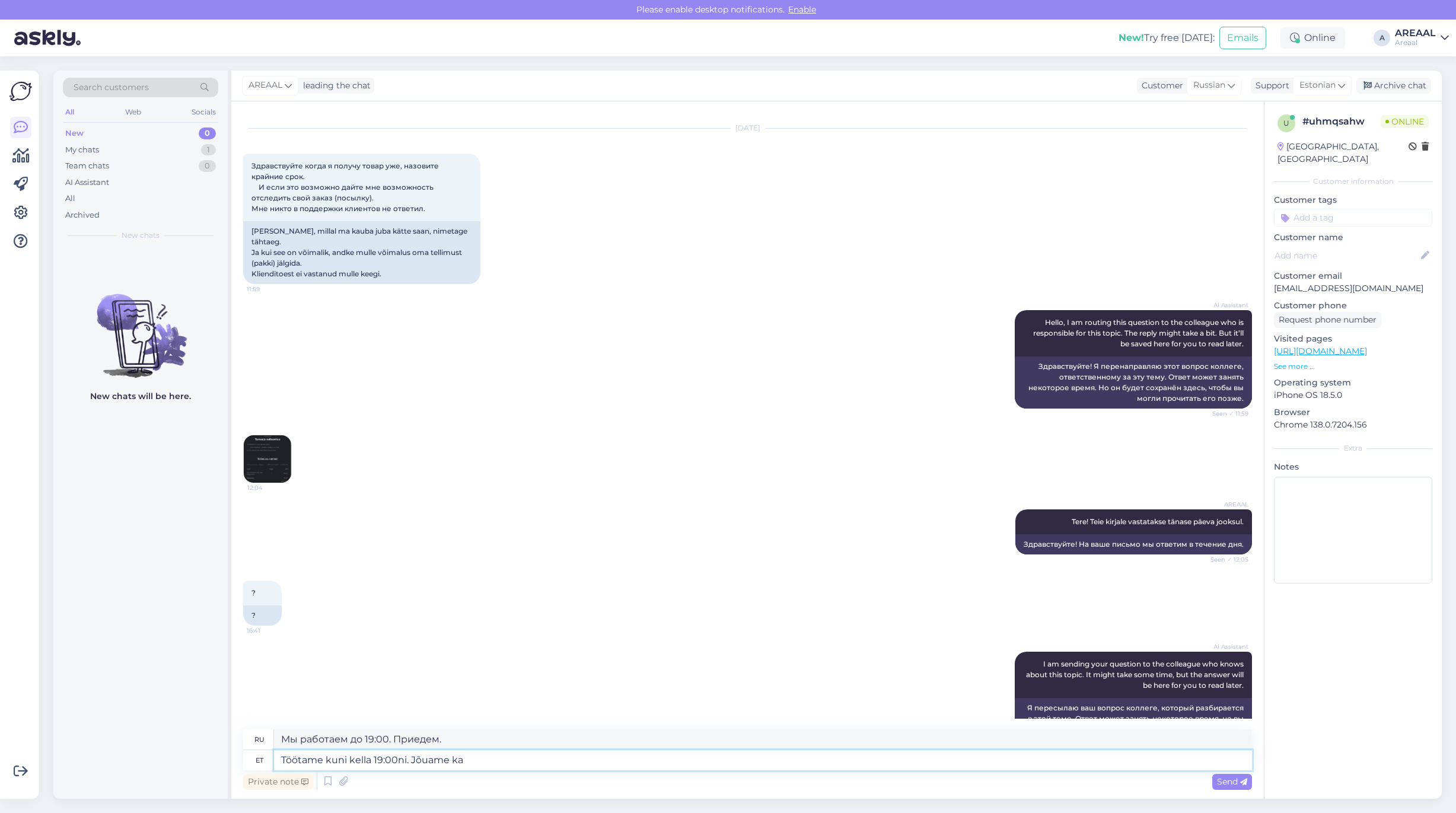
type textarea "Töötame kuni kella 19:00ni. Jõuame ka"
type textarea "Мы работаем до 19:00. Мы приезжаем"
type textarea "Töötame kuni kella 19:00ni. Jõuame ka sel"
type textarea "Мы работаем до 19:00. Мы также приедем."
type textarea "Töötame kuni kella 19:00ni. Jõuame ka selle k"
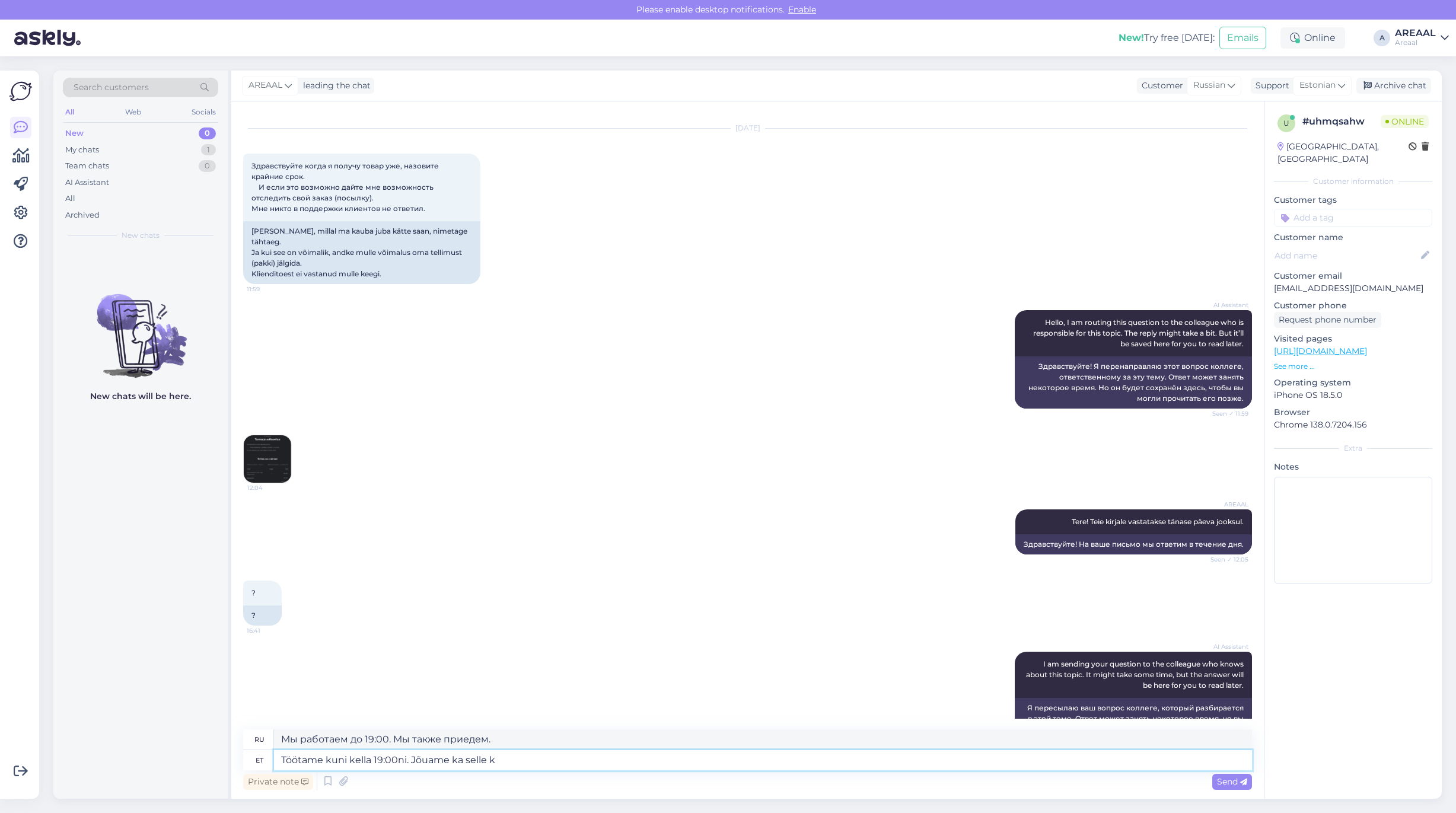
type textarea "Работаем до 19:00. Успеем."
type textarea "Töötame kuni kella 19:00ni. Jõuame ka selle kirjani."
type textarea "Мы работаем до 19:00. Мы успеем написать это письмо."
type textarea "Töötame kuni kella 19:00ni. Jõuame ka selle kirjani kui"
type textarea "Мы работаем до 19:00. До этого письма тоже доберёмся."
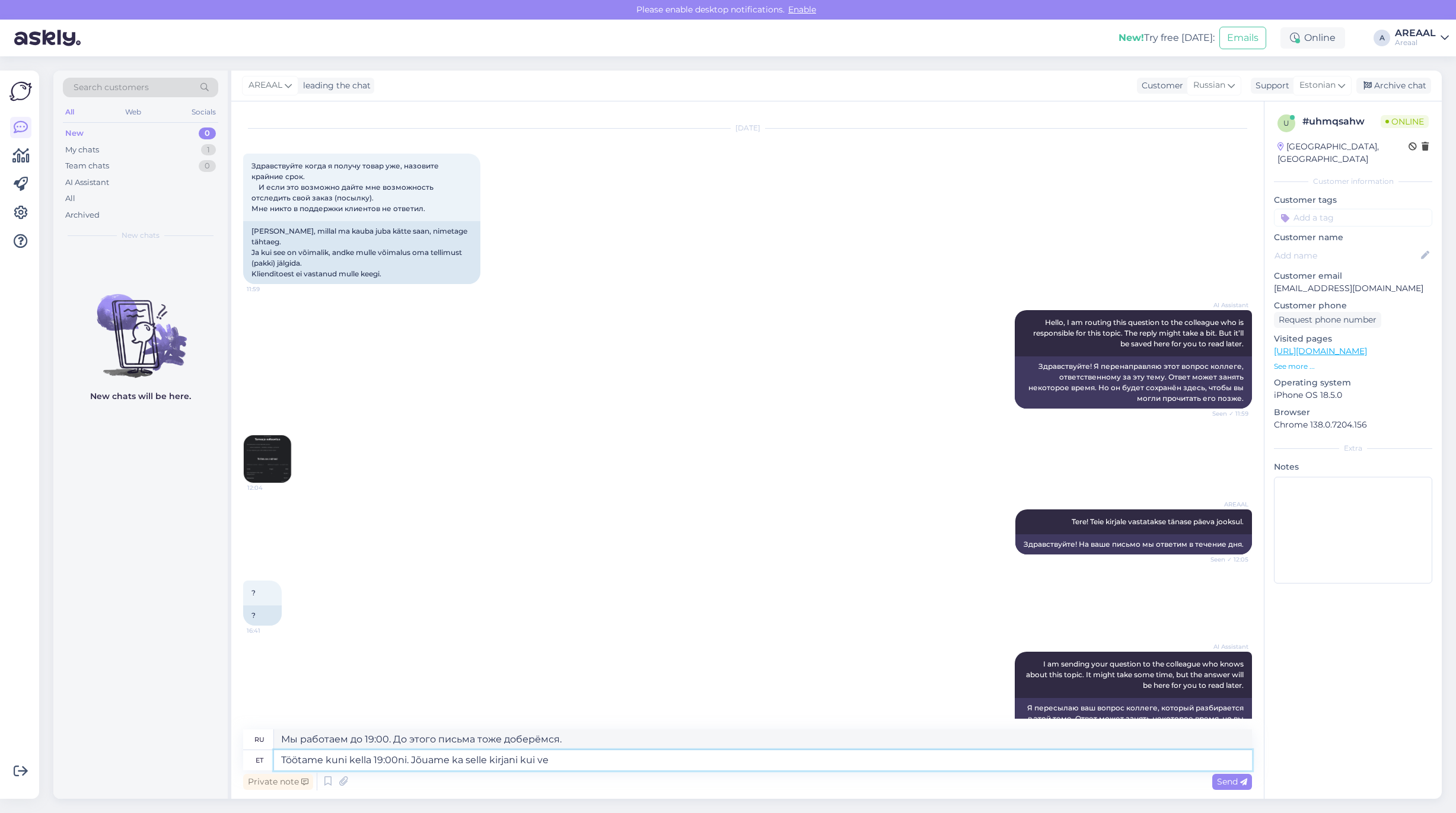
type textarea "Töötame kuni kella 19:00ni. Jõuame ka selle kirjani kui vee"
type textarea "Мы работаем до 19:00. Мы также получим это письмо, когда"
type textarea "Töötame kuni kella 19:00ni. Jõuame ka selle kirjani kui veel ei"
type textarea "Мы работаем до 19:00. Мы обязательно ответим на это письмо, если оно ещё не гот…"
type textarea "Töötame kuni kella 19:00ni. Jõuame ka selle kirjani kui veel ei ole va"
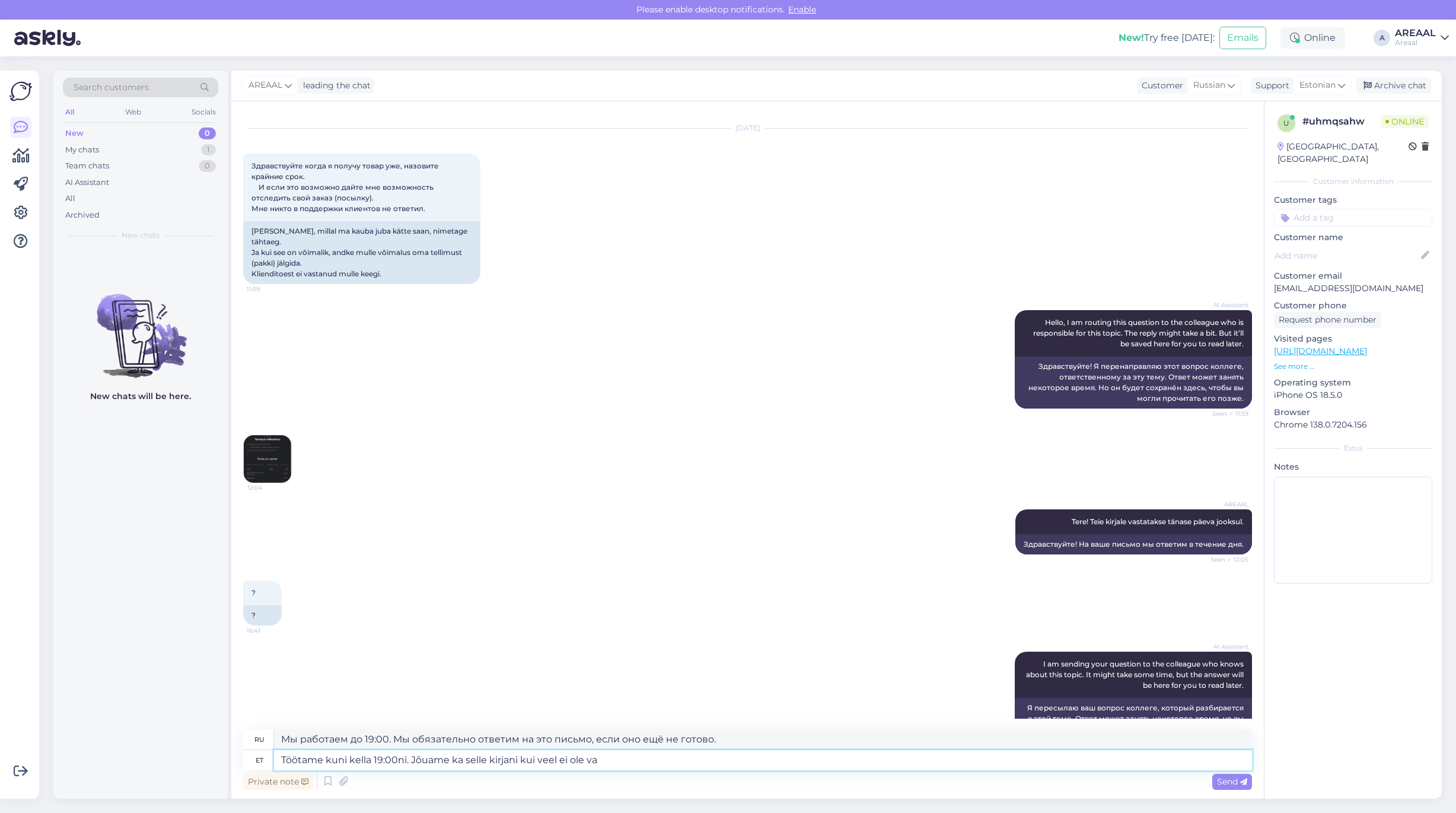
type textarea "Мы работаем до 19:00. Мы обязательно ответим на это письмо, если ещё не успели."
type textarea "Töötame kuni kella 19:00ni. Jõuame ka selle kirjani kui veel ei ole vasta"
type textarea "Мы работаем до 19:00. Мы обязательно разберёмся с этим письмом, если ещё не раз…"
type textarea "Töötame kuni kella 19:00ni. Jõuame ka selle kirjani kui veel ei ole vastatud."
type textarea "Мы работаем до 19:00. Если вы ещё не получили ответа на это письмо, мы свяжемся…"
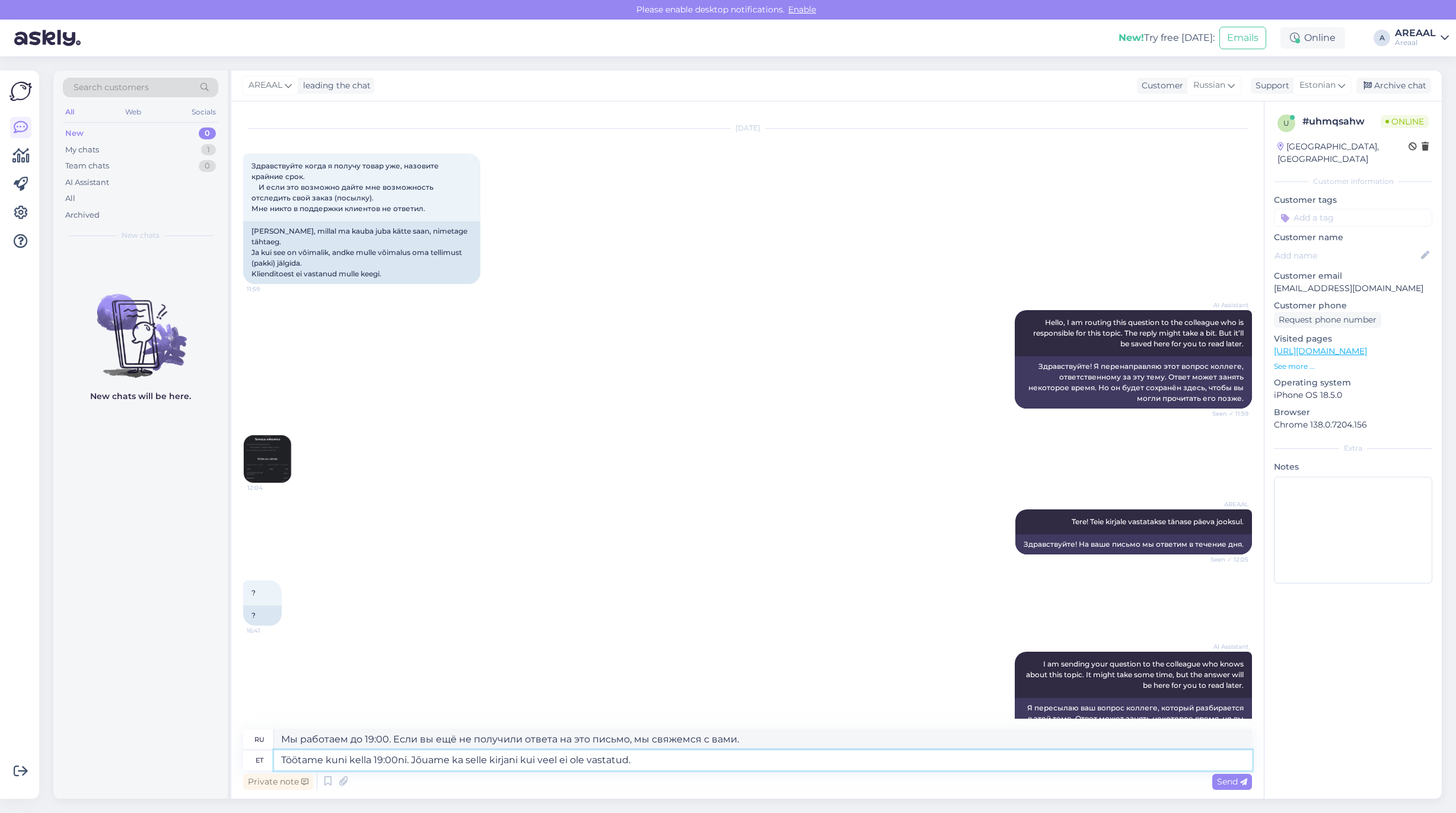
click at [377, 763] on textarea "Töötame kuni kella 19:00ni. Jõuame ka selle kirjani kui veel ei ole vastatud." at bounding box center [763, 760] width 978 height 20
type textarea "Töötame kuni kella 18:00ni. Jõuame ka selle kirjani kui veel ei ole vastatud."
type textarea "Мы работаем до 18:00. Если вы ещё не получили ответа на это письмо, мы свяжемся…"
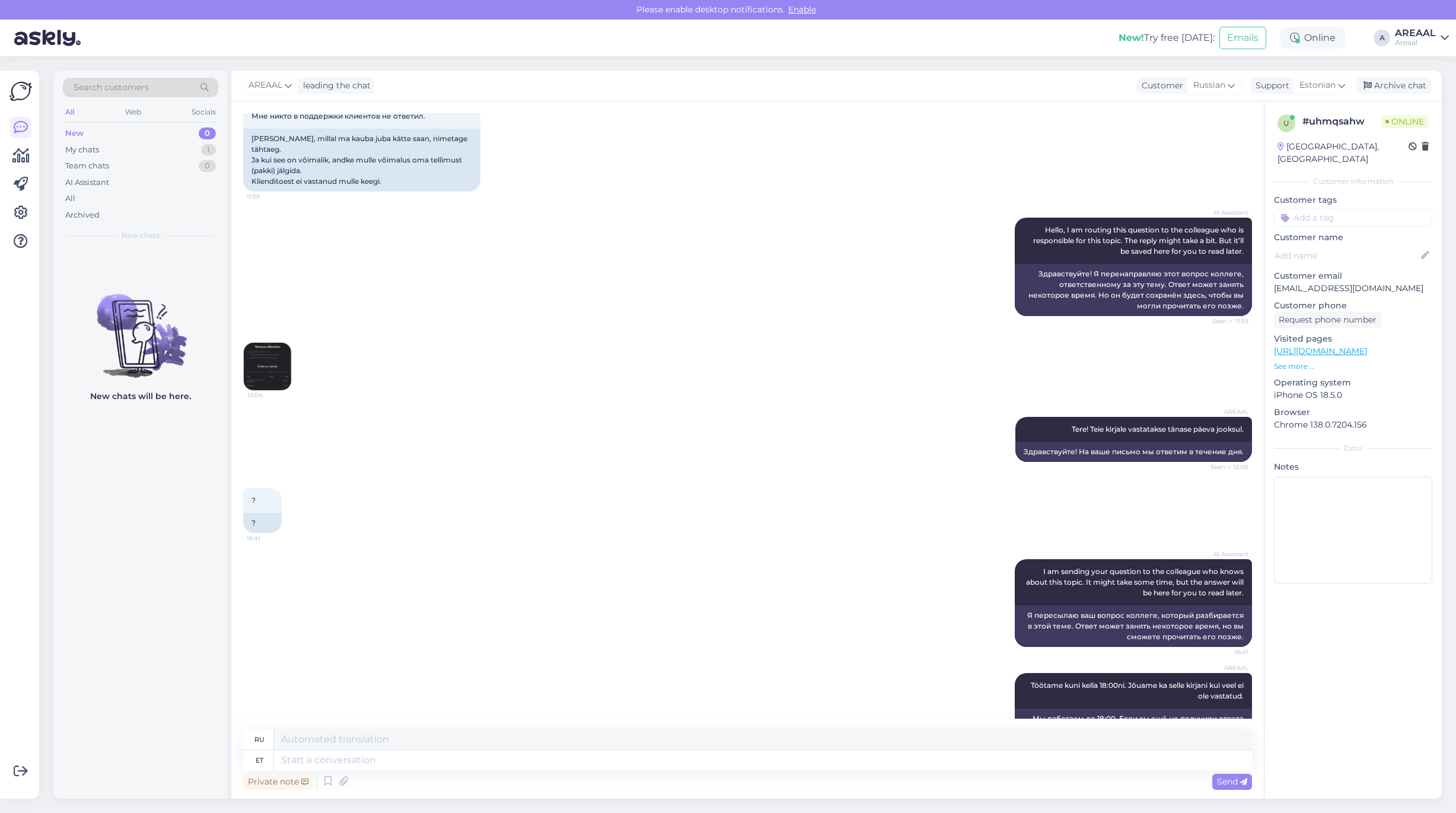
click at [560, 345] on div "12:04" at bounding box center [747, 366] width 1009 height 75
click at [547, 346] on div "12:04" at bounding box center [747, 366] width 1009 height 75
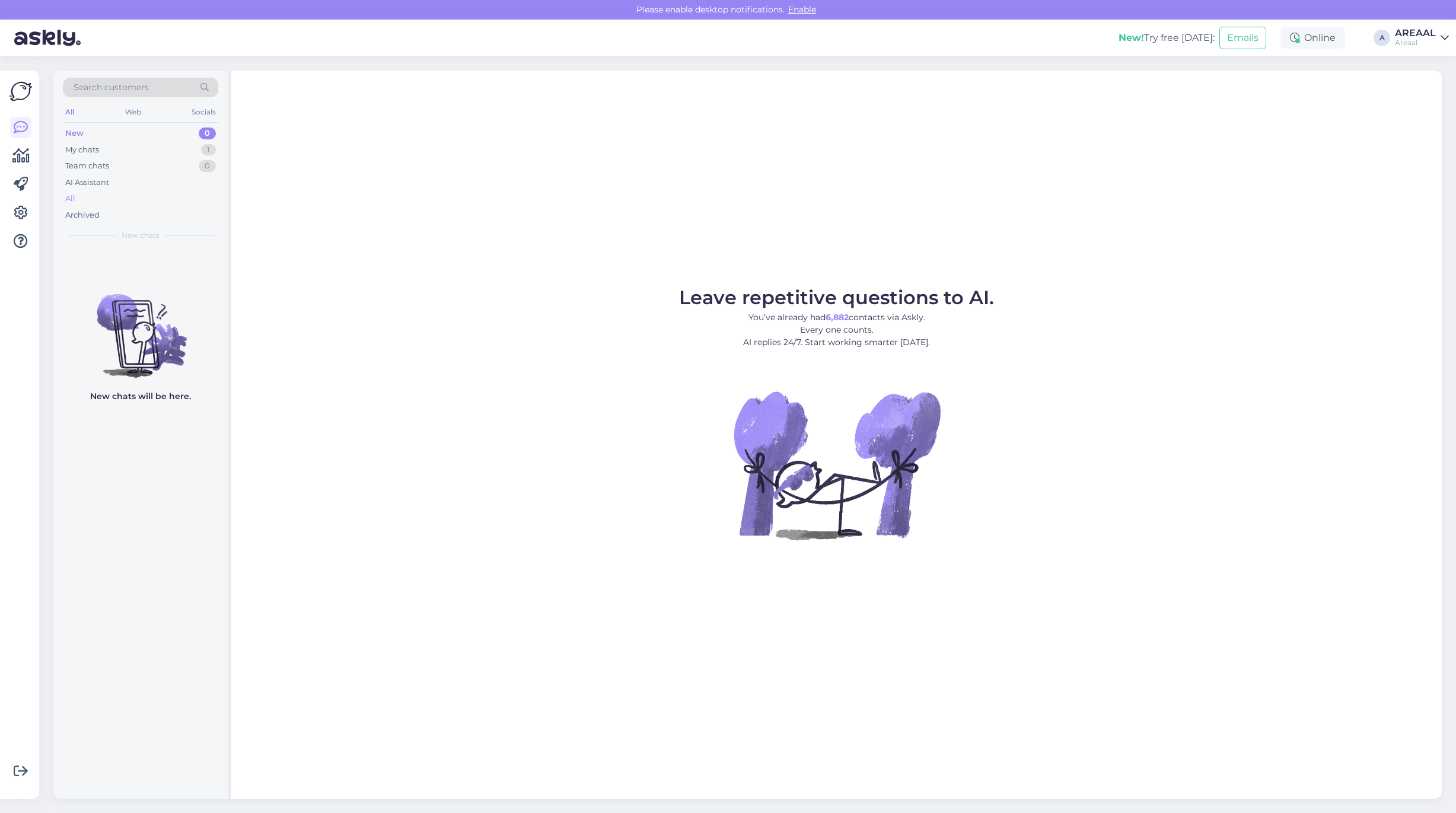
click at [123, 202] on div "All" at bounding box center [140, 199] width 155 height 17
click at [169, 155] on div "My chats 1" at bounding box center [140, 150] width 155 height 17
click at [163, 282] on div "m [EMAIL_ADDRESS][DOMAIN_NAME] 1 Не получил не письма, не заказа. [DATE] 16:43" at bounding box center [141, 269] width 174 height 43
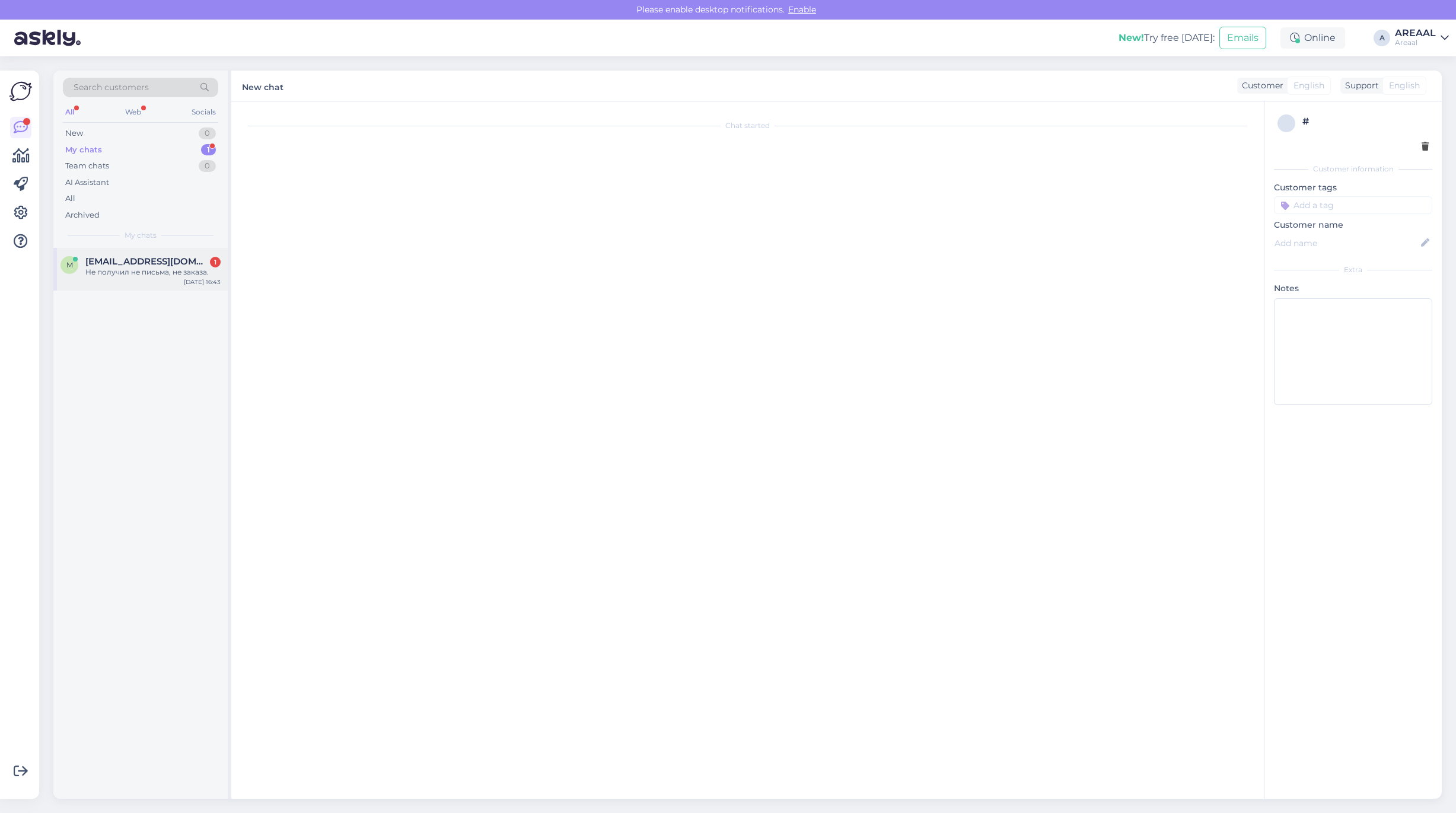
scroll to position [3542, 0]
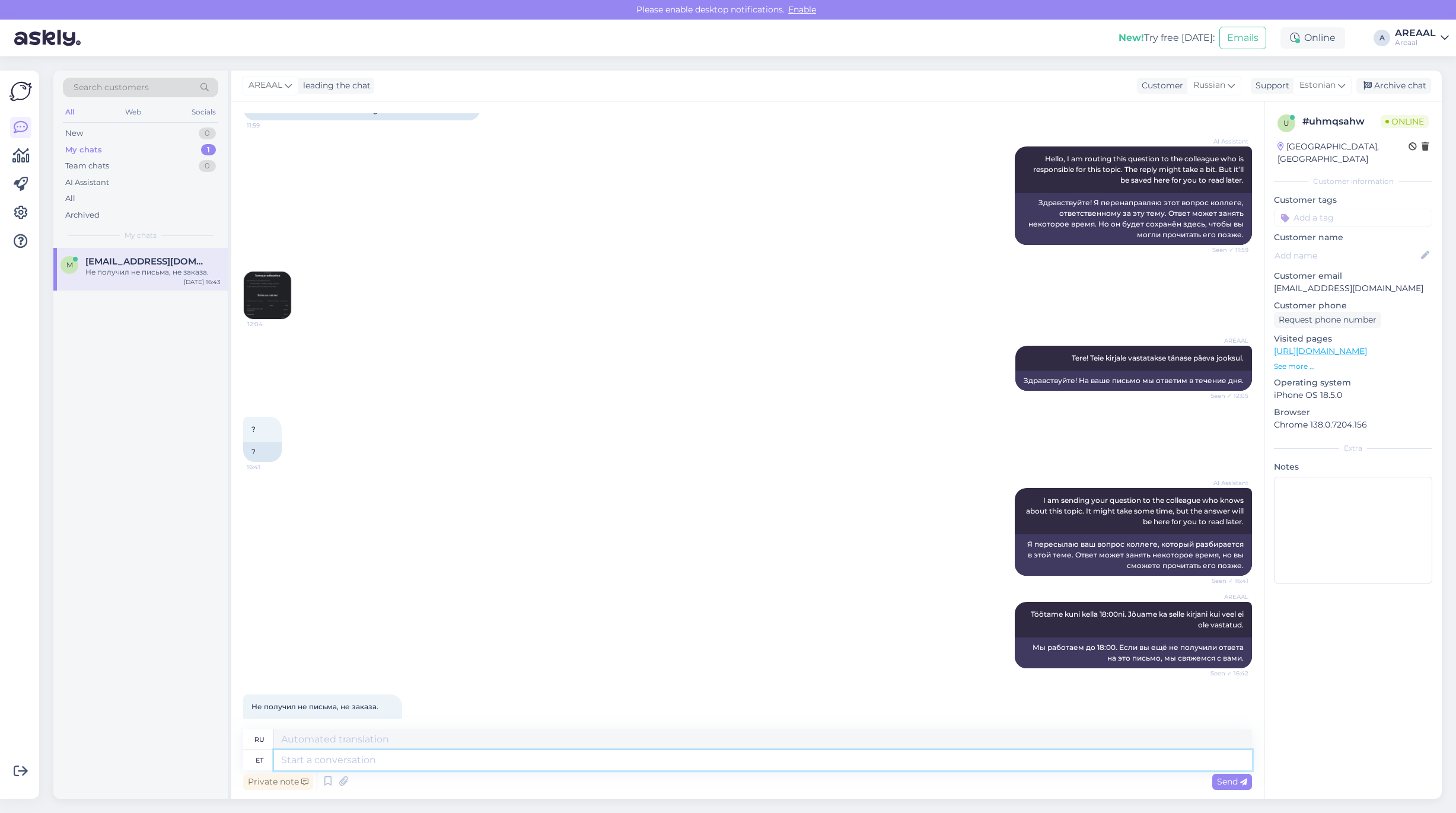
click at [739, 764] on textarea at bounding box center [763, 760] width 978 height 20
type textarea "Teie k"
type textarea "Твой"
type textarea "Teie kirjale vas"
type textarea "На ваше письмо"
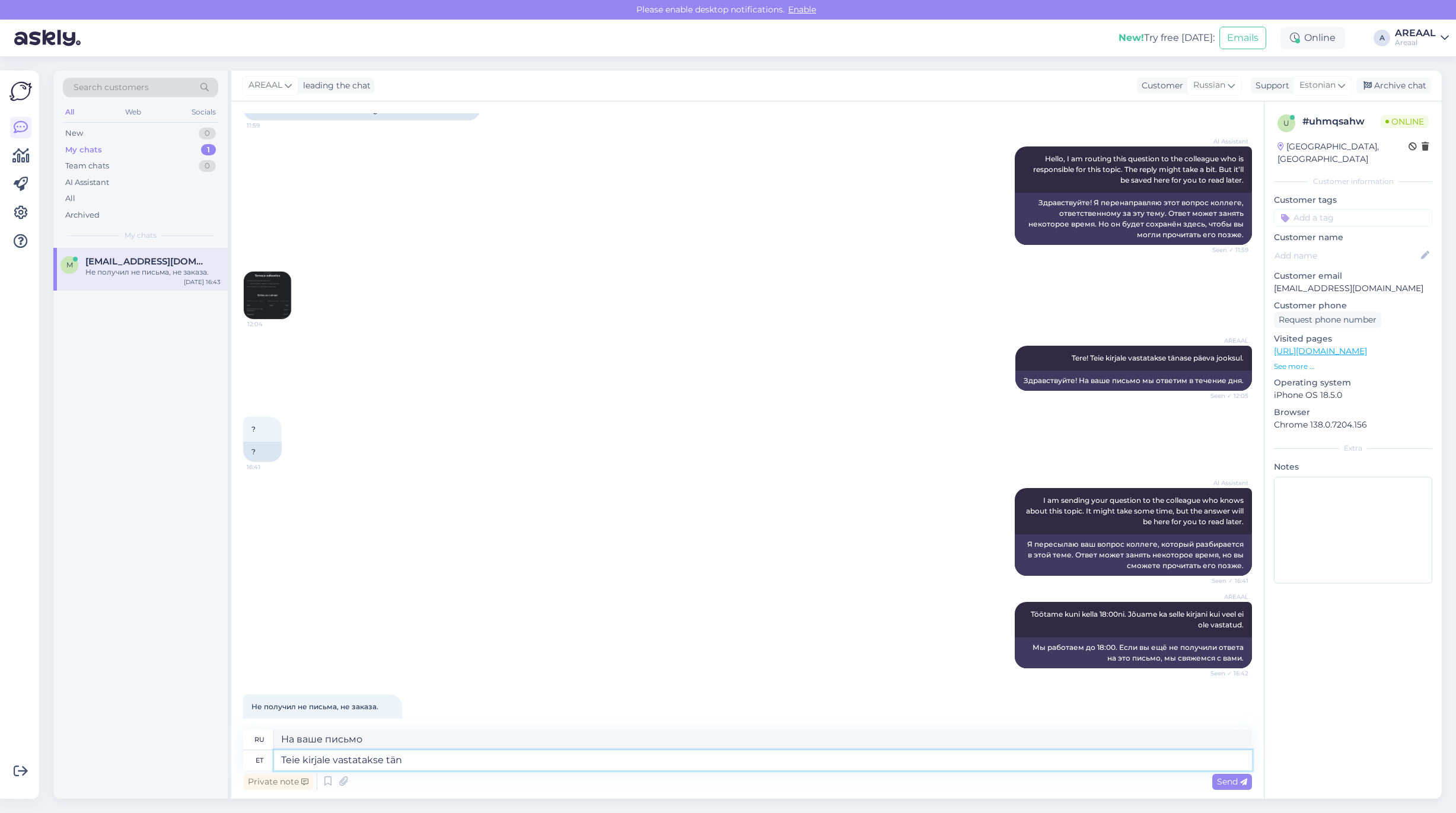
type textarea "Teie kirjale vastatakse täna"
type textarea "На Ваше письмо будет дан ответ."
type textarea "Teie kirjale vastatakse tänase päe"
type textarea "На Ваше письмо будет дан ответ сегодня."
type textarea "Teie kirjale vastatakse tänase päeva jooksul."
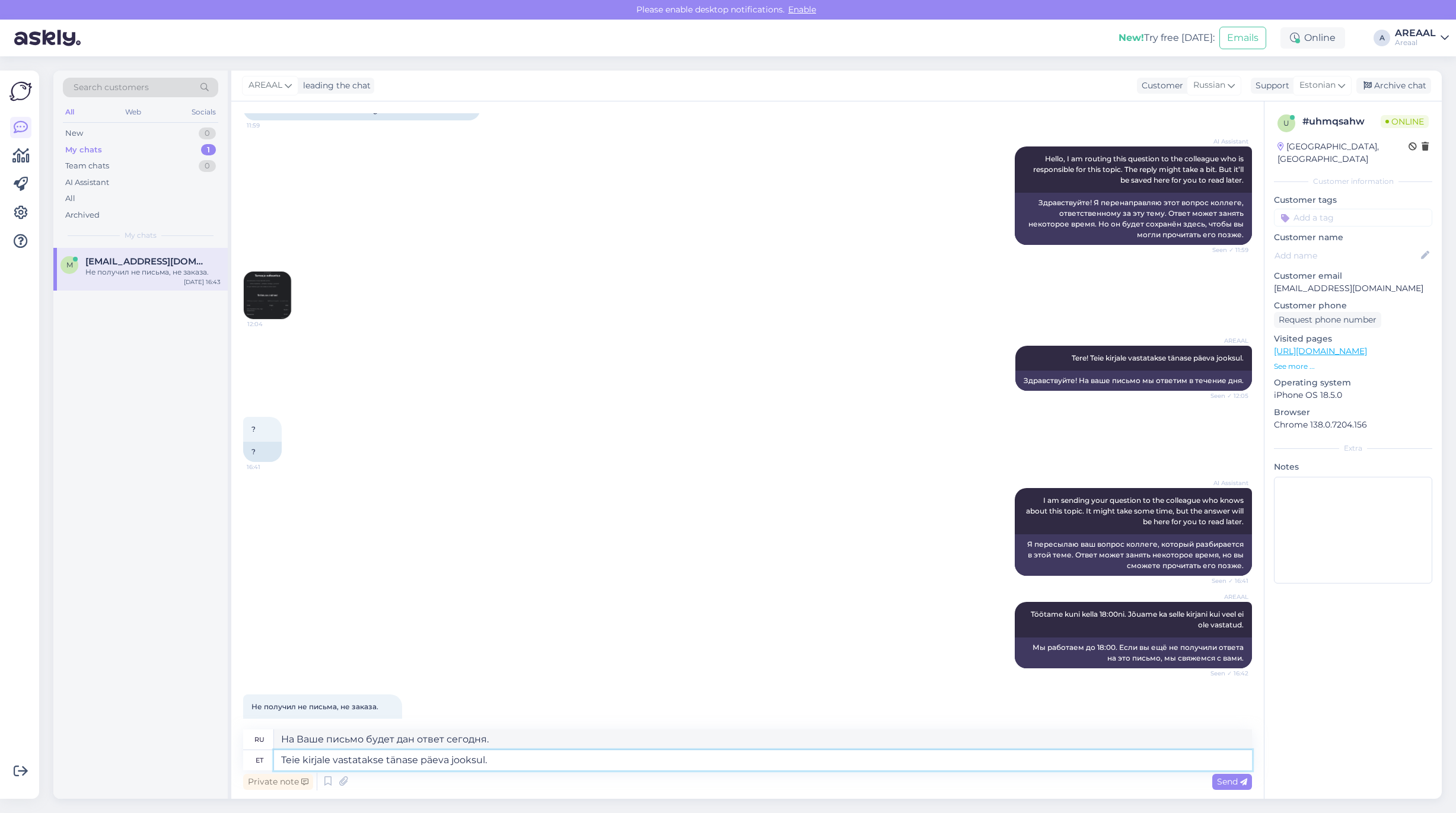
type textarea "На Ваше письмо будет дан ответ в течение дня."
type textarea "Teie kirjale vastatakse tänase päeva jooksul kui"
type textarea "На Ваше письмо будет дан ответ в течение сегодняшнего дня."
type textarea "Teie kirjale vastatakse tänase päeva jooksul kui vee"
type textarea "На ваше письмо будет дан ответ в течение сегодняшнего дня, если"
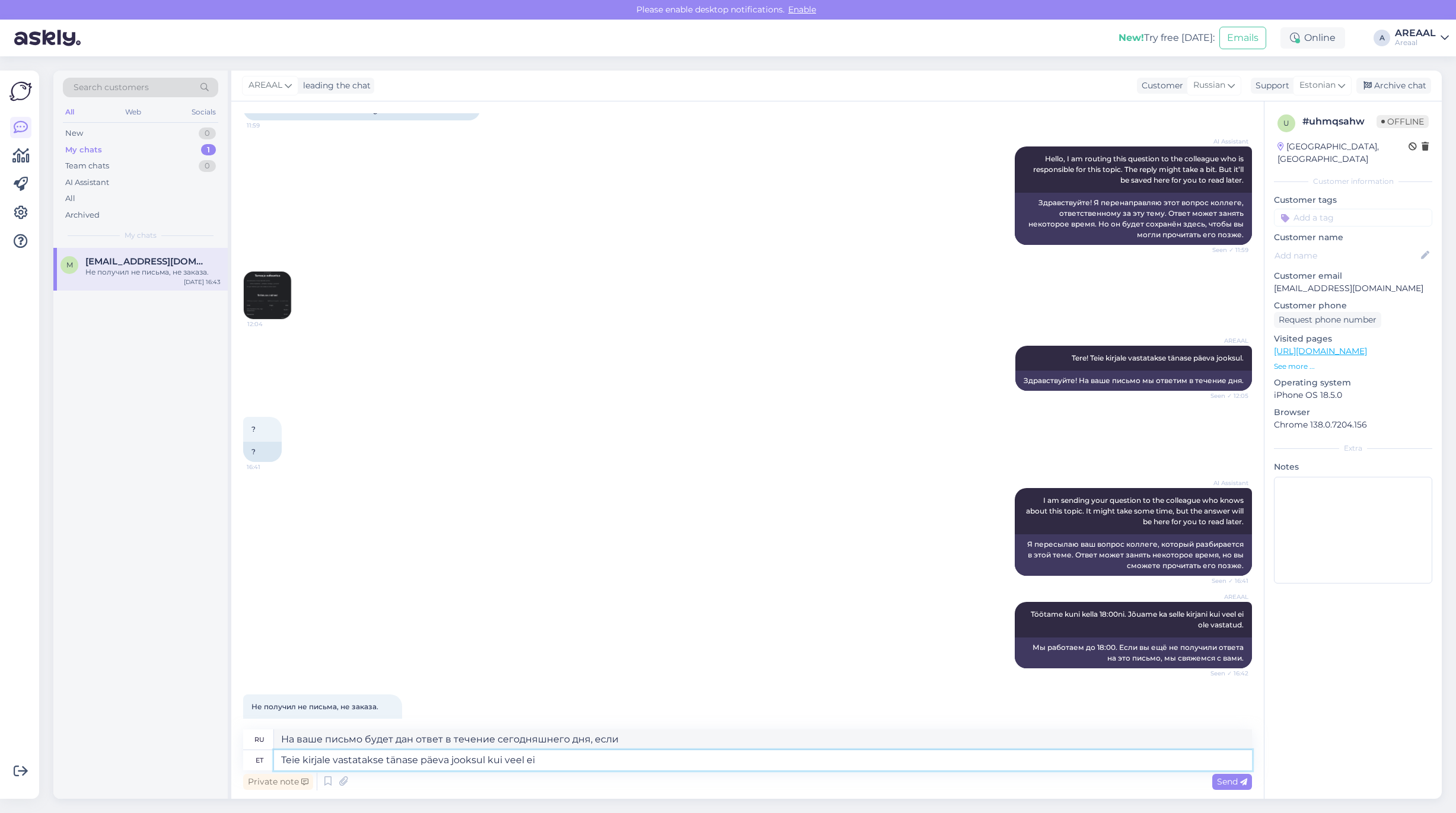
type textarea "Teie kirjale vastatakse tänase päeva jooksul kui veel ei"
type textarea "На ваше письмо ответят сегодня, если еще"
type textarea "Teie kirjale vastatakse tänase päeva jooksul kui veel ei ole jõ"
type textarea "На Ваше письмо ответят сегодня, если ещё не ответили."
type textarea "Teie kirjale vastatakse tänase päeva jooksul kui veel ei ole jõutu"
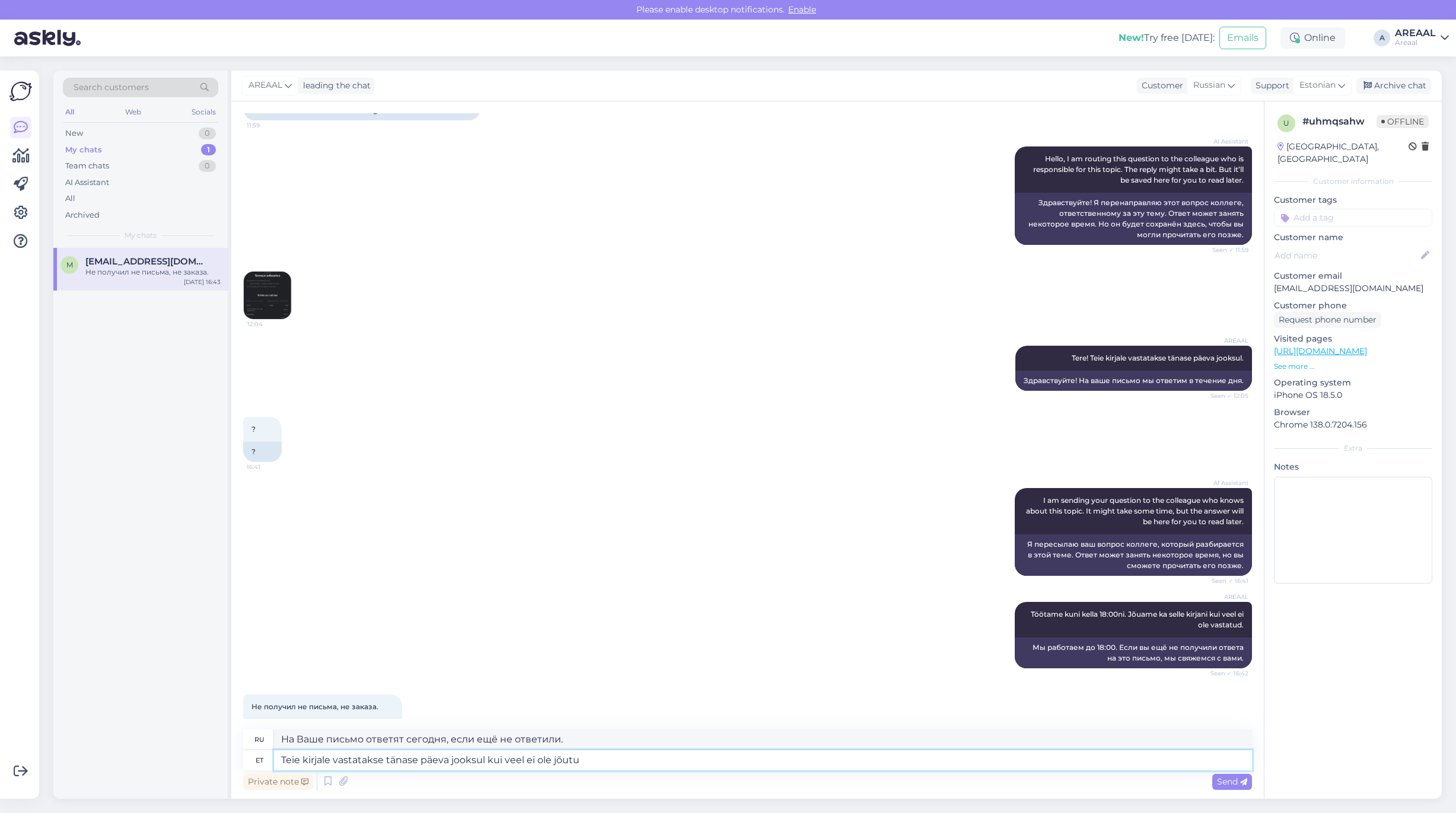
type textarea "На Ваше письмо ответят сегодня, если Вы еще не ответили."
type textarea "Teie kirjale vastatakse tänase päeva jooksul kui veel ei ole jõutud vasta"
type textarea "Если на Ваше письмо еще не пришло, мы ответим сегодня."
type textarea "Teie kirjale vastatakse tänase päeva jooksul kui veel ei ole jõutud vastata."
type textarea "На Ваше письмо ответят сегодня, если на него еще не ответили."
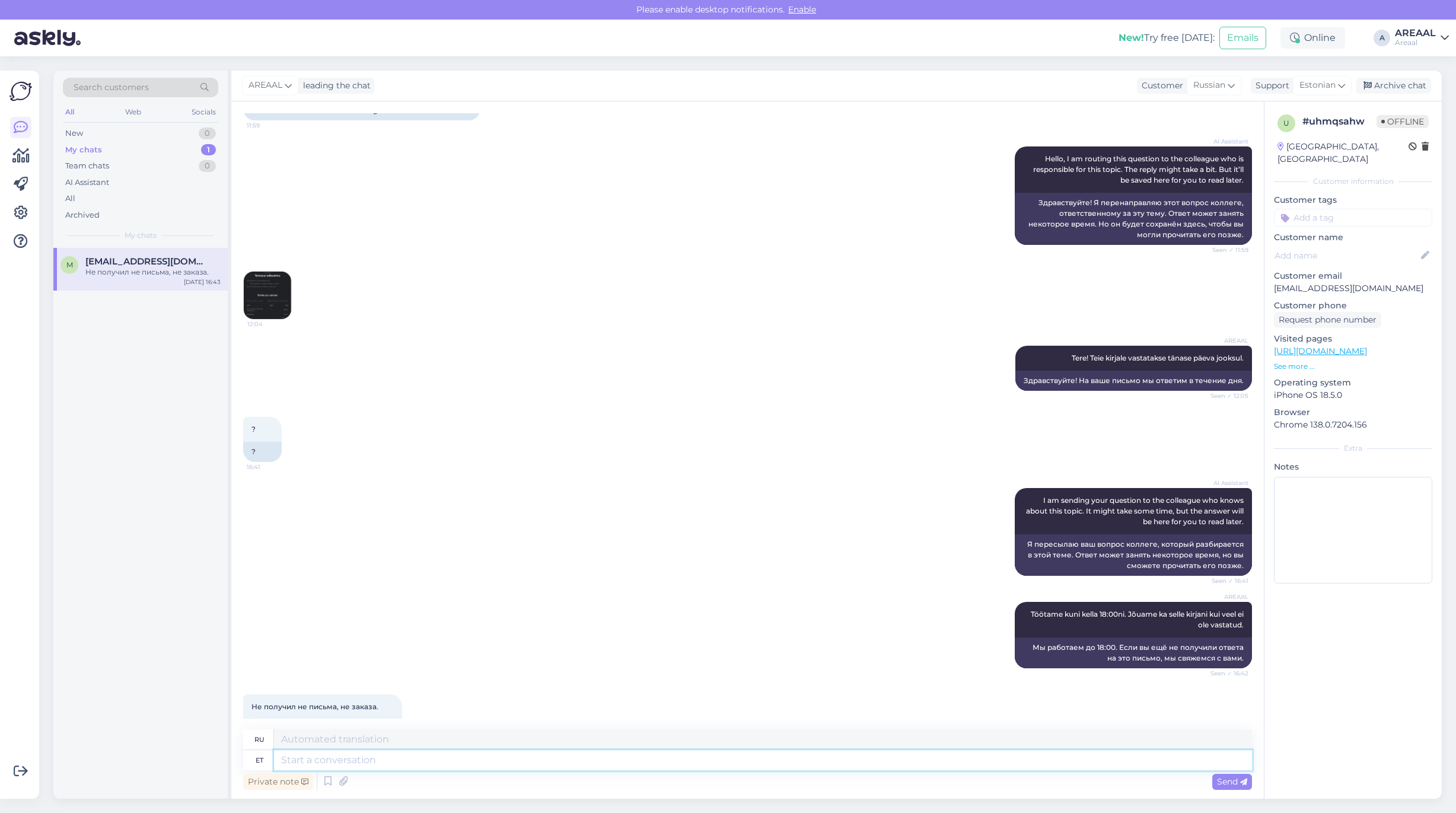
scroll to position [3635, 0]
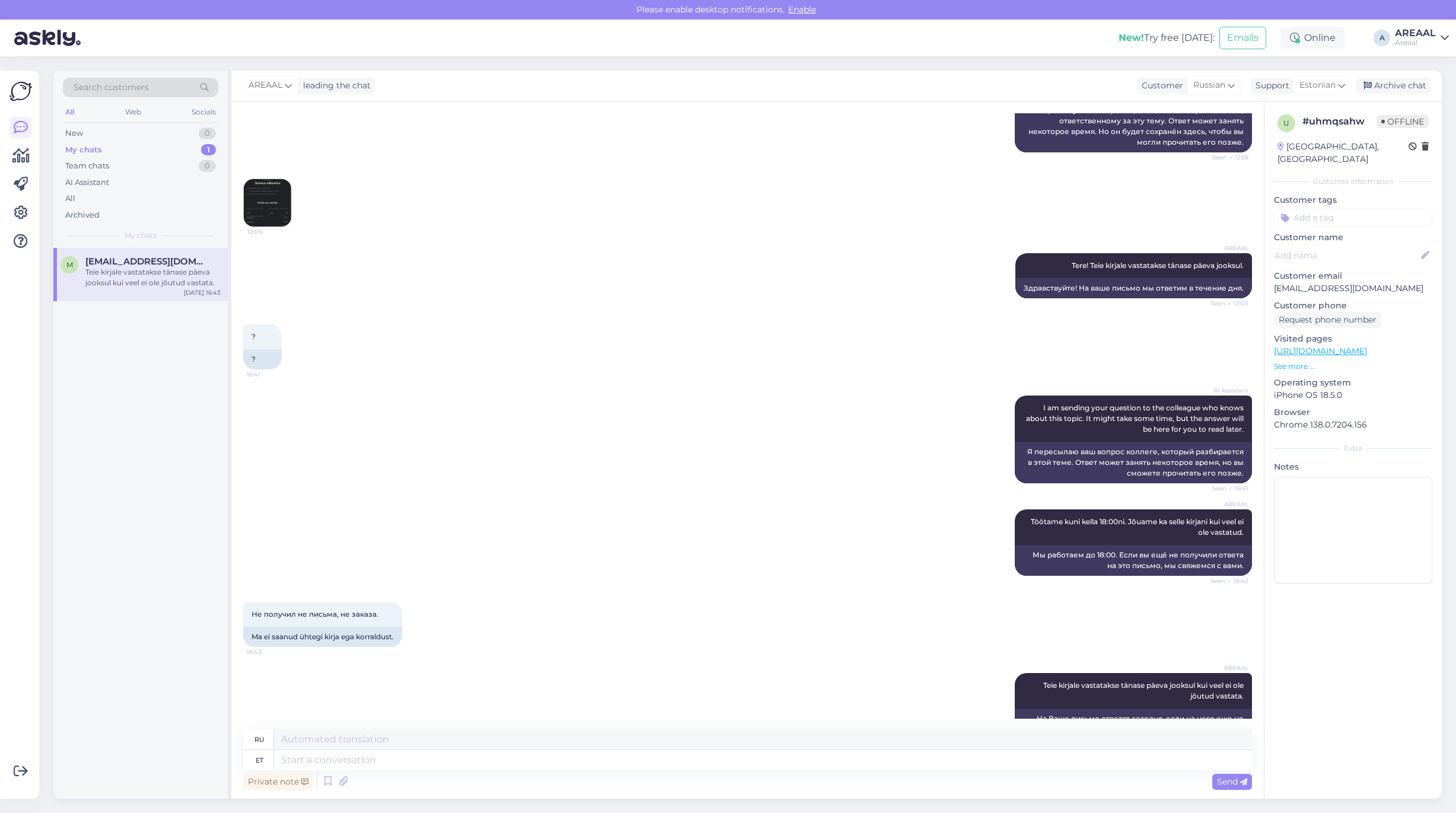
click at [797, 386] on div "AI Assistant I am sending your question to the colleague who knows about this t…" at bounding box center [747, 439] width 1009 height 114
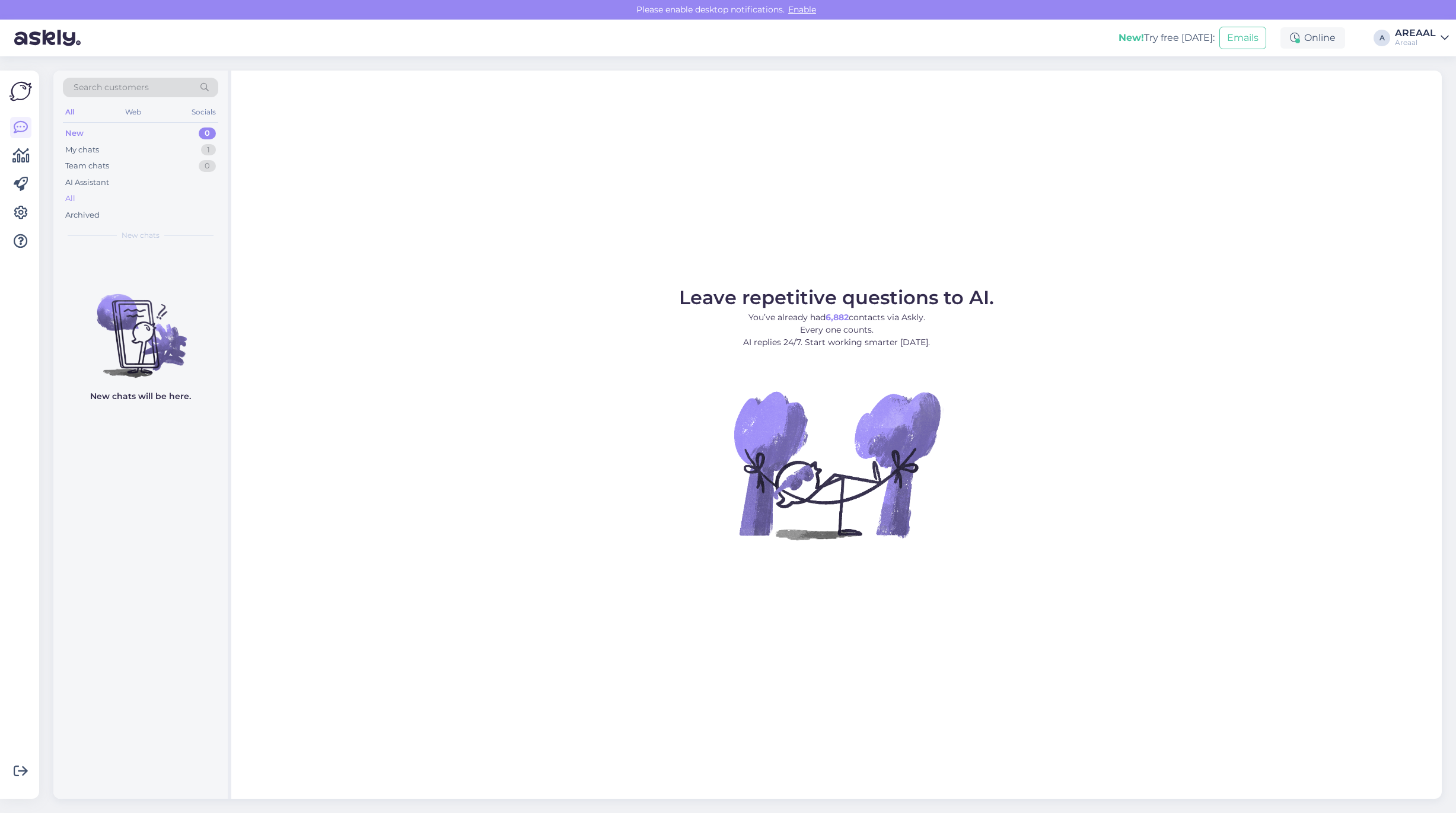
click at [197, 200] on div "All" at bounding box center [140, 199] width 155 height 17
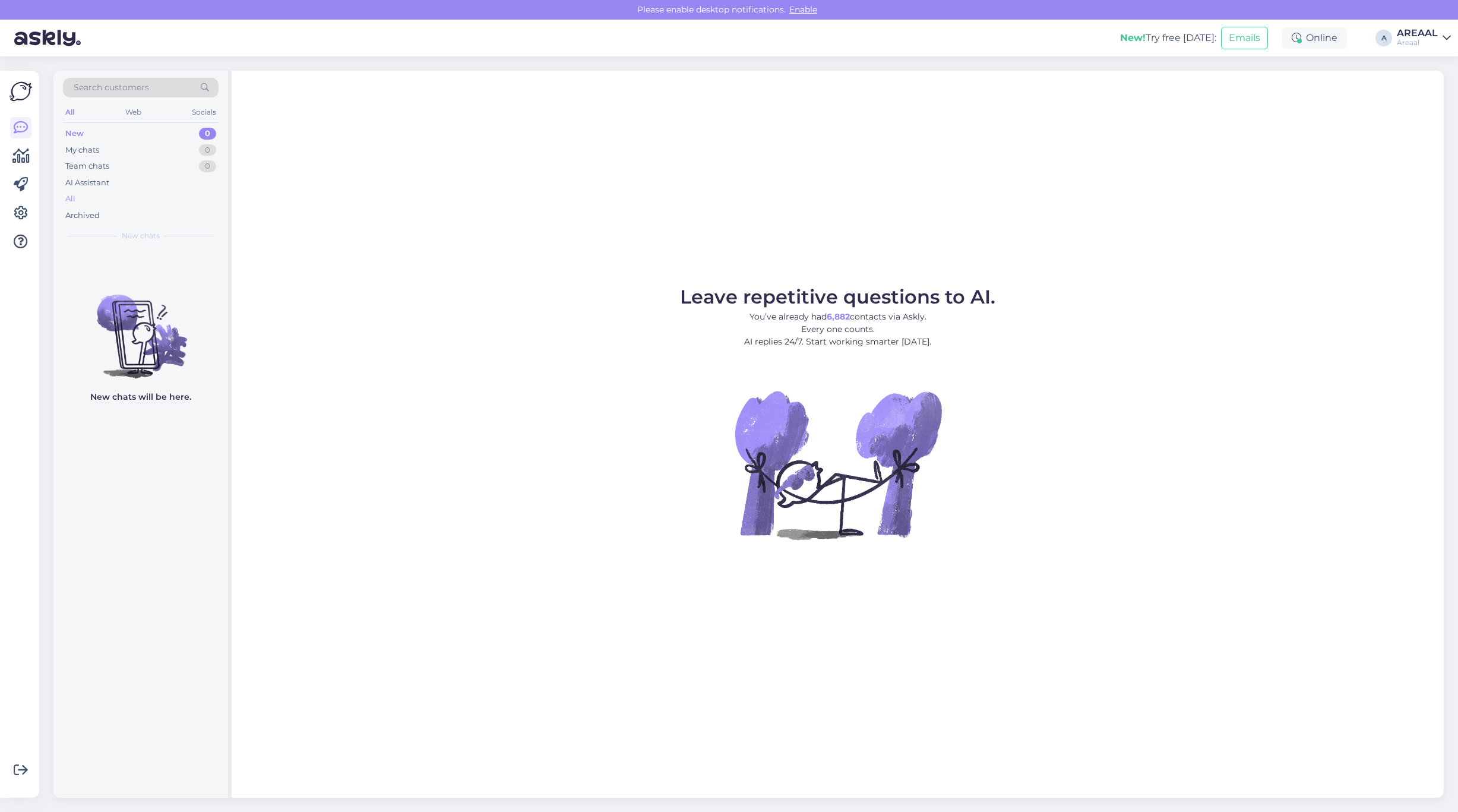
click at [125, 193] on div "All" at bounding box center [140, 199] width 155 height 17
click at [129, 193] on div "All" at bounding box center [140, 199] width 155 height 17
click at [149, 201] on div "All" at bounding box center [140, 199] width 155 height 17
click at [177, 192] on div "All" at bounding box center [140, 199] width 155 height 17
click at [158, 202] on div "All" at bounding box center [140, 199] width 155 height 17
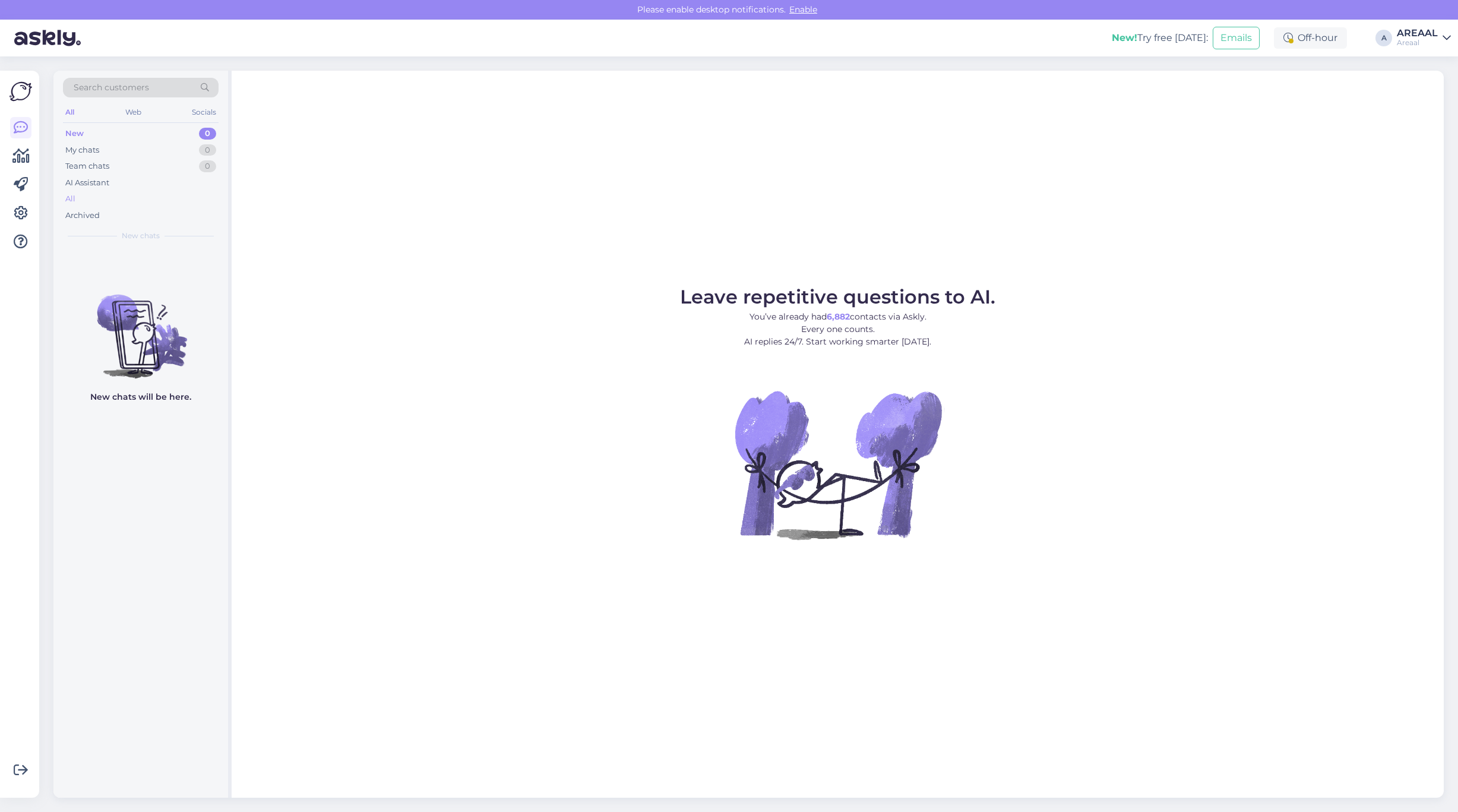
click at [90, 203] on div "All" at bounding box center [140, 199] width 155 height 17
click at [111, 188] on div "AI Assistant" at bounding box center [140, 183] width 155 height 17
click at [109, 196] on div "All" at bounding box center [140, 199] width 155 height 17
click at [193, 192] on div "All" at bounding box center [140, 199] width 155 height 17
click div "All"
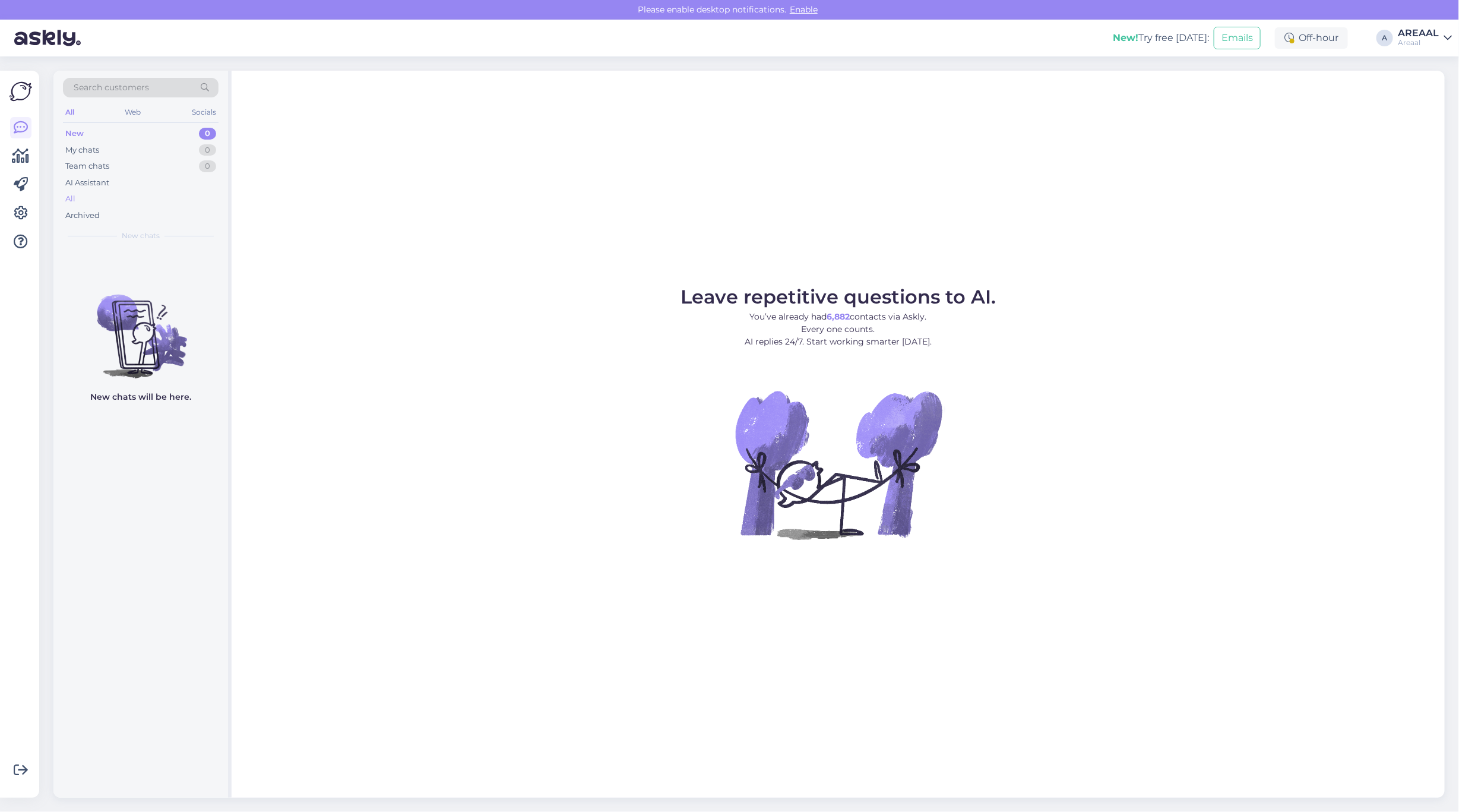
click at [146, 198] on div "All" at bounding box center [140, 199] width 155 height 17
click at [214, 195] on div "All" at bounding box center [140, 199] width 155 height 17
